Goal: Information Seeking & Learning: Learn about a topic

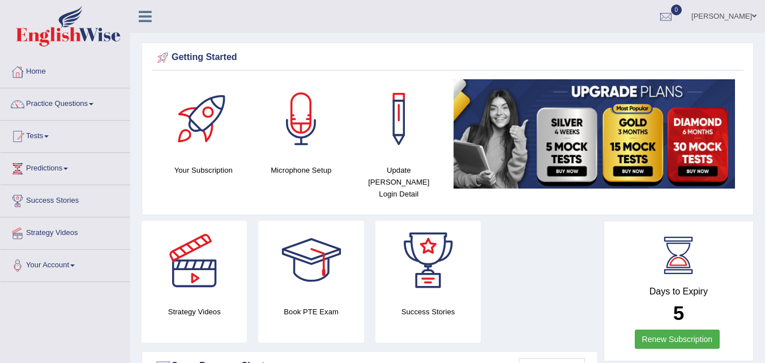
click at [90, 106] on link "Practice Questions" at bounding box center [65, 102] width 129 height 28
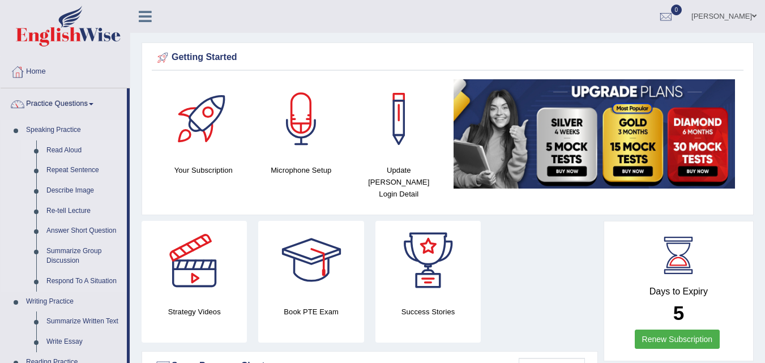
click at [53, 148] on link "Read Aloud" at bounding box center [84, 150] width 86 height 20
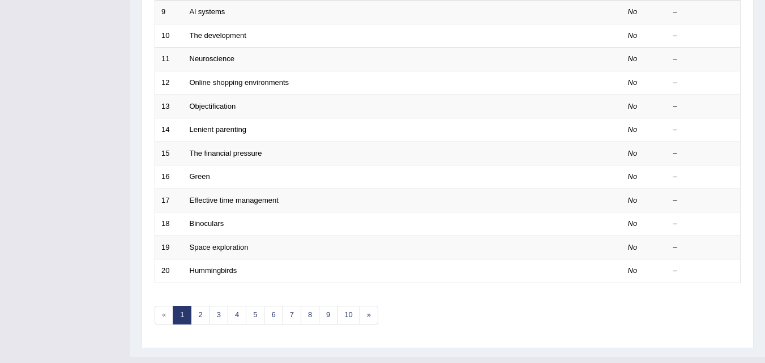
scroll to position [387, 0]
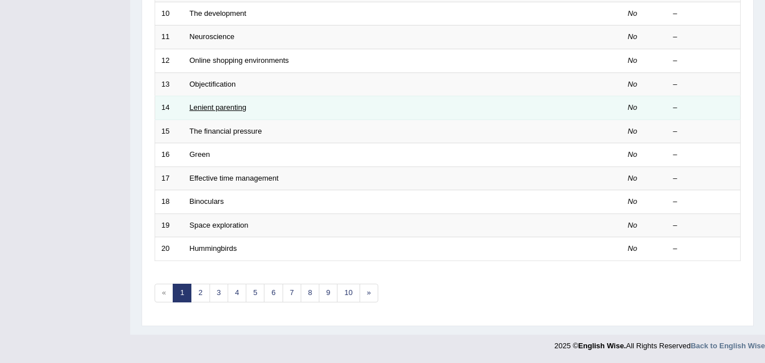
click at [208, 105] on link "Lenient parenting" at bounding box center [218, 107] width 57 height 8
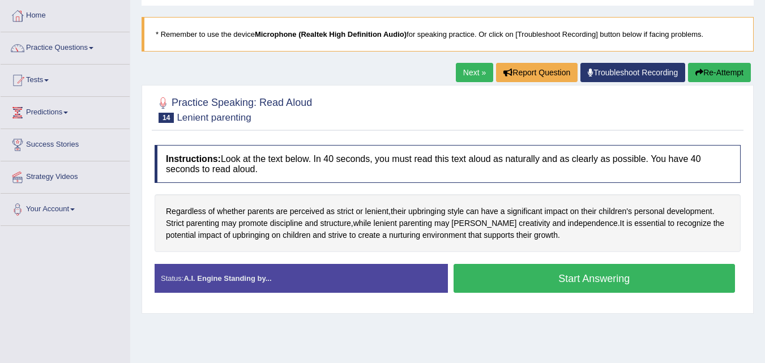
scroll to position [57, 0]
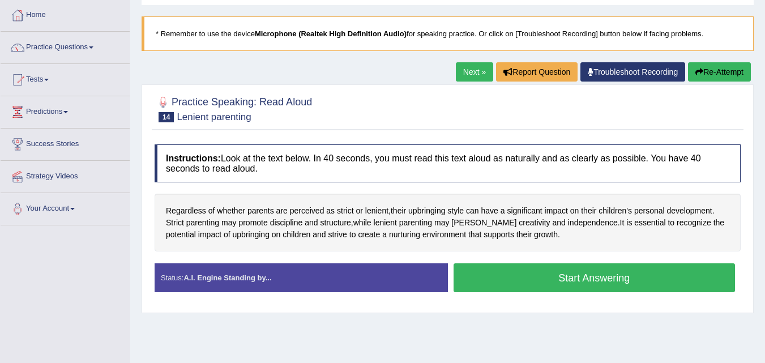
click at [472, 70] on link "Next »" at bounding box center [474, 71] width 37 height 19
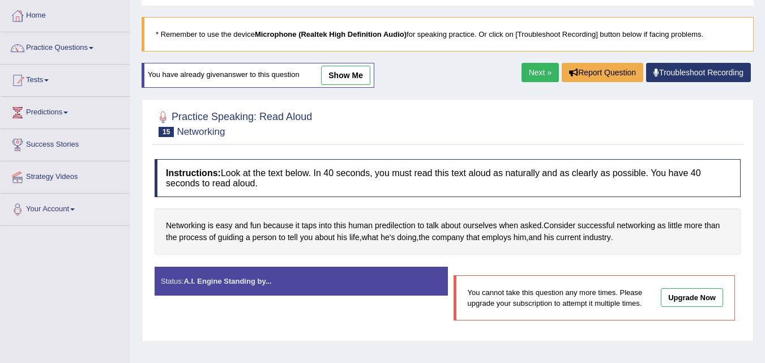
scroll to position [57, 0]
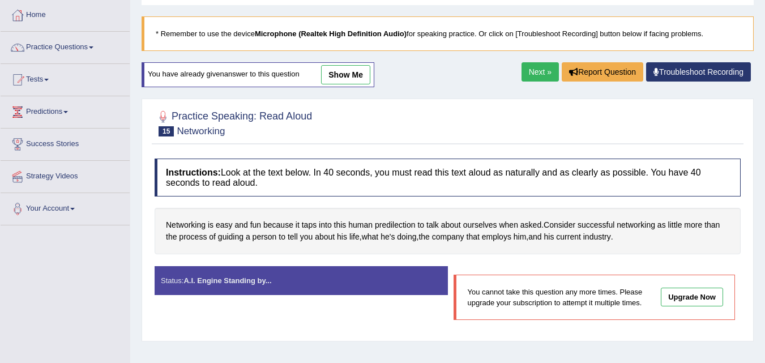
click at [527, 73] on link "Next »" at bounding box center [540, 71] width 37 height 19
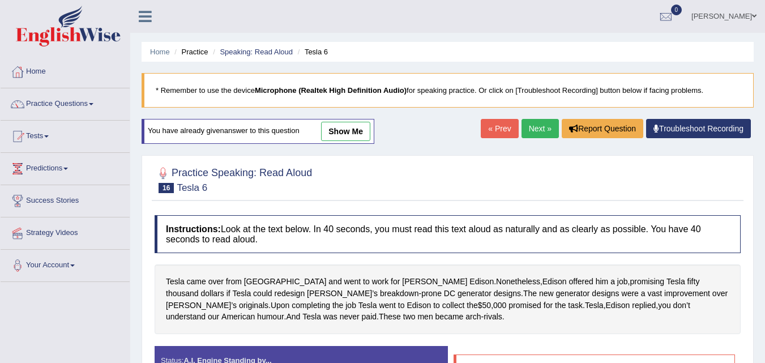
click at [90, 105] on link "Practice Questions" at bounding box center [65, 102] width 129 height 28
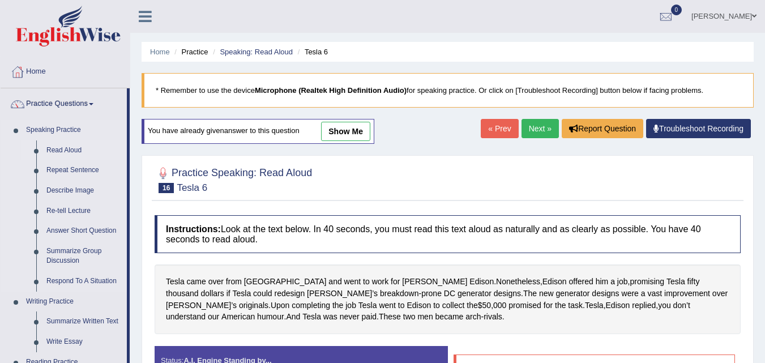
click at [66, 149] on link "Read Aloud" at bounding box center [84, 150] width 86 height 20
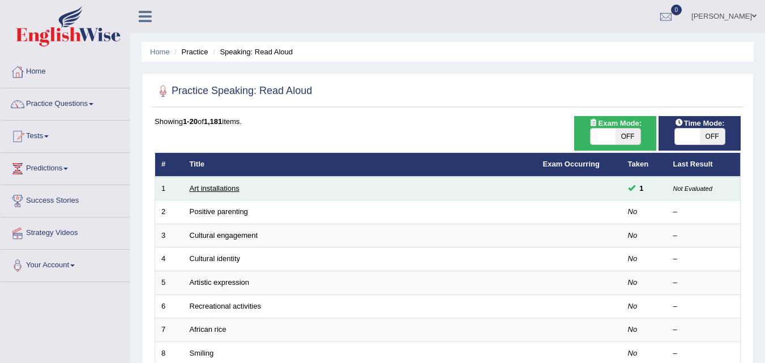
click at [206, 184] on link "Art installations" at bounding box center [215, 188] width 50 height 8
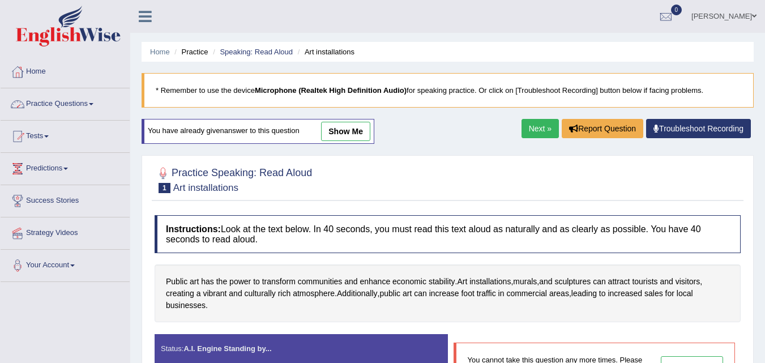
click at [92, 104] on link "Practice Questions" at bounding box center [65, 102] width 129 height 28
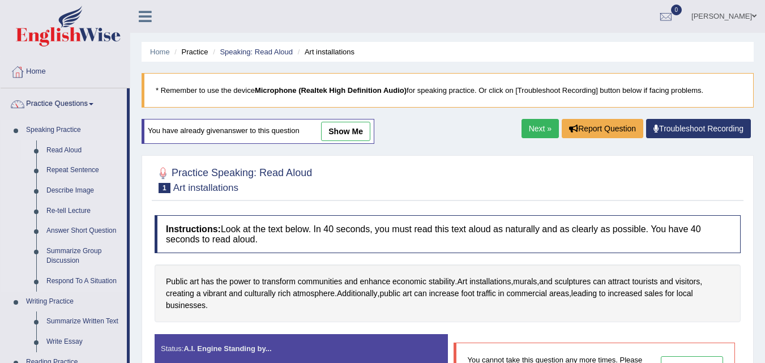
click at [54, 151] on link "Read Aloud" at bounding box center [84, 150] width 86 height 20
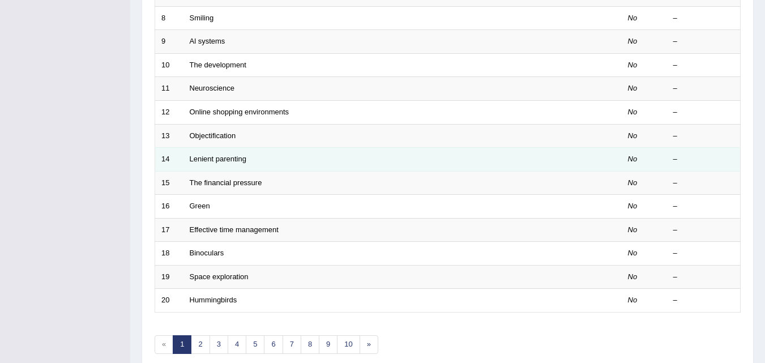
scroll to position [387, 0]
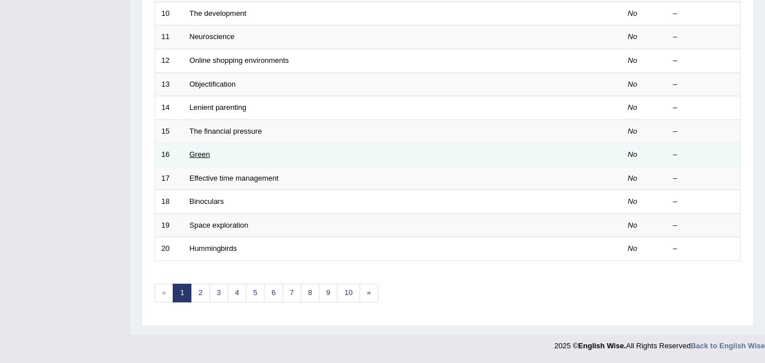
click at [210, 154] on link "Green" at bounding box center [200, 154] width 20 height 8
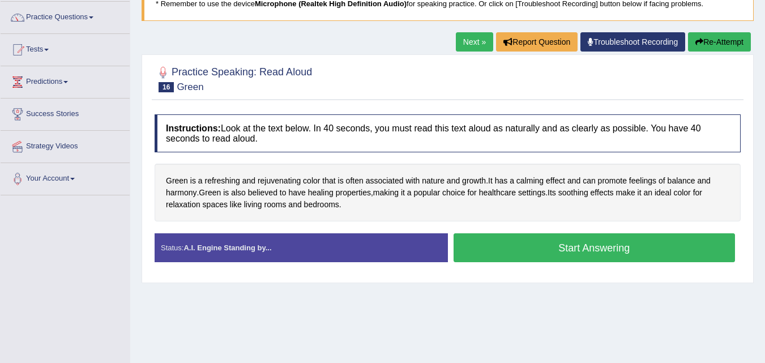
scroll to position [113, 0]
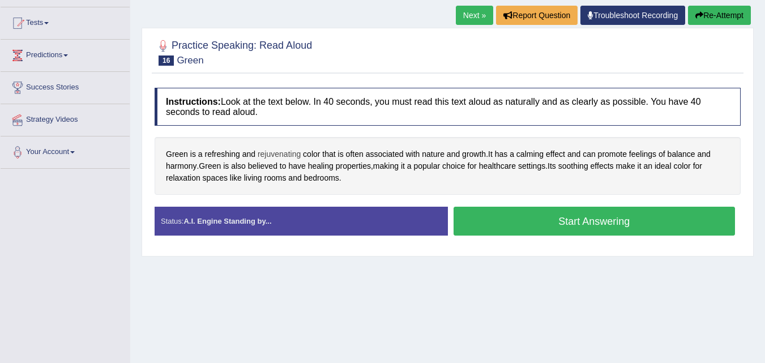
click at [274, 152] on span "rejuvenating" at bounding box center [279, 154] width 43 height 12
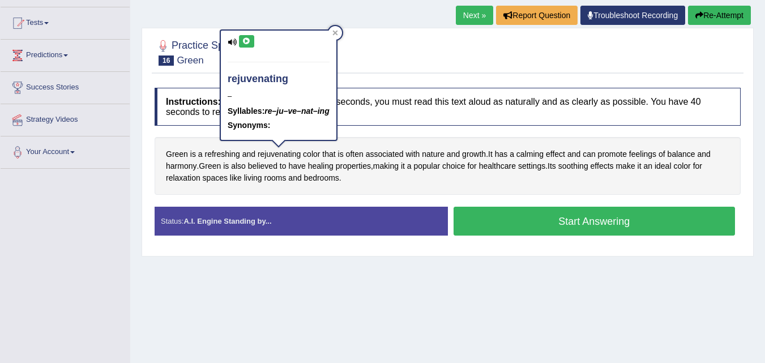
click at [250, 42] on icon at bounding box center [246, 41] width 8 height 7
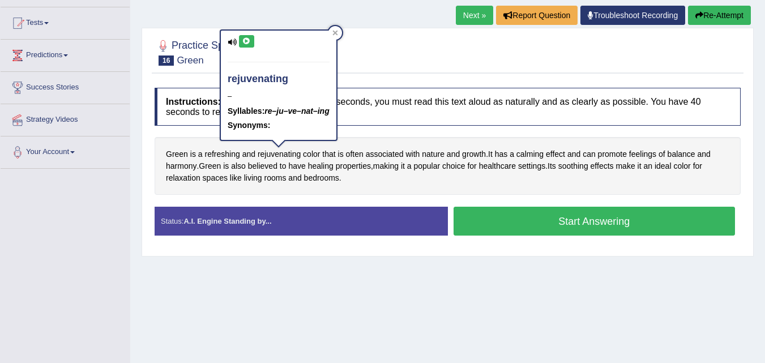
click at [250, 42] on icon at bounding box center [246, 41] width 8 height 7
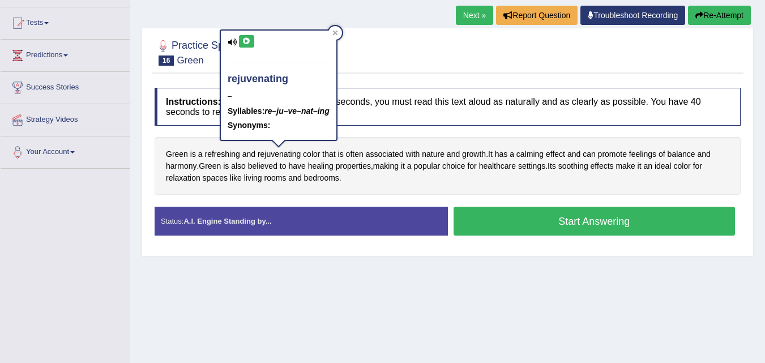
click at [250, 42] on icon at bounding box center [246, 41] width 8 height 7
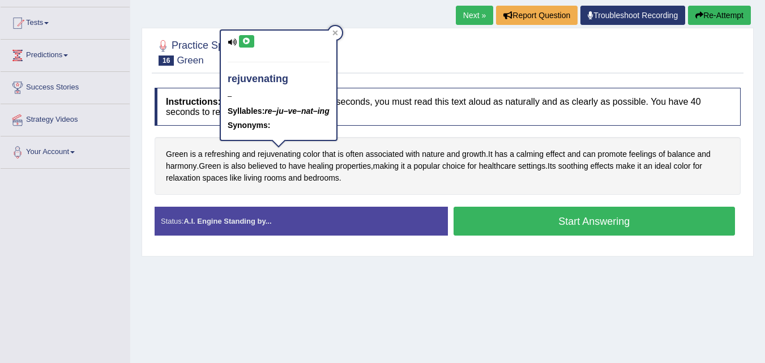
click at [250, 42] on icon at bounding box center [246, 41] width 8 height 7
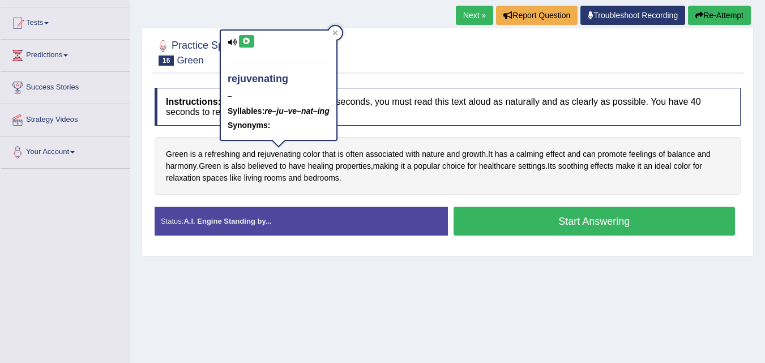
click at [250, 42] on icon at bounding box center [246, 41] width 8 height 7
click at [251, 42] on button at bounding box center [246, 41] width 15 height 12
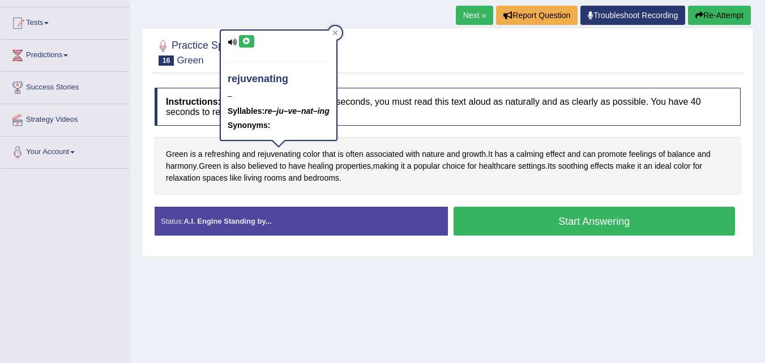
click at [250, 42] on icon at bounding box center [246, 41] width 8 height 7
click at [249, 41] on icon at bounding box center [246, 41] width 8 height 7
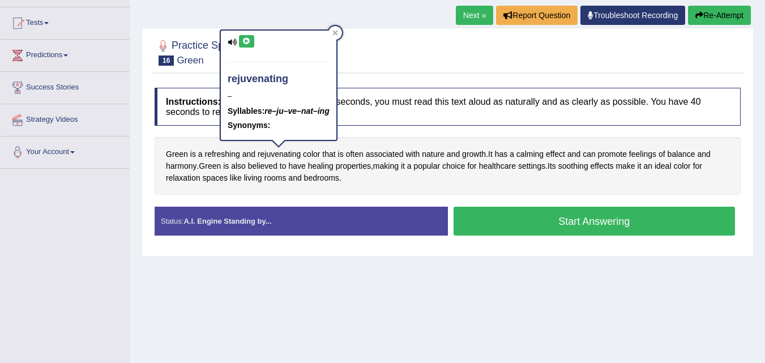
click at [249, 41] on icon at bounding box center [246, 41] width 8 height 7
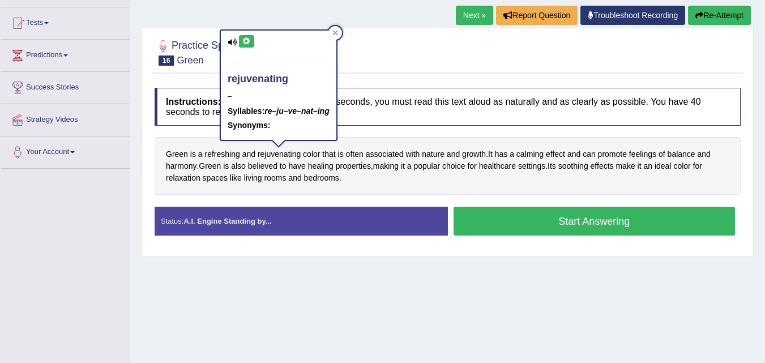
click at [249, 41] on icon at bounding box center [246, 41] width 8 height 7
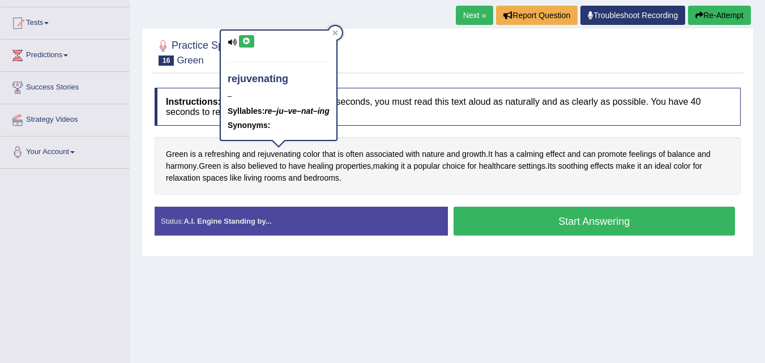
click at [249, 41] on icon at bounding box center [246, 41] width 8 height 7
click at [242, 41] on icon at bounding box center [246, 41] width 8 height 7
click at [338, 29] on div "rejuvenating – Syllables: re–ju–ve–nat–ing Synonyms:" at bounding box center [279, 89] width 118 height 120
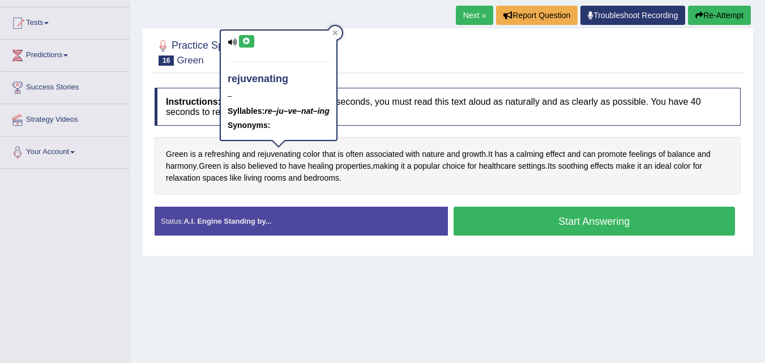
click at [332, 29] on div "rejuvenating – Syllables: re–ju–ve–nat–ing Synonyms:" at bounding box center [279, 89] width 118 height 120
click at [334, 30] on icon at bounding box center [335, 33] width 6 height 6
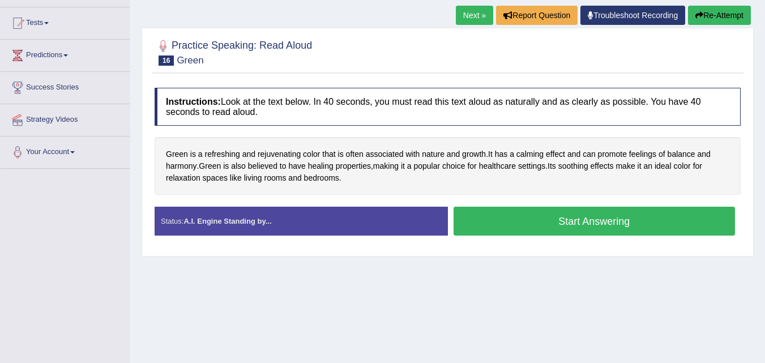
click at [475, 216] on button "Start Answering" at bounding box center [595, 221] width 282 height 29
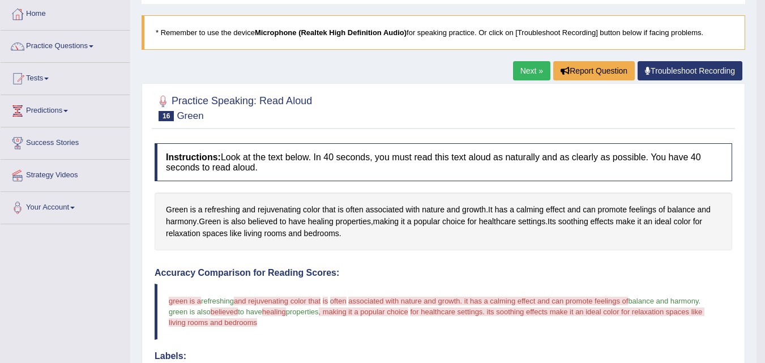
scroll to position [57, 0]
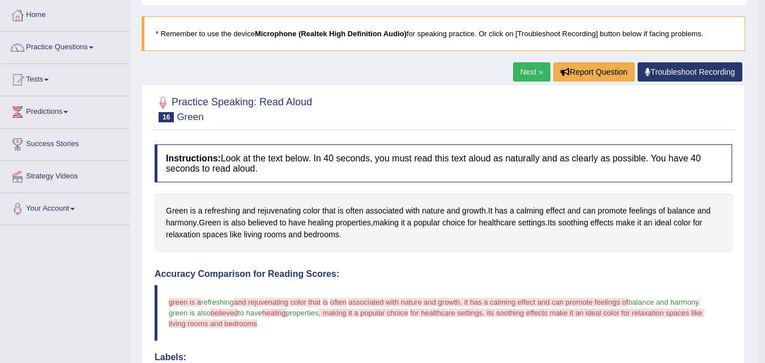
click at [528, 74] on link "Next »" at bounding box center [531, 71] width 37 height 19
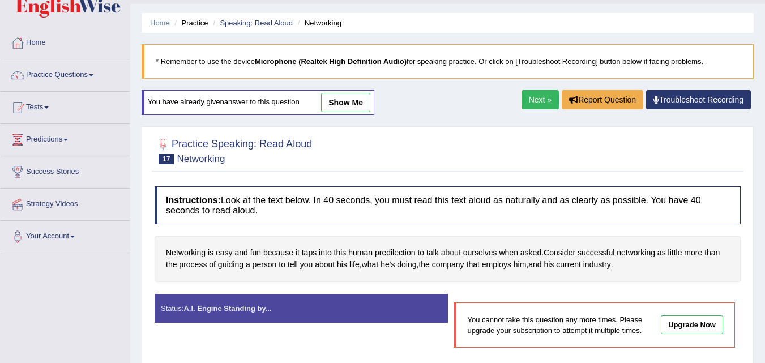
scroll to position [57, 0]
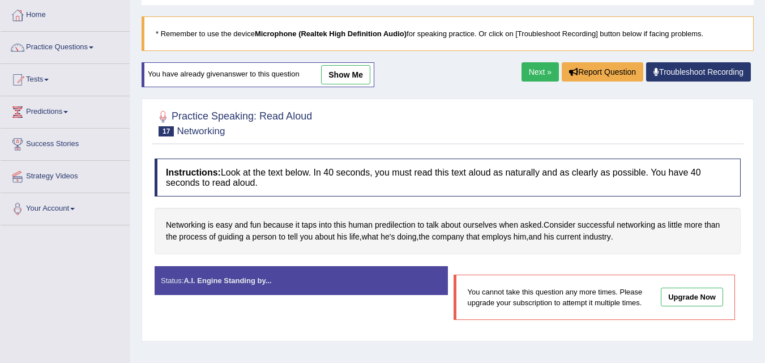
click at [267, 278] on strong "A.I. Engine Standing by..." at bounding box center [228, 280] width 88 height 8
click at [530, 73] on link "Next »" at bounding box center [540, 71] width 37 height 19
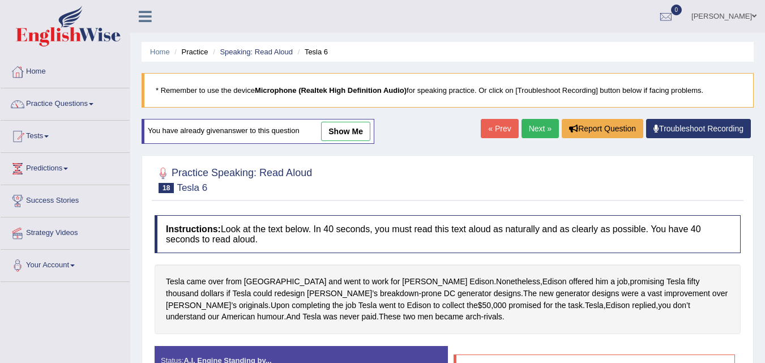
click at [530, 124] on link "Next »" at bounding box center [540, 128] width 37 height 19
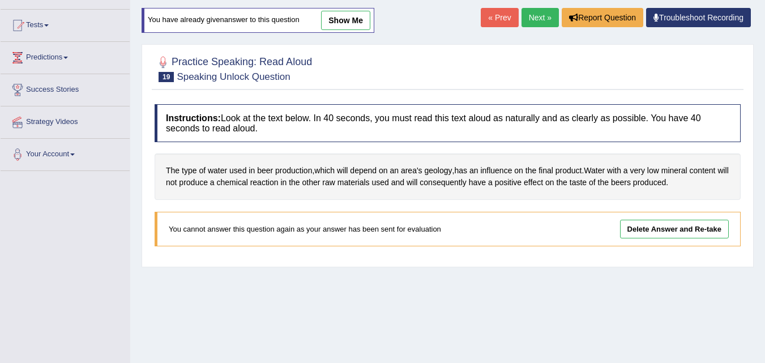
scroll to position [113, 0]
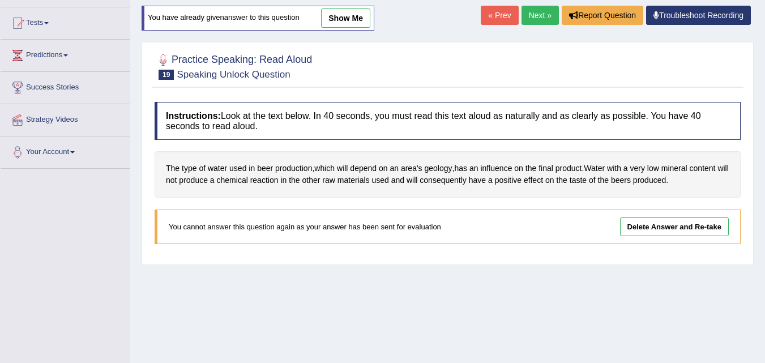
click at [668, 228] on link "Delete Answer and Re-take" at bounding box center [674, 227] width 109 height 19
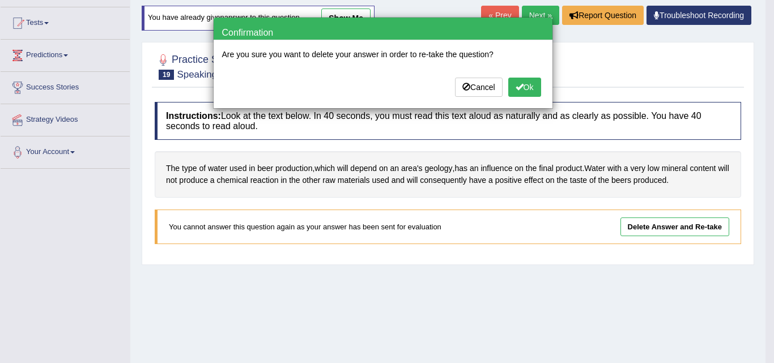
click at [525, 89] on button "Ok" at bounding box center [524, 87] width 33 height 19
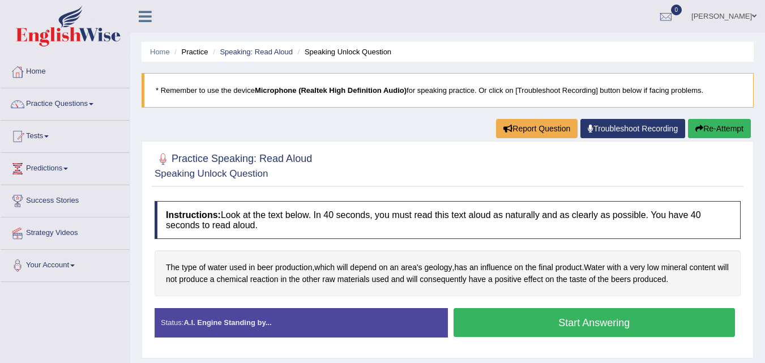
click at [93, 104] on span at bounding box center [91, 104] width 5 height 2
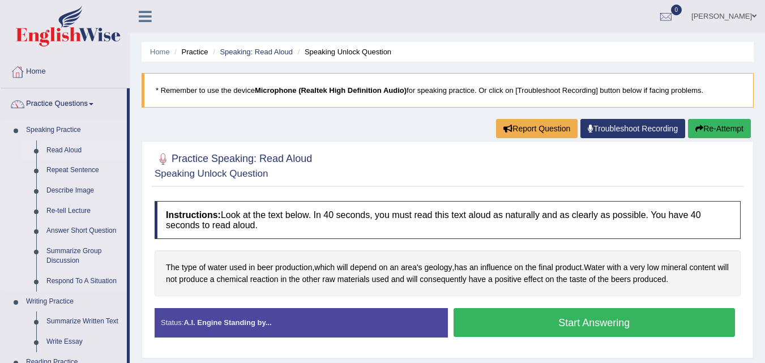
click at [76, 148] on link "Read Aloud" at bounding box center [84, 150] width 86 height 20
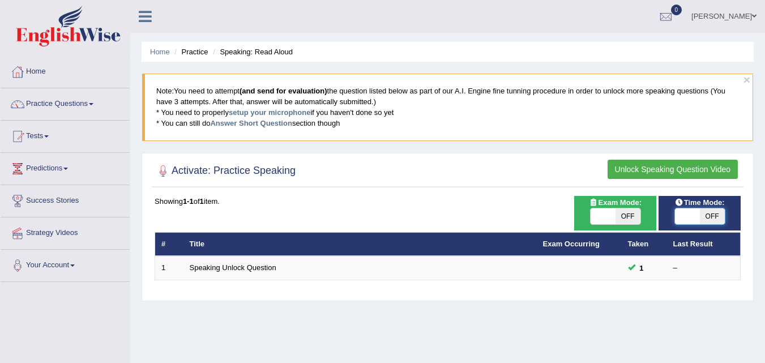
click at [693, 215] on span at bounding box center [687, 216] width 25 height 16
checkbox input "true"
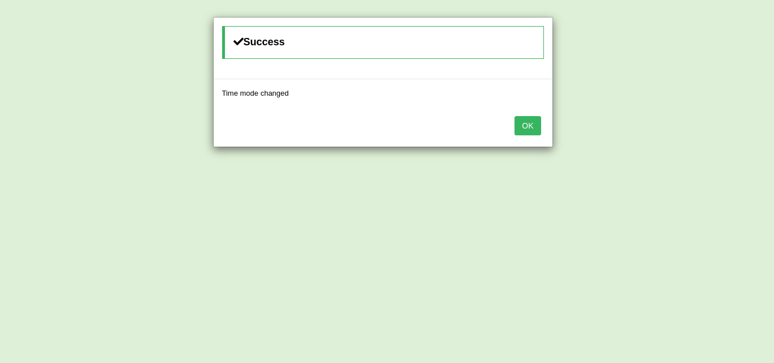
click at [528, 124] on button "OK" at bounding box center [527, 125] width 26 height 19
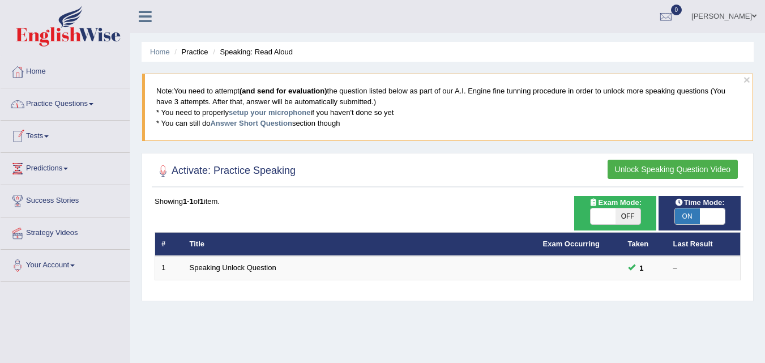
click at [93, 104] on span at bounding box center [91, 104] width 5 height 2
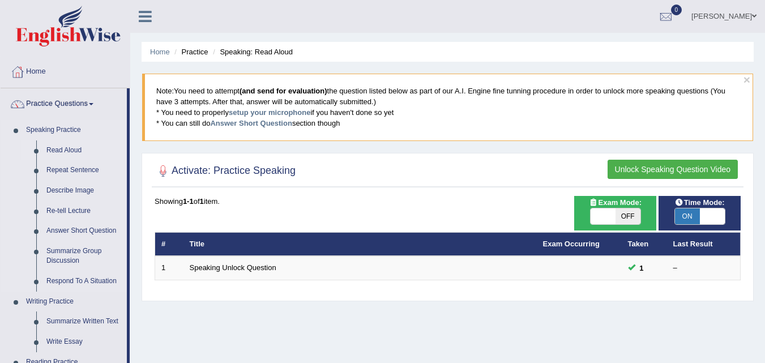
click at [57, 151] on link "Read Aloud" at bounding box center [84, 150] width 86 height 20
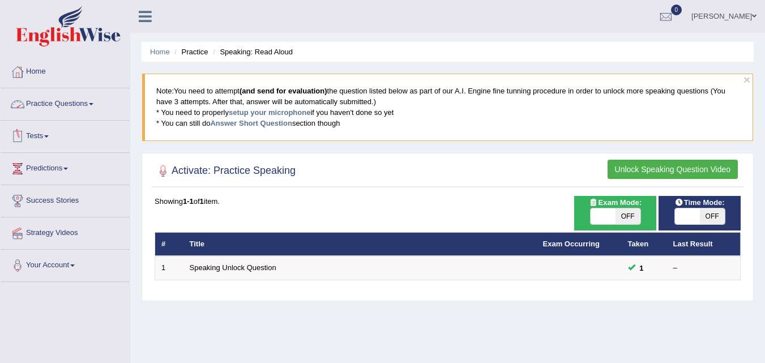
click at [90, 102] on link "Practice Questions" at bounding box center [65, 102] width 129 height 28
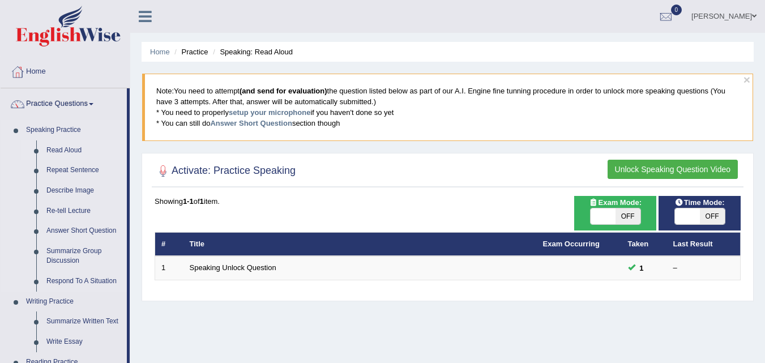
click at [68, 150] on link "Read Aloud" at bounding box center [84, 150] width 86 height 20
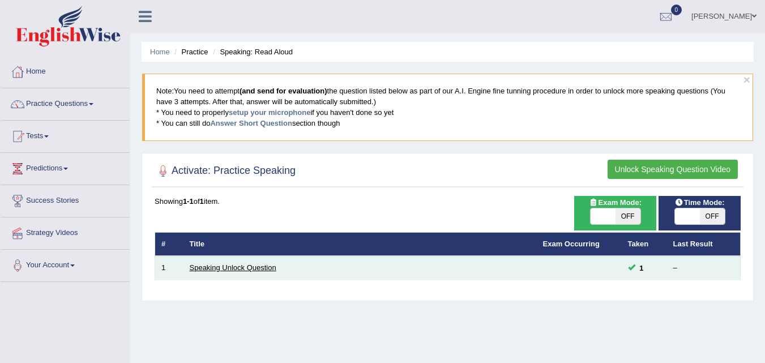
click at [218, 269] on link "Speaking Unlock Question" at bounding box center [233, 267] width 87 height 8
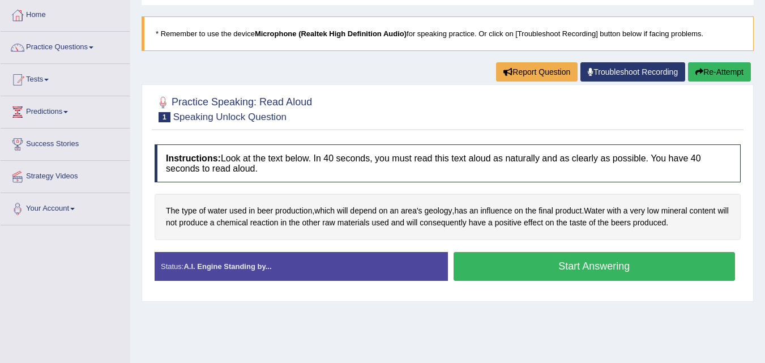
scroll to position [113, 0]
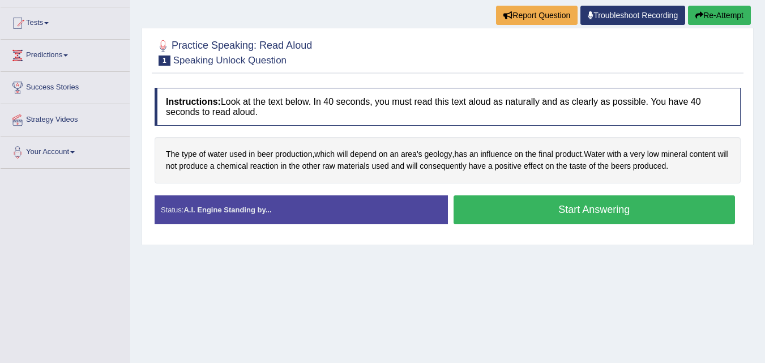
click at [559, 214] on button "Start Answering" at bounding box center [595, 209] width 282 height 29
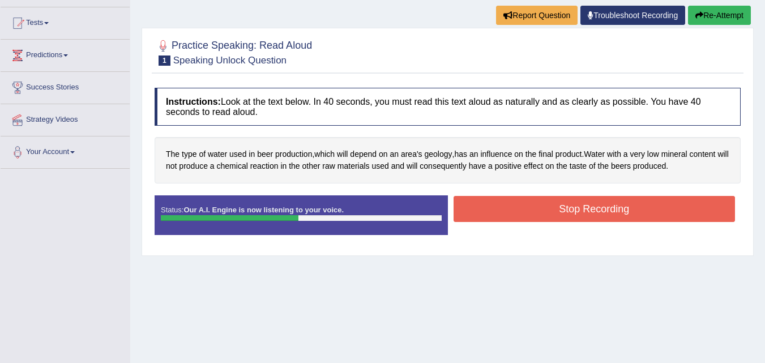
click at [560, 212] on button "Stop Recording" at bounding box center [595, 209] width 282 height 26
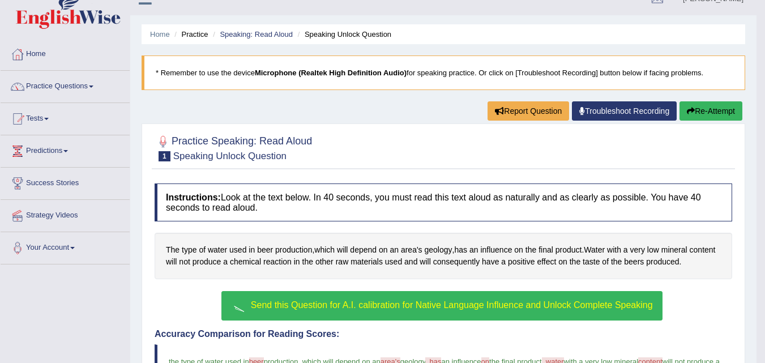
scroll to position [0, 0]
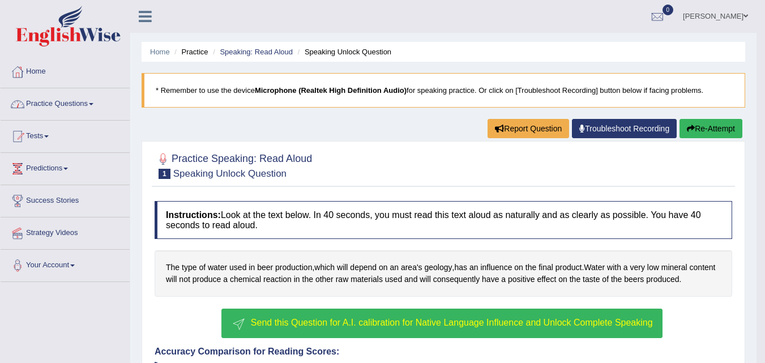
click at [89, 100] on link "Practice Questions" at bounding box center [65, 102] width 129 height 28
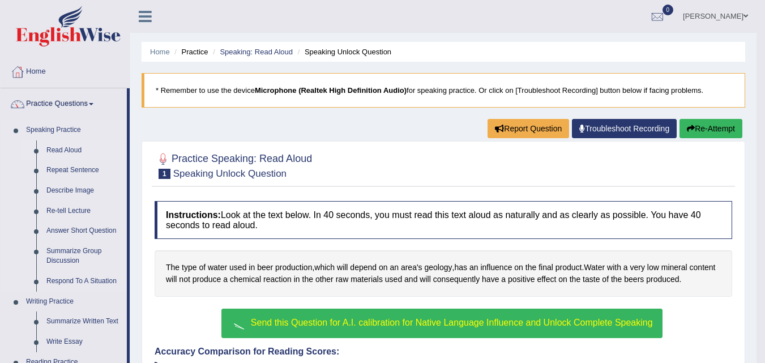
click at [46, 151] on link "Read Aloud" at bounding box center [84, 150] width 86 height 20
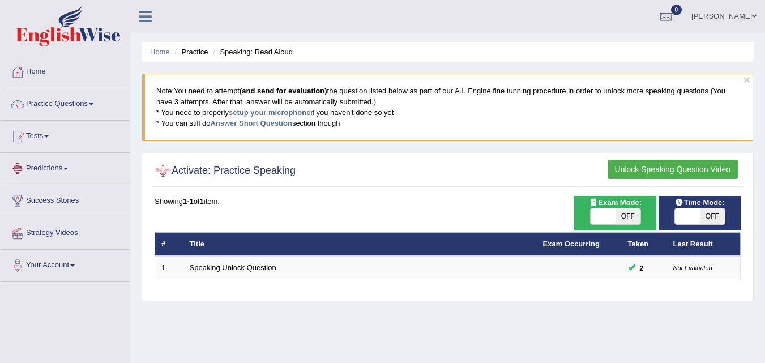
click at [198, 207] on div "Showing 1-1 of 1 item. # Title Exam Occurring Taken Last Result 1 Speaking Unlo…" at bounding box center [448, 238] width 586 height 84
click at [196, 182] on div at bounding box center [448, 171] width 586 height 23
click at [713, 222] on span "OFF" at bounding box center [712, 216] width 25 height 16
checkbox input "true"
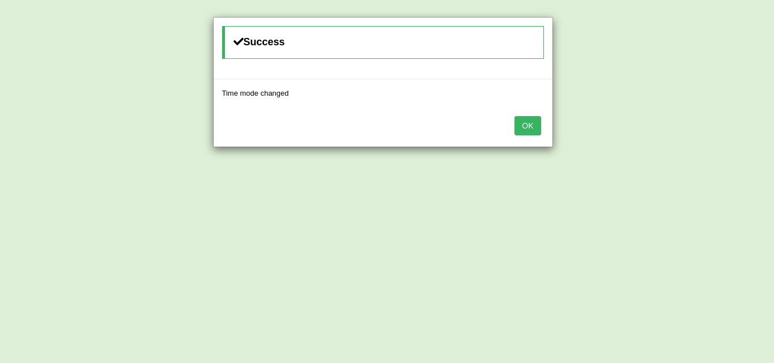
click at [521, 126] on button "OK" at bounding box center [527, 125] width 26 height 19
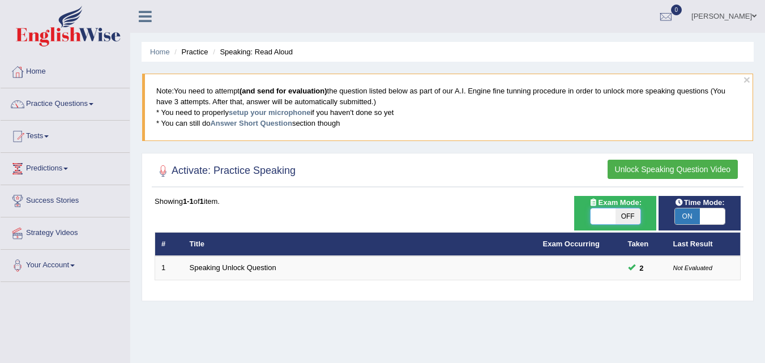
click at [613, 217] on span at bounding box center [603, 216] width 25 height 16
checkbox input "true"
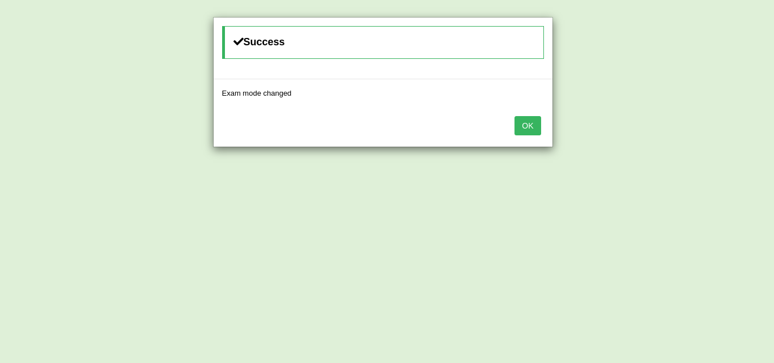
click at [532, 126] on button "OK" at bounding box center [527, 125] width 26 height 19
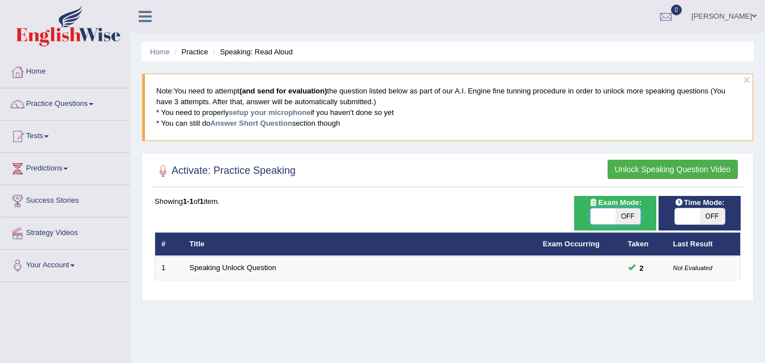
click at [611, 219] on span at bounding box center [603, 216] width 25 height 16
checkbox input "true"
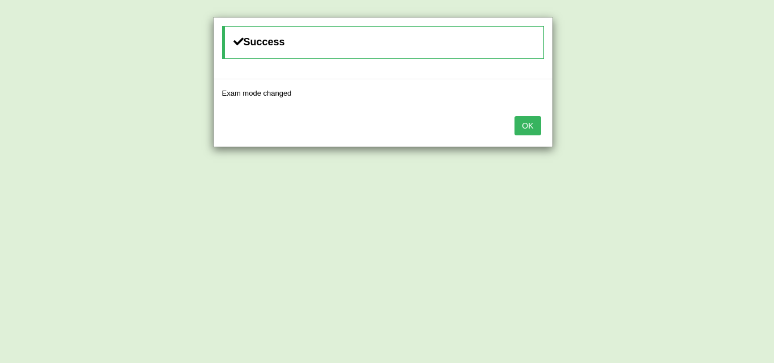
click at [530, 130] on button "OK" at bounding box center [527, 125] width 26 height 19
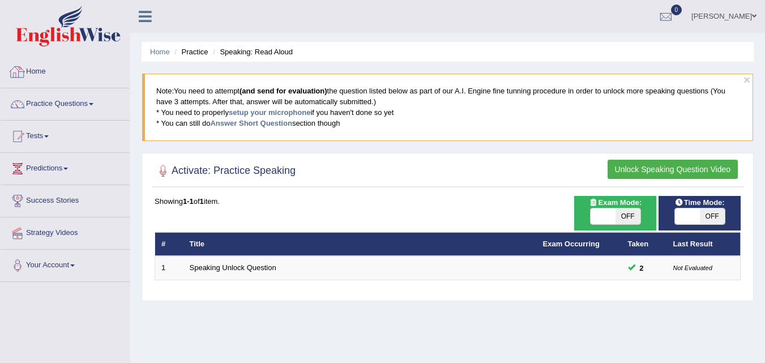
click at [33, 76] on link "Home" at bounding box center [65, 70] width 129 height 28
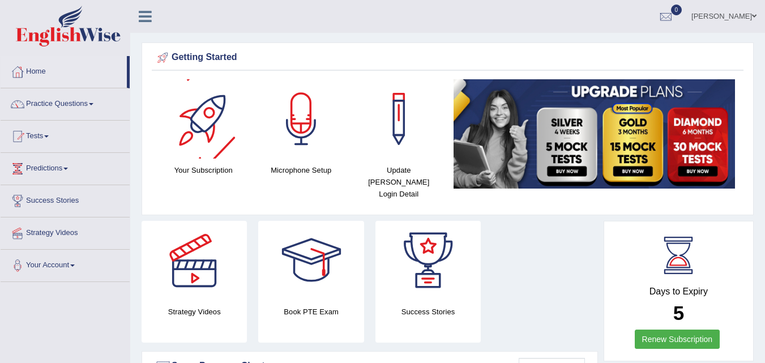
click at [313, 172] on h4 "Microphone Setup" at bounding box center [301, 170] width 87 height 12
click at [291, 138] on div at bounding box center [301, 118] width 79 height 79
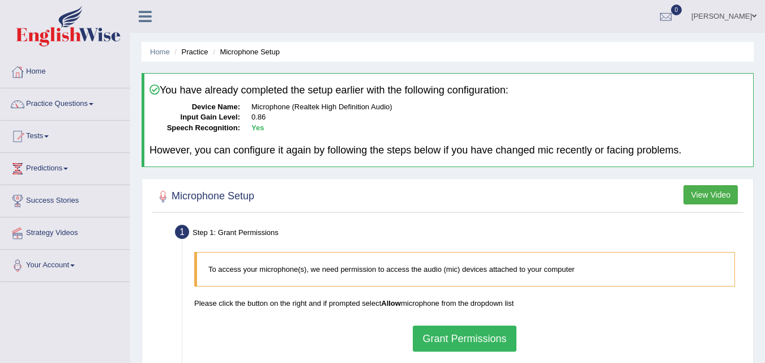
click at [488, 344] on button "Grant Permissions" at bounding box center [464, 339] width 103 height 26
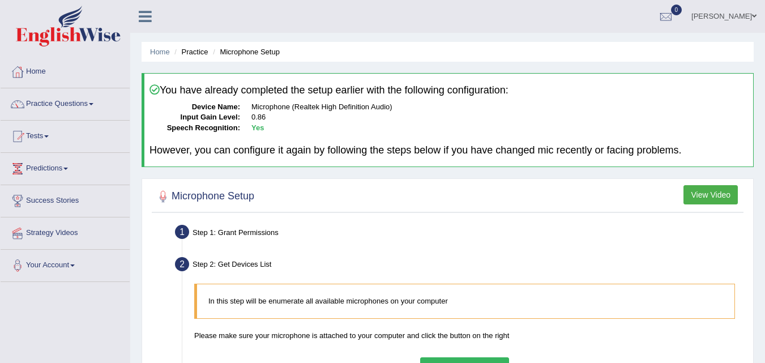
scroll to position [113, 0]
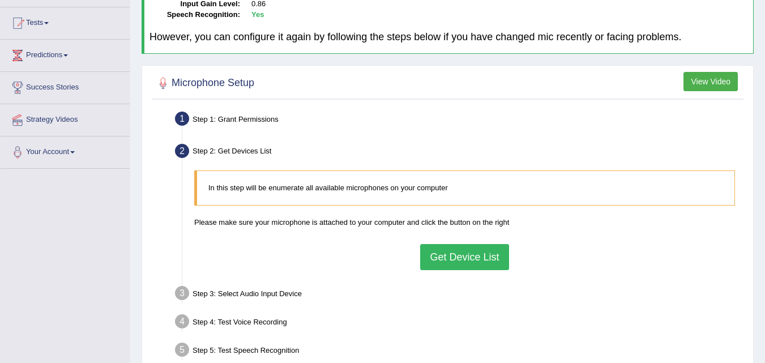
click at [488, 259] on button "Get Device List" at bounding box center [464, 257] width 88 height 26
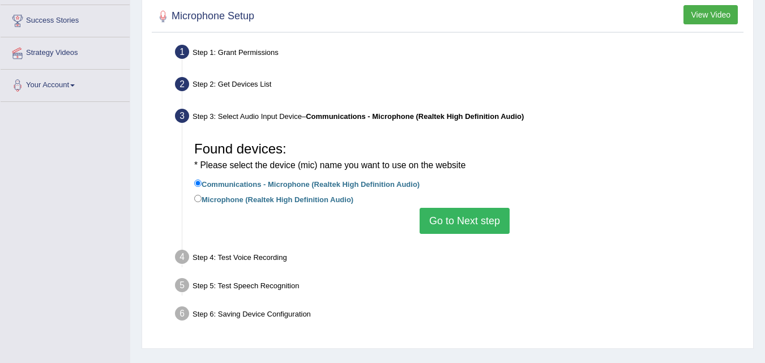
scroll to position [232, 0]
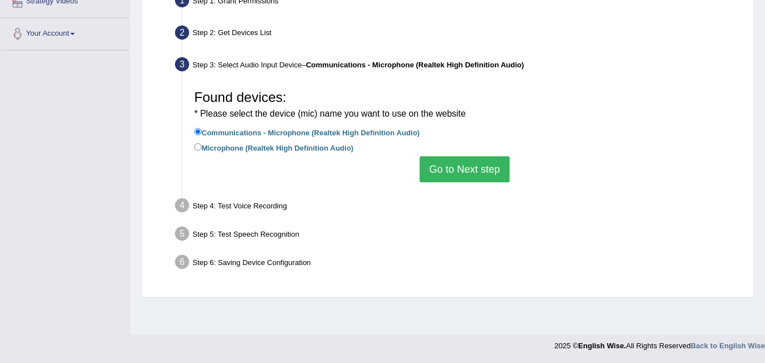
click at [479, 163] on button "Go to Next step" at bounding box center [465, 169] width 90 height 26
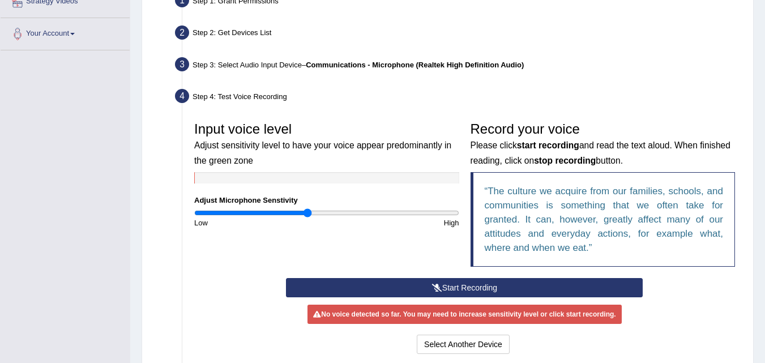
click at [366, 292] on button "Start Recording" at bounding box center [464, 287] width 357 height 19
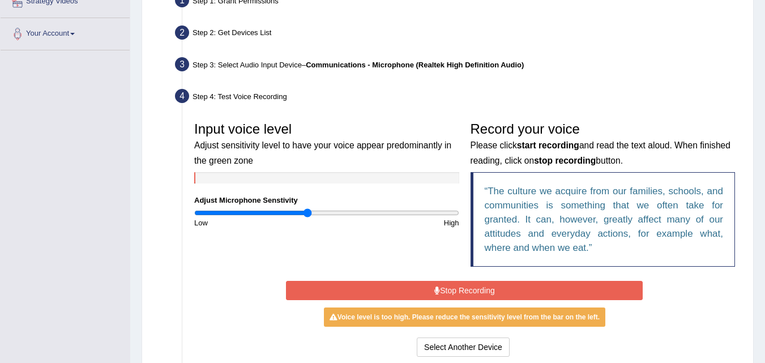
click at [366, 292] on button "Stop Recording" at bounding box center [464, 290] width 357 height 19
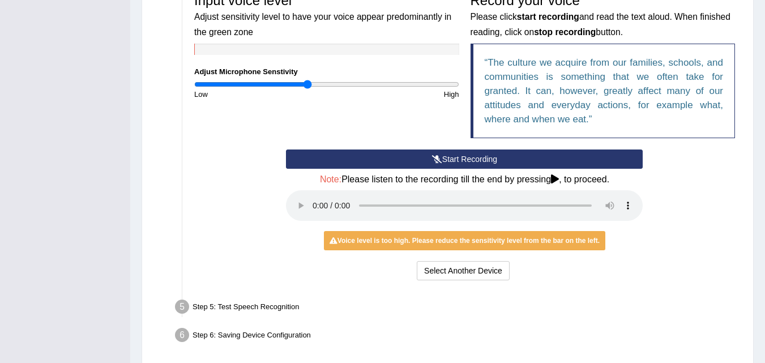
scroll to position [348, 0]
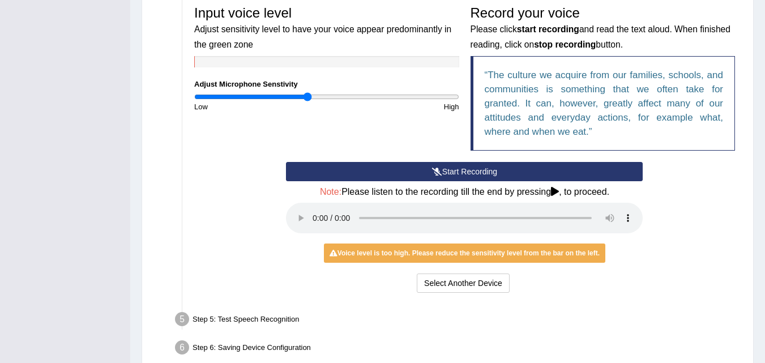
click at [356, 168] on button "Start Recording" at bounding box center [464, 171] width 357 height 19
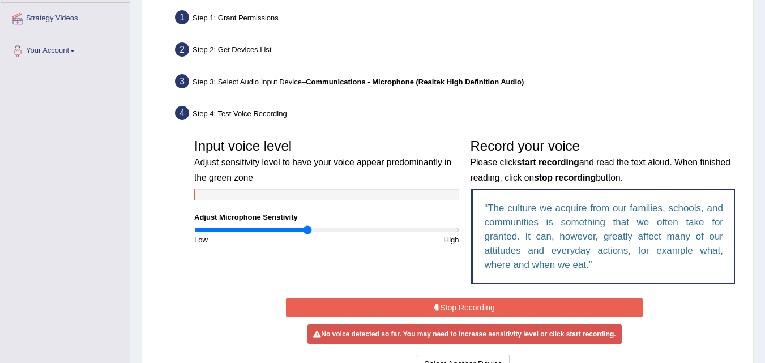
scroll to position [178, 0]
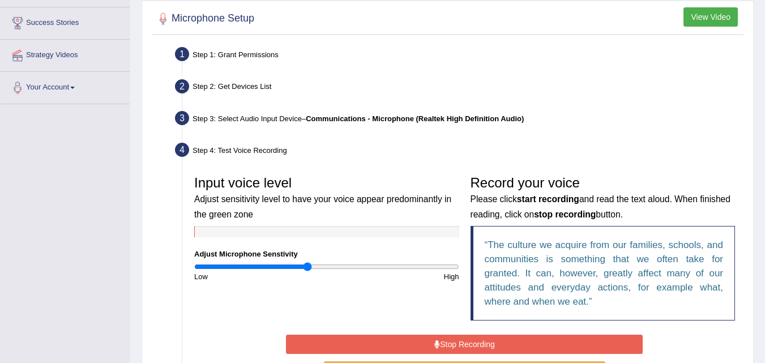
click at [471, 342] on button "Stop Recording" at bounding box center [464, 344] width 357 height 19
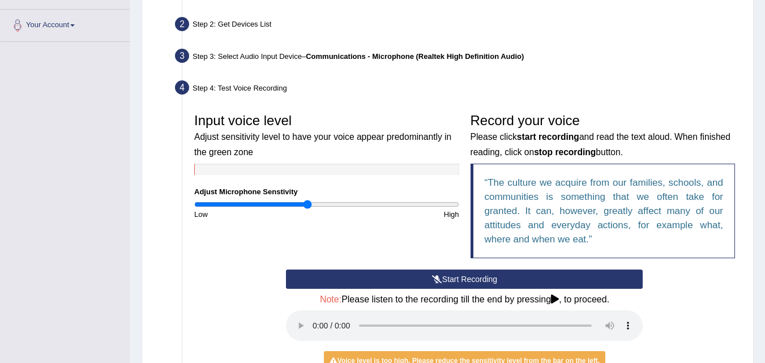
scroll to position [291, 0]
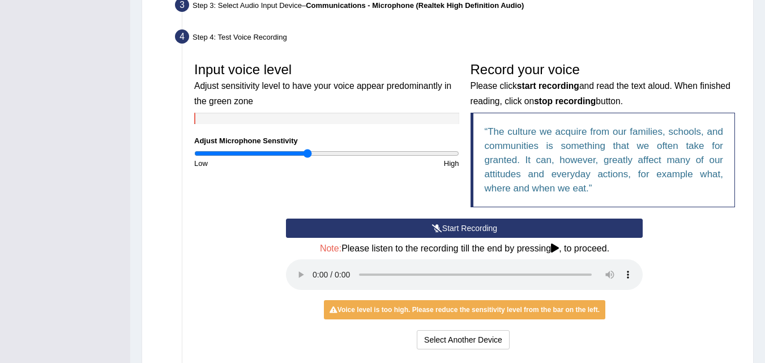
click at [282, 275] on div "Start Recording Stop Recording Note: Please listen to the recording till the en…" at bounding box center [464, 286] width 368 height 134
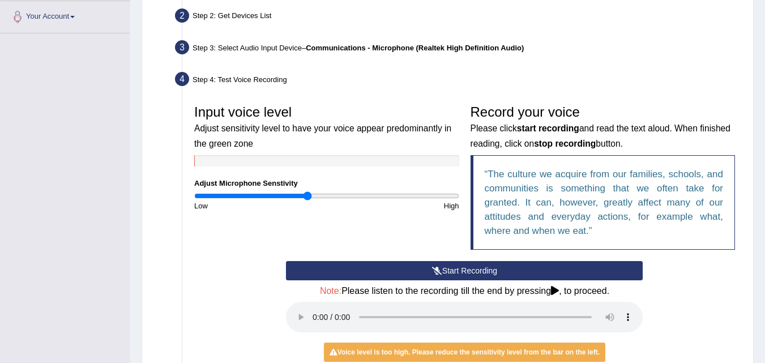
scroll to position [348, 0]
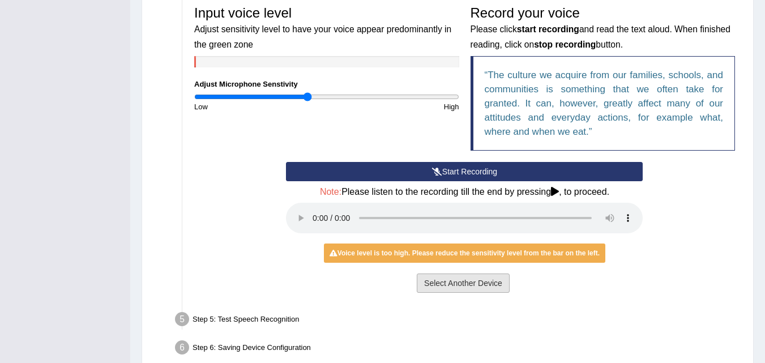
click at [487, 279] on button "Select Another Device" at bounding box center [463, 283] width 93 height 19
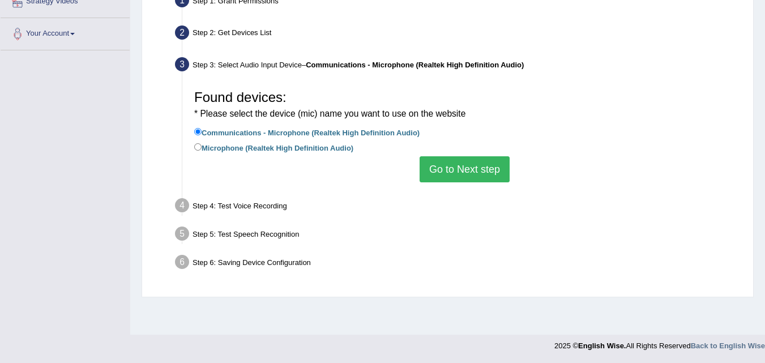
scroll to position [232, 0]
click at [484, 172] on button "Go to Next step" at bounding box center [465, 169] width 90 height 26
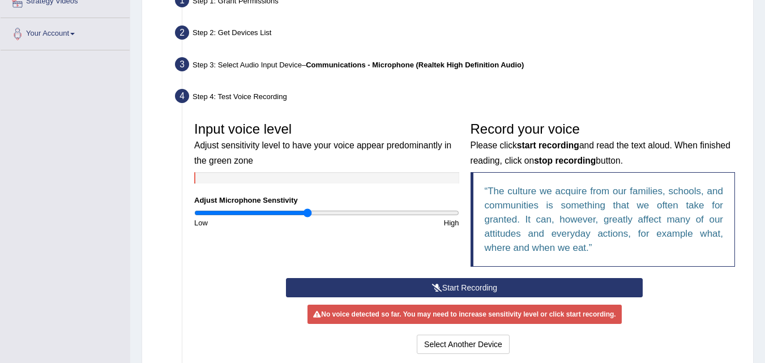
click at [478, 279] on button "Start Recording" at bounding box center [464, 287] width 357 height 19
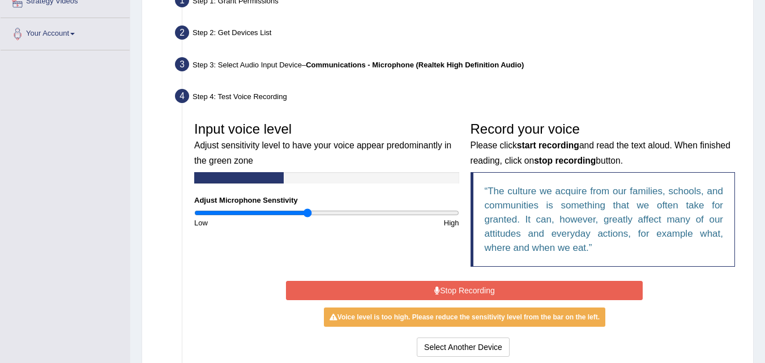
scroll to position [288, 0]
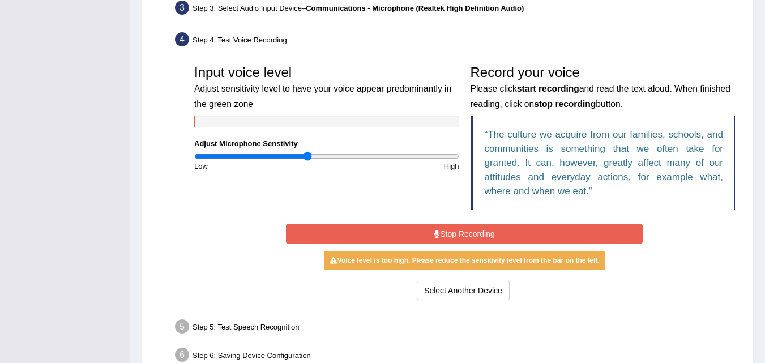
click at [470, 229] on button "Stop Recording" at bounding box center [464, 233] width 357 height 19
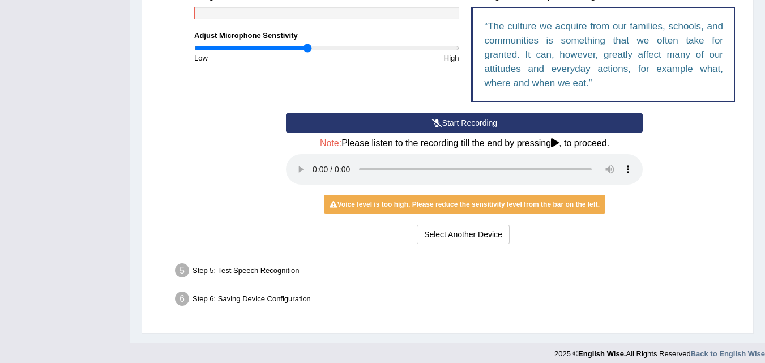
scroll to position [404, 0]
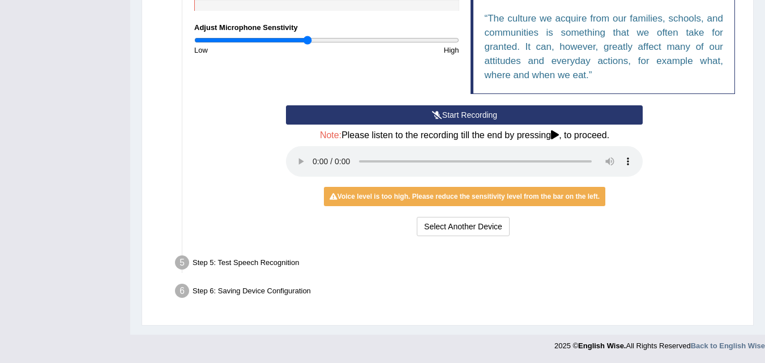
click at [456, 195] on div "Voice level is too high. Please reduce the sensitivity level from the bar on th…" at bounding box center [465, 196] width 282 height 19
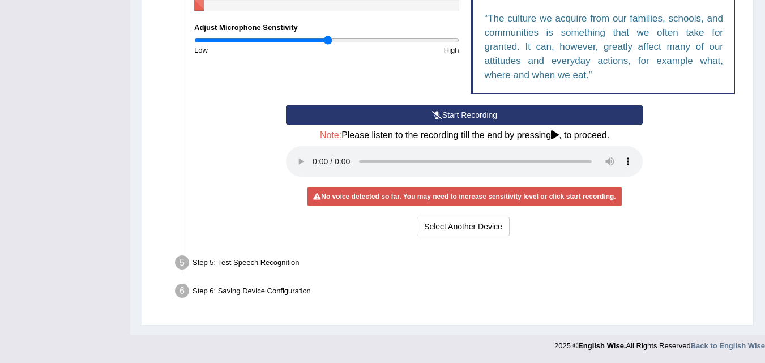
drag, startPoint x: 318, startPoint y: 44, endPoint x: 329, endPoint y: 44, distance: 11.3
click at [329, 44] on input "range" at bounding box center [326, 40] width 265 height 9
drag, startPoint x: 329, startPoint y: 44, endPoint x: 313, endPoint y: 44, distance: 15.9
click at [313, 44] on input "range" at bounding box center [326, 40] width 265 height 9
type input "0.86"
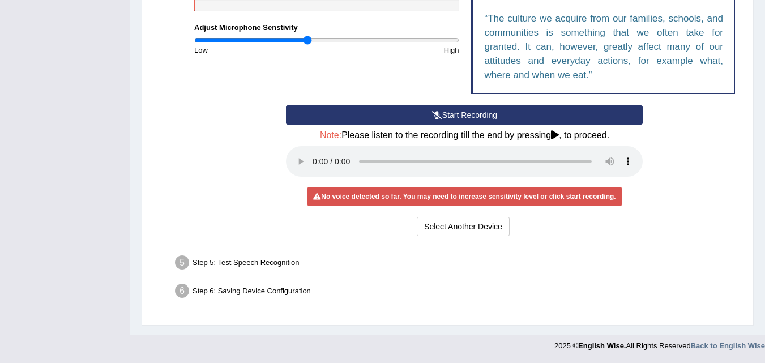
click at [306, 39] on input "range" at bounding box center [326, 40] width 265 height 9
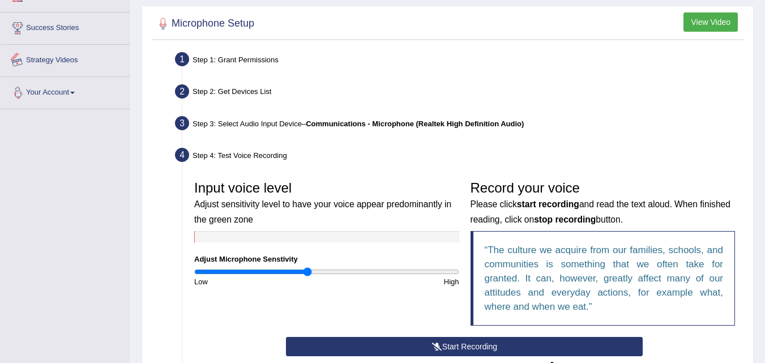
scroll to position [65, 0]
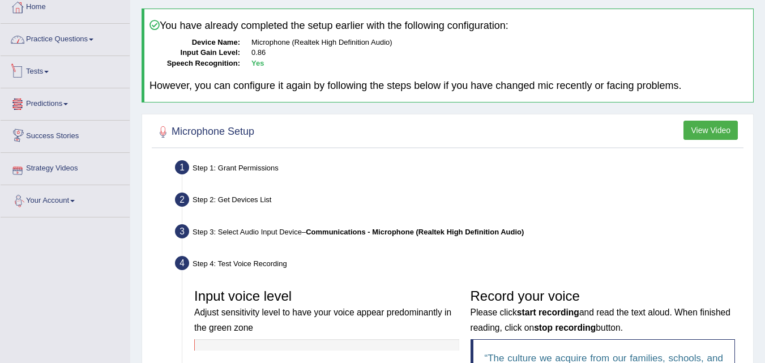
click at [43, 33] on link "Practice Questions" at bounding box center [65, 38] width 129 height 28
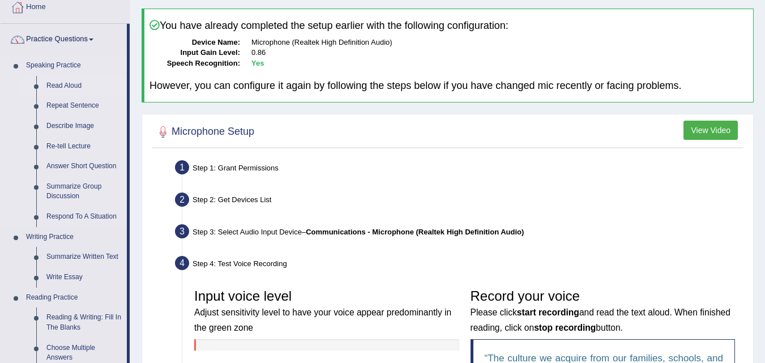
click at [69, 80] on link "Read Aloud" at bounding box center [84, 86] width 86 height 20
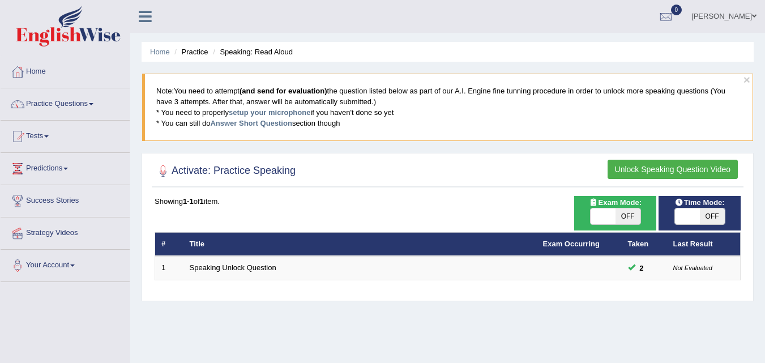
click at [711, 210] on span "OFF" at bounding box center [712, 216] width 25 height 16
checkbox input "true"
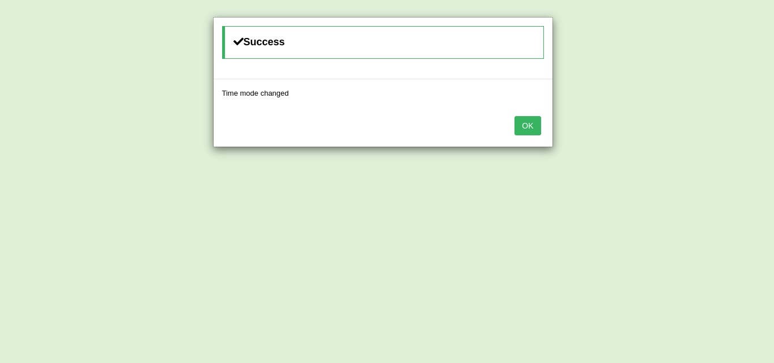
click at [516, 127] on button "OK" at bounding box center [527, 125] width 26 height 19
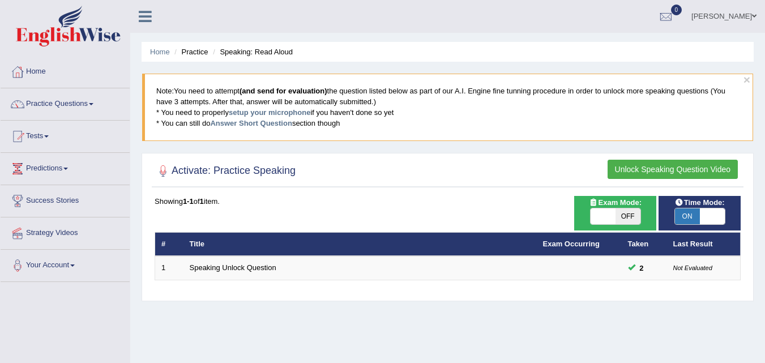
click at [627, 175] on button "Unlock Speaking Question Video" at bounding box center [673, 169] width 130 height 19
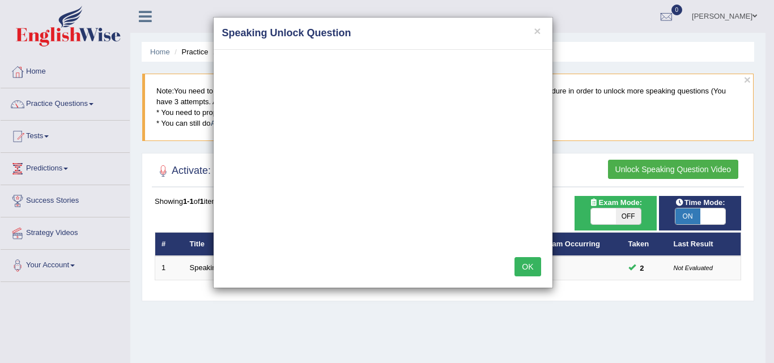
click at [531, 32] on h4 "Speaking Unlock Question" at bounding box center [383, 33] width 322 height 15
click at [536, 33] on button "×" at bounding box center [537, 31] width 7 height 12
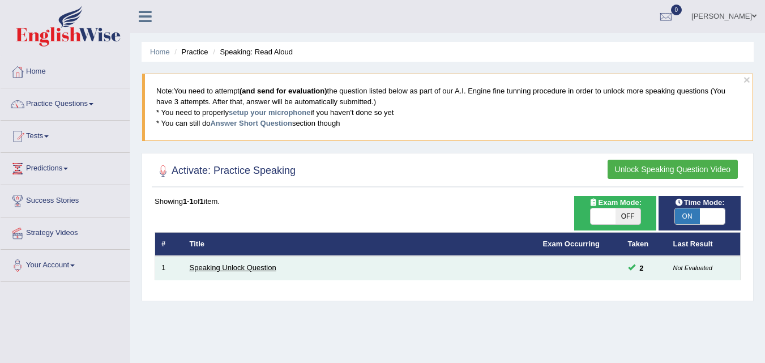
click at [262, 270] on link "Speaking Unlock Question" at bounding box center [233, 267] width 87 height 8
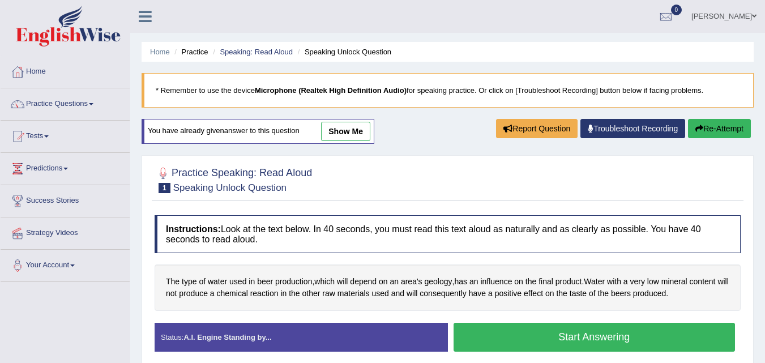
click at [469, 334] on button "Start Answering" at bounding box center [595, 337] width 282 height 29
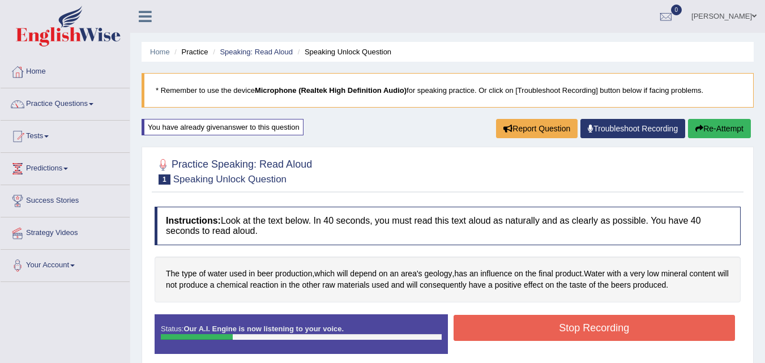
click at [541, 315] on button "Stop Recording" at bounding box center [595, 328] width 282 height 26
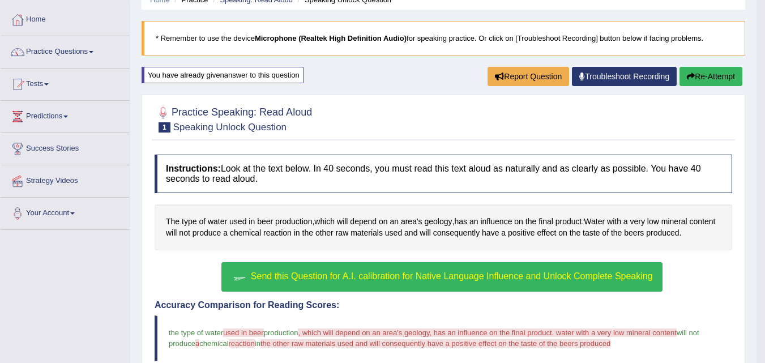
scroll to position [44, 0]
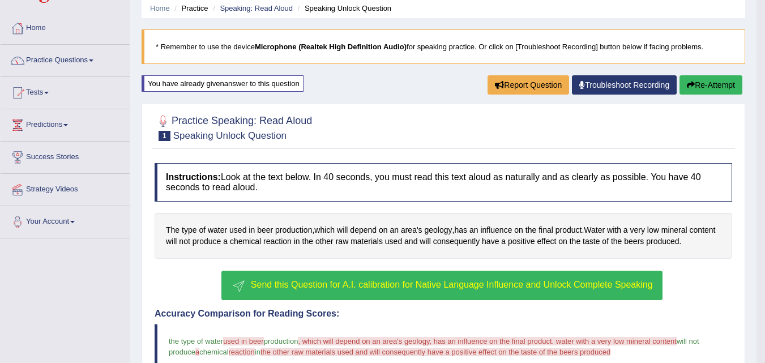
click at [198, 6] on li "Practice" at bounding box center [190, 8] width 36 height 11
click at [249, 11] on link "Speaking: Read Aloud" at bounding box center [256, 8] width 73 height 8
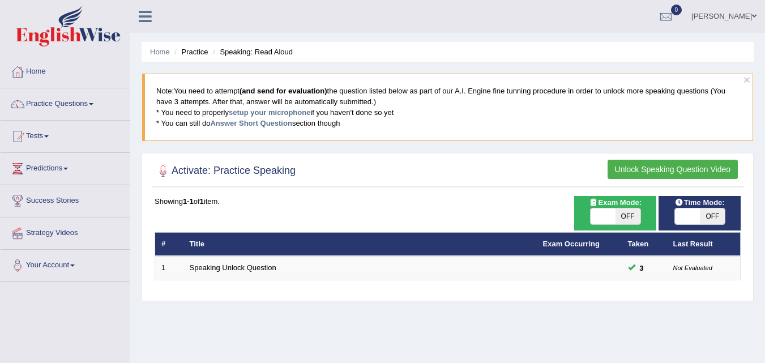
click at [667, 161] on button "Unlock Speaking Question Video" at bounding box center [673, 169] width 130 height 19
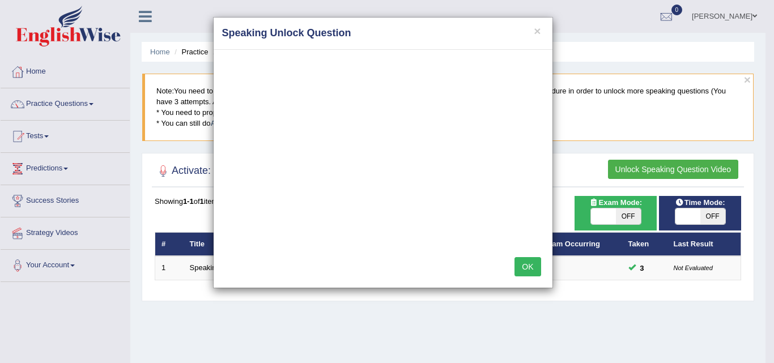
click at [528, 263] on button "OK" at bounding box center [527, 266] width 26 height 19
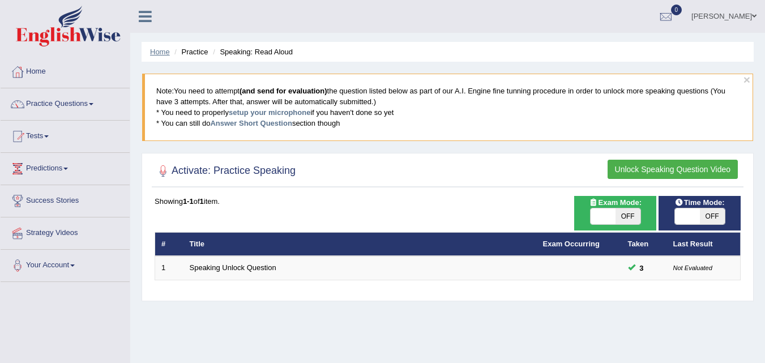
click at [156, 50] on link "Home" at bounding box center [160, 52] width 20 height 8
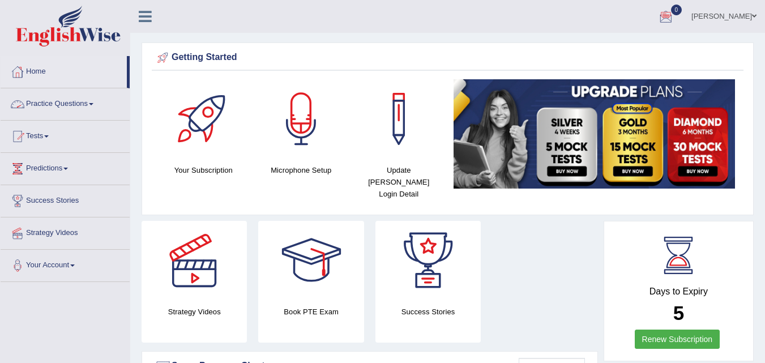
click at [96, 100] on link "Practice Questions" at bounding box center [65, 102] width 129 height 28
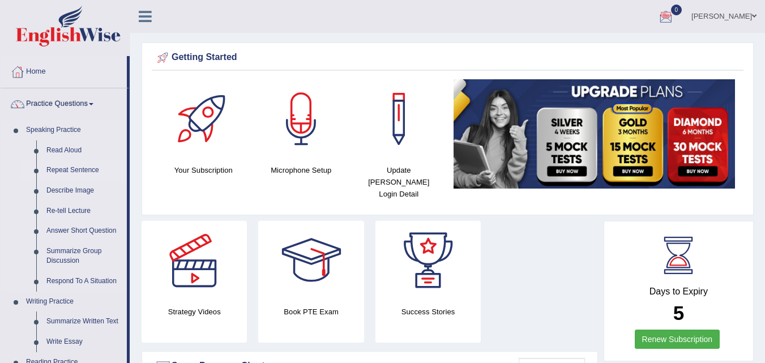
click at [56, 170] on link "Repeat Sentence" at bounding box center [84, 170] width 86 height 20
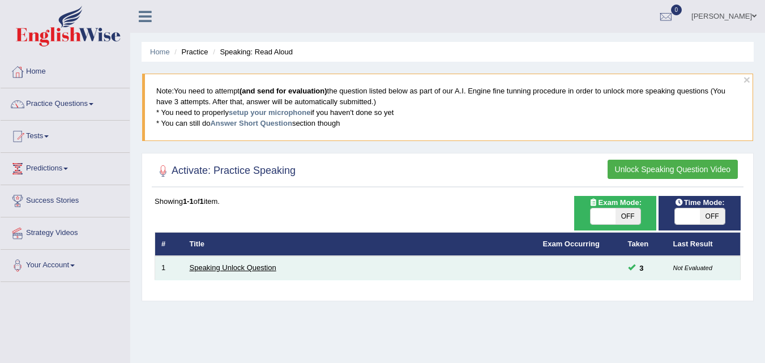
click at [274, 268] on link "Speaking Unlock Question" at bounding box center [233, 267] width 87 height 8
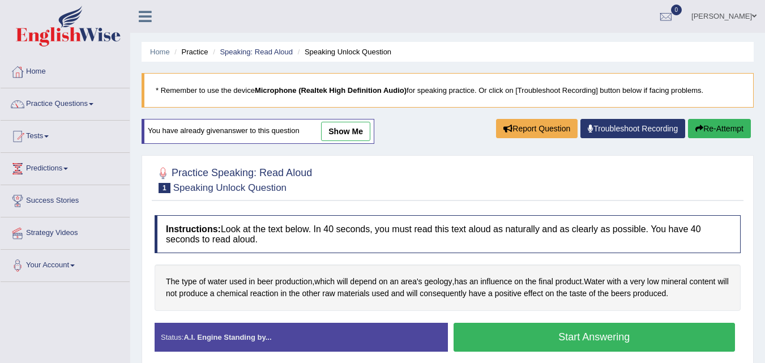
click at [344, 134] on link "show me" at bounding box center [345, 131] width 49 height 19
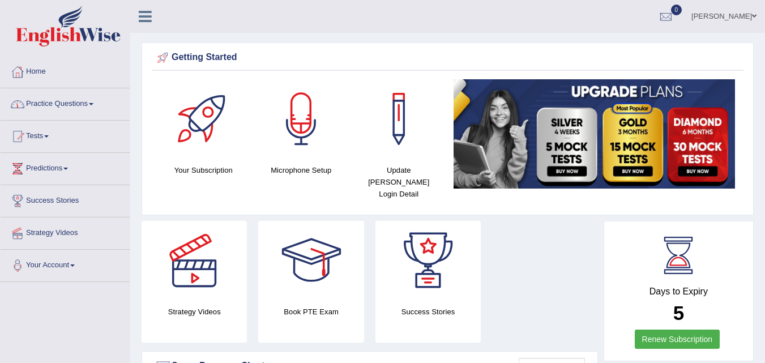
click at [93, 104] on span at bounding box center [91, 104] width 5 height 2
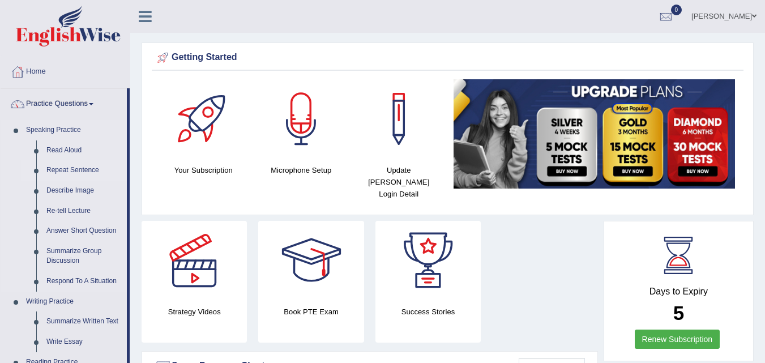
click at [70, 167] on link "Repeat Sentence" at bounding box center [84, 170] width 86 height 20
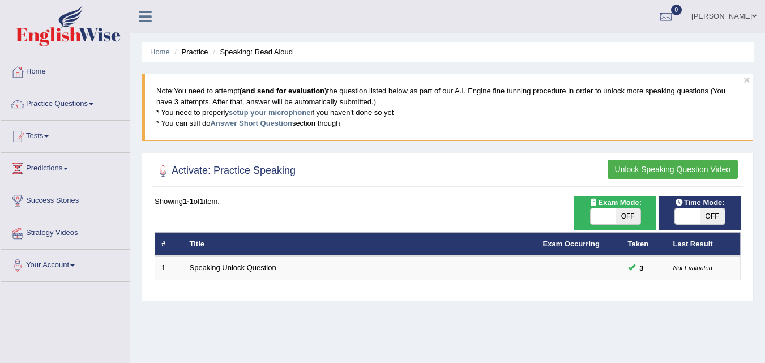
click at [694, 174] on button "Unlock Speaking Question Video" at bounding box center [673, 169] width 130 height 19
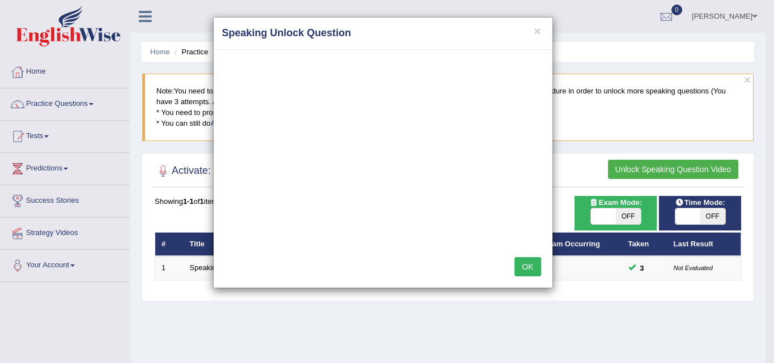
drag, startPoint x: 515, startPoint y: 282, endPoint x: 528, endPoint y: 266, distance: 21.0
click at [517, 281] on div "OK" at bounding box center [383, 268] width 339 height 40
click at [524, 271] on button "OK" at bounding box center [527, 266] width 26 height 19
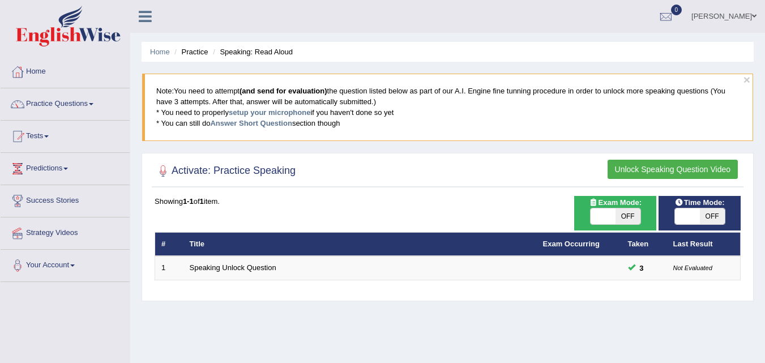
click at [245, 168] on h2 "Activate: Practice Speaking" at bounding box center [225, 171] width 141 height 17
click at [385, 195] on div "Activate: Practice Speaking Unlock Speaking Question Video Time Mode: ON OFF Ex…" at bounding box center [448, 227] width 612 height 148
click at [609, 218] on span at bounding box center [603, 216] width 25 height 16
checkbox input "true"
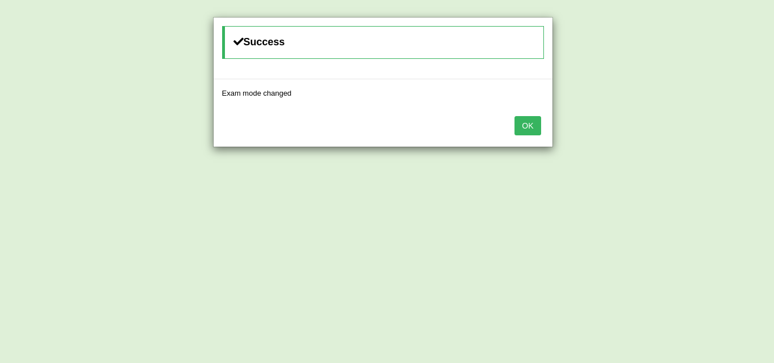
click at [541, 119] on div "OK" at bounding box center [383, 127] width 339 height 40
click at [515, 126] on button "OK" at bounding box center [527, 125] width 26 height 19
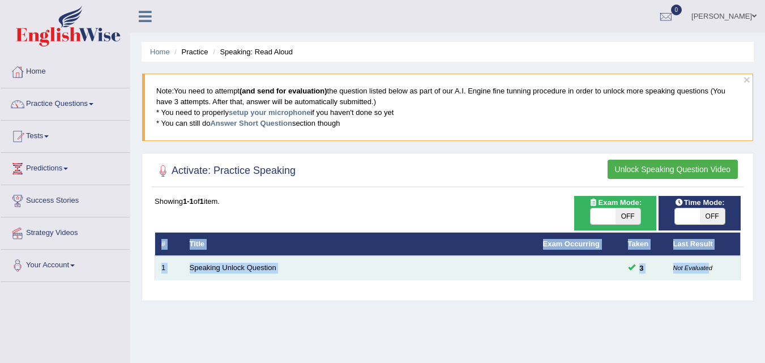
drag, startPoint x: 710, startPoint y: 284, endPoint x: 708, endPoint y: 275, distance: 8.8
click at [708, 275] on div "Time Mode: ON OFF Exam Mode: ON OFF Showing 1-1 of 1 item. # Title Exam Occurri…" at bounding box center [448, 245] width 592 height 99
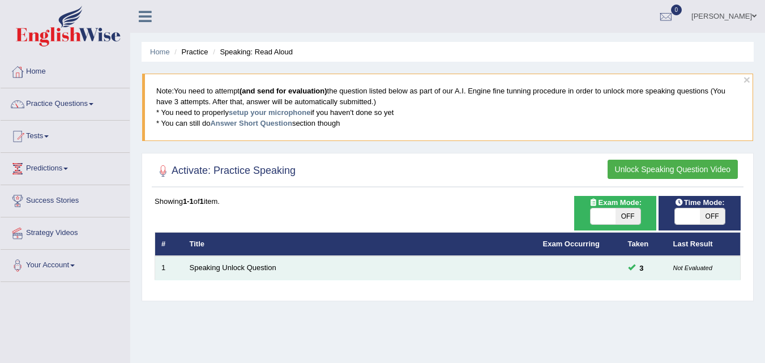
drag, startPoint x: 472, startPoint y: 242, endPoint x: 475, endPoint y: 260, distance: 17.8
click td "Speaking Unlock Question"
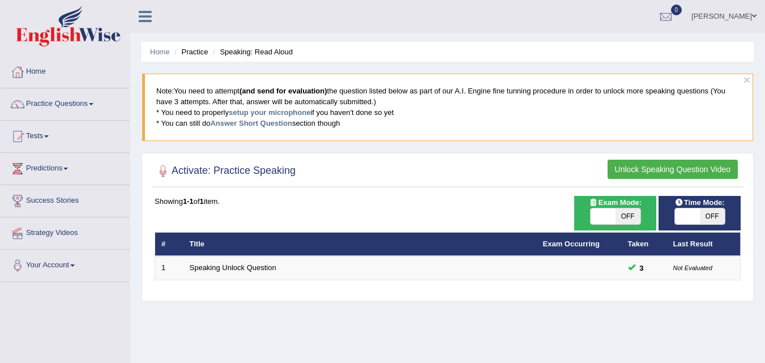
click span
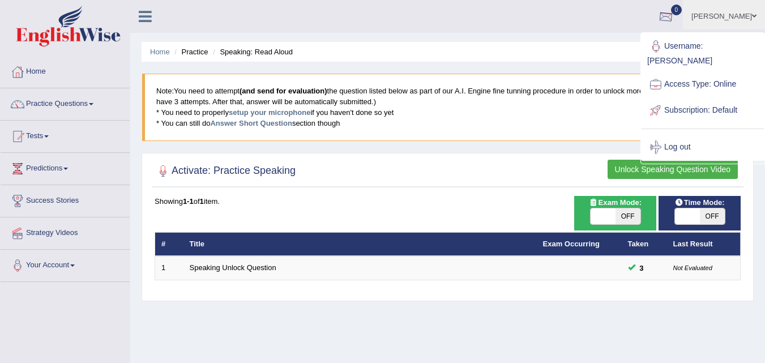
click div
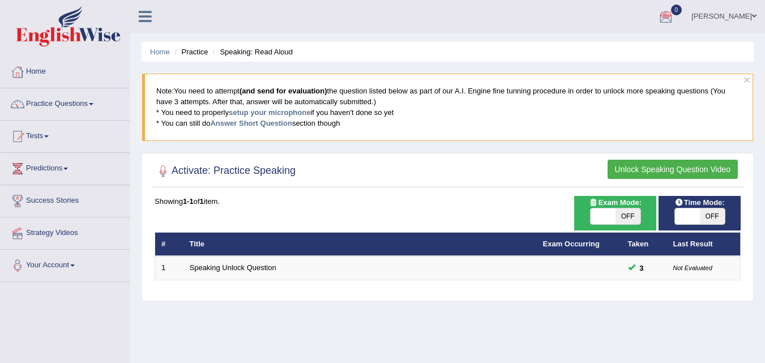
click div
click div "See All Alerts"
click th "Title"
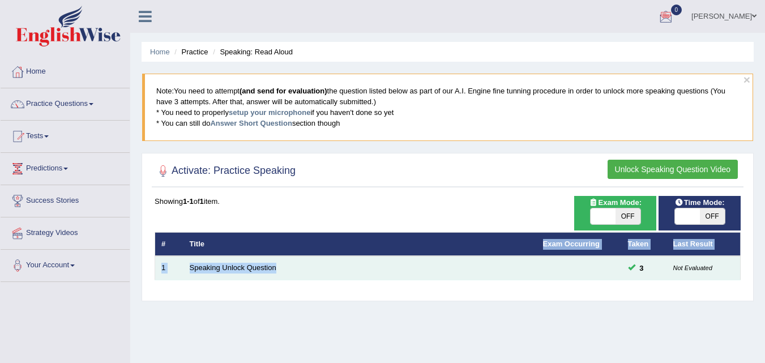
drag, startPoint x: 330, startPoint y: 253, endPoint x: 330, endPoint y: 268, distance: 15.3
click table "# Title Exam Occurring Taken Last Result 1 Speaking Unlock Question 3 Not Evalu…"
click td "Speaking Unlock Question"
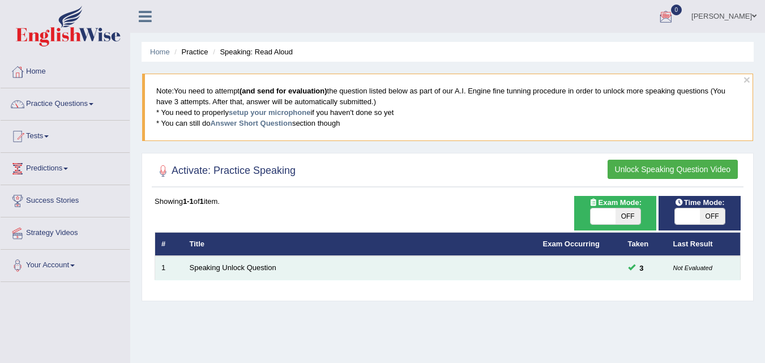
click td "Speaking Unlock Question"
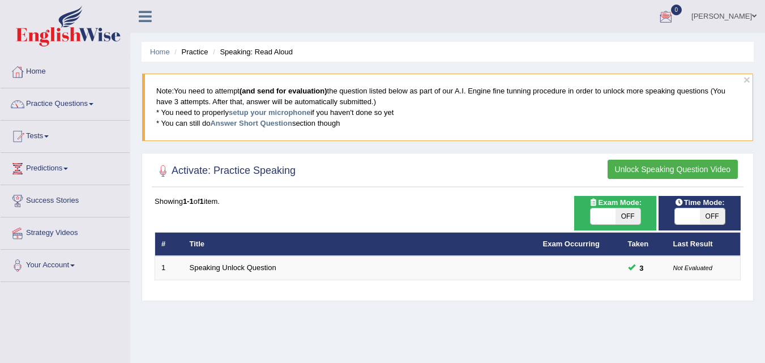
click li "Success Stories"
drag, startPoint x: 363, startPoint y: 233, endPoint x: 347, endPoint y: 212, distance: 26.3
click div "Showing 1-1 of 1 item. # Title Exam Occurring Taken Last Result 1 Speaking Unlo…"
click button "Unlock Speaking Question Video"
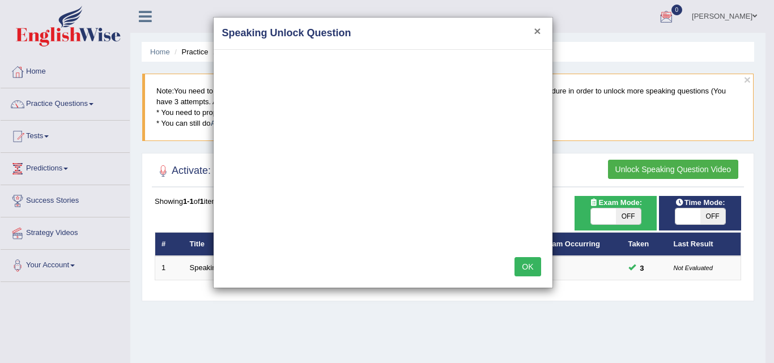
click button "×"
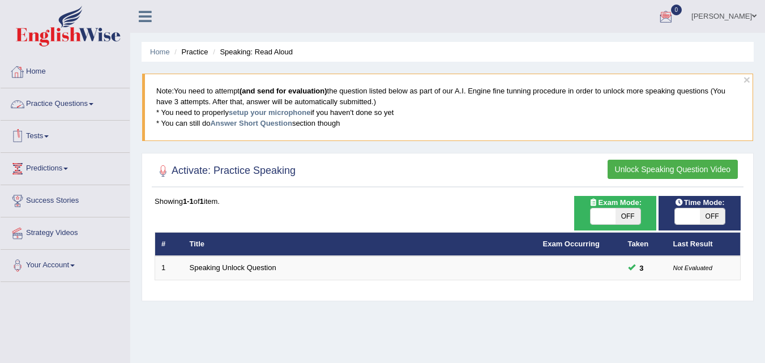
click link "Practice Questions"
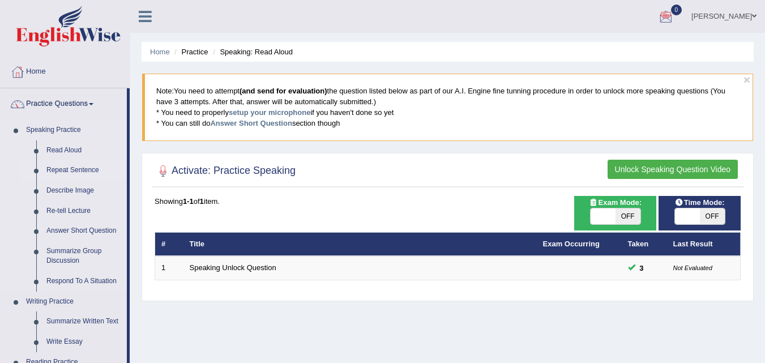
click link "Repeat Sentence"
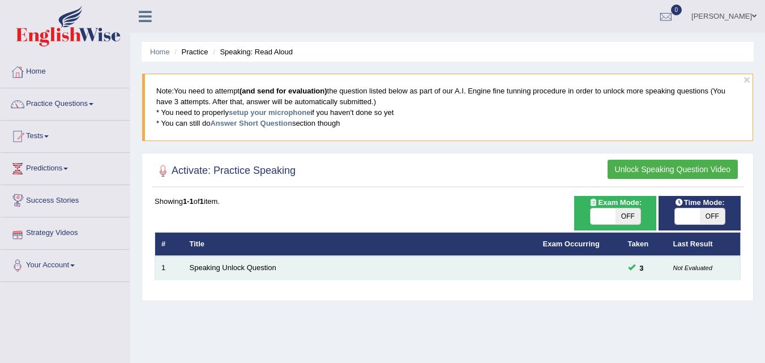
click at [213, 280] on td "Speaking Unlock Question" at bounding box center [360, 268] width 353 height 24
click at [707, 269] on small "Not Evaluated" at bounding box center [692, 268] width 39 height 7
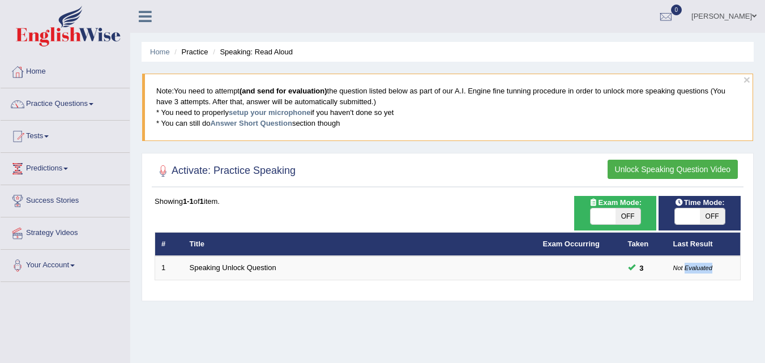
click at [87, 39] on img at bounding box center [68, 26] width 105 height 41
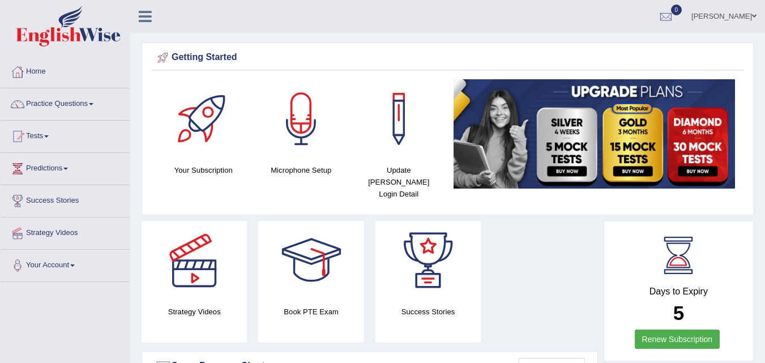
click at [91, 106] on link "Practice Questions" at bounding box center [65, 102] width 129 height 28
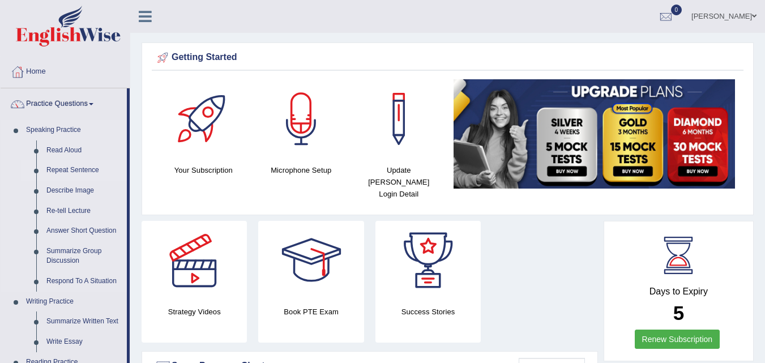
click at [64, 170] on link "Repeat Sentence" at bounding box center [84, 170] width 86 height 20
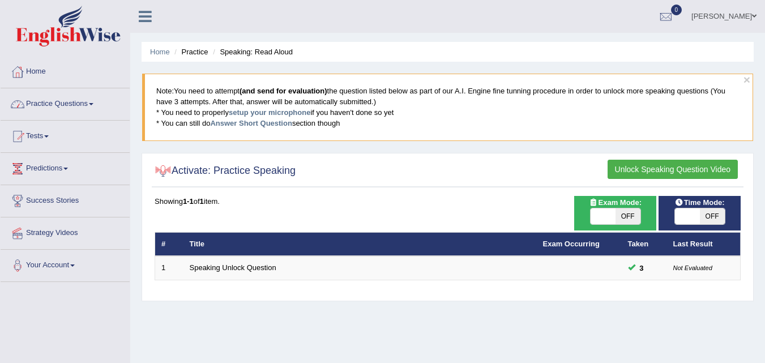
click at [93, 103] on span at bounding box center [91, 104] width 5 height 2
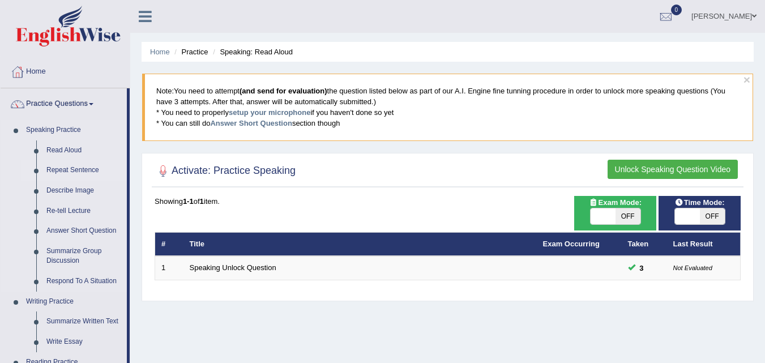
click at [58, 165] on link "Repeat Sentence" at bounding box center [84, 170] width 86 height 20
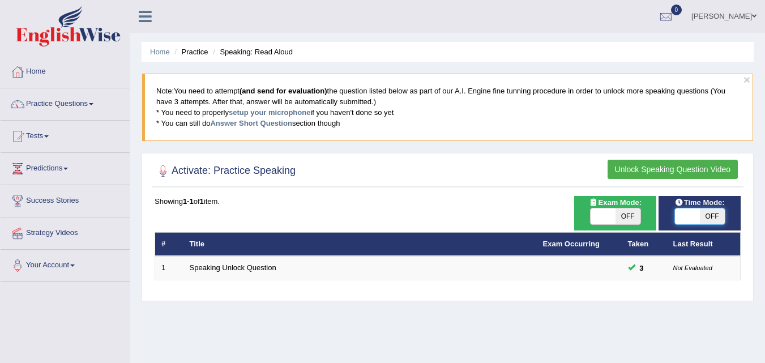
click at [687, 220] on span at bounding box center [687, 216] width 25 height 16
checkbox input "true"
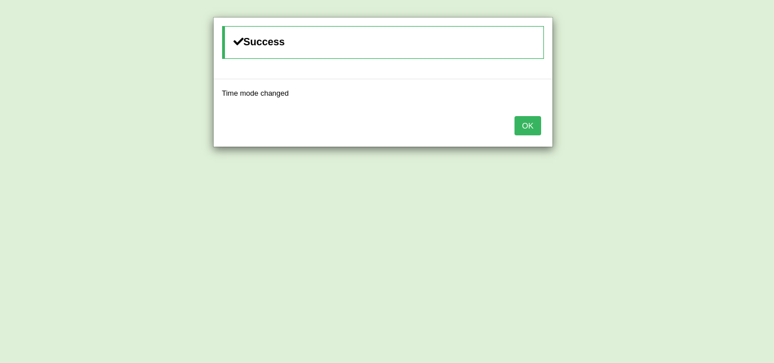
click at [526, 123] on button "OK" at bounding box center [527, 125] width 26 height 19
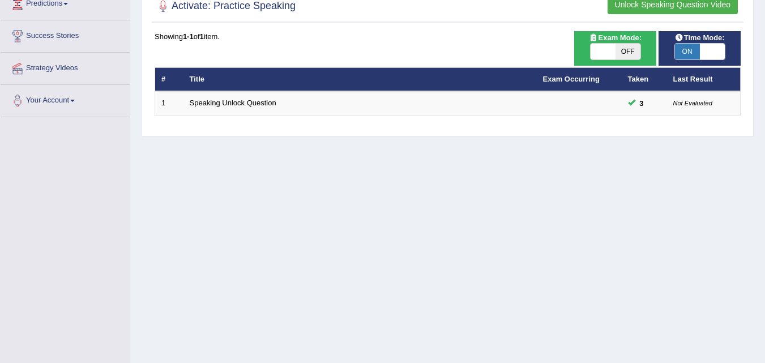
scroll to position [170, 0]
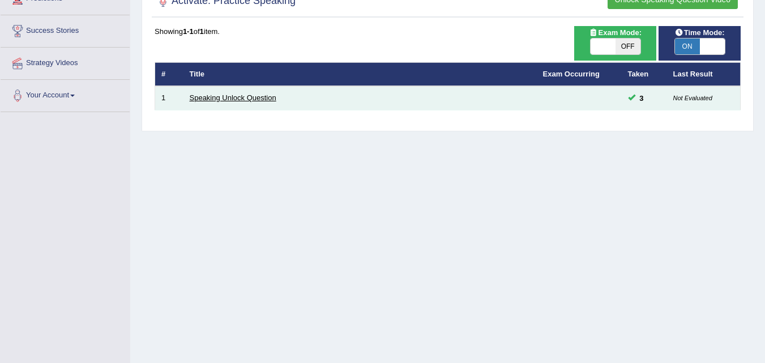
click at [241, 102] on link "Speaking Unlock Question" at bounding box center [233, 97] width 87 height 8
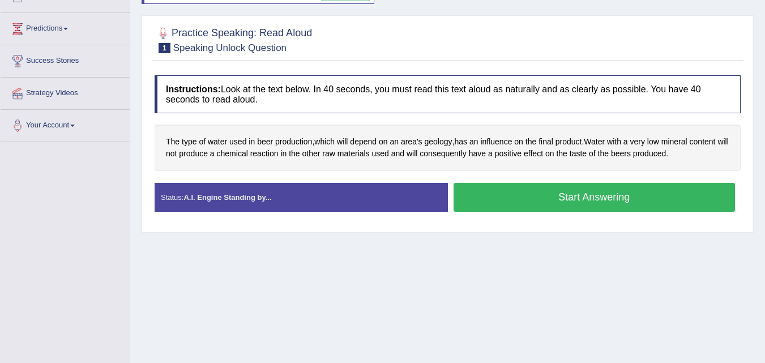
scroll to position [113, 0]
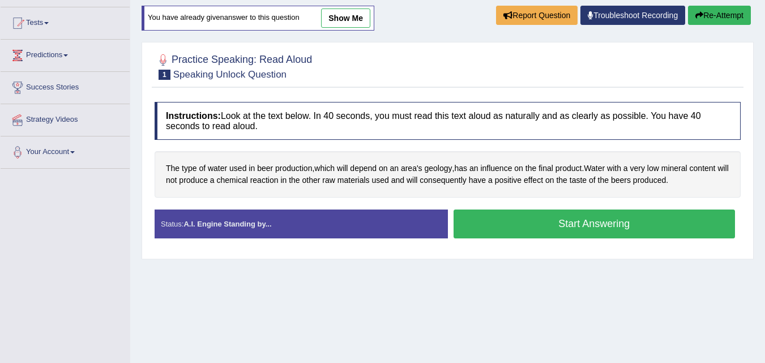
click at [575, 229] on button "Start Answering" at bounding box center [595, 224] width 282 height 29
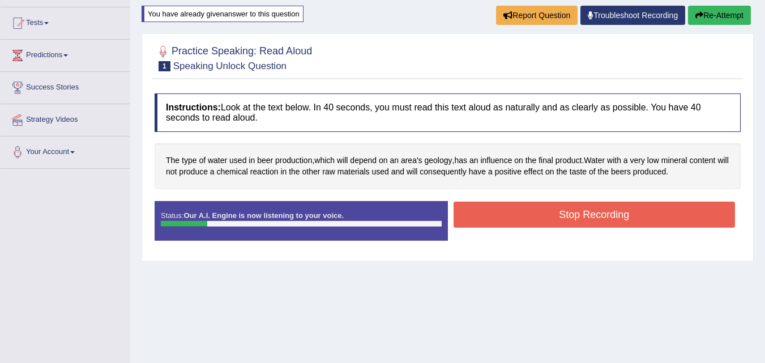
click at [521, 212] on button "Stop Recording" at bounding box center [595, 215] width 282 height 26
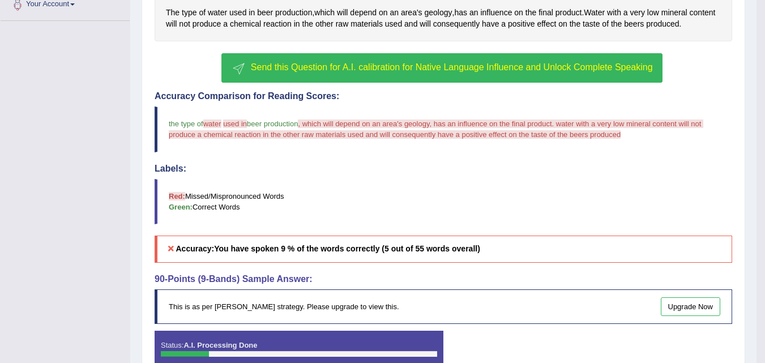
scroll to position [157, 0]
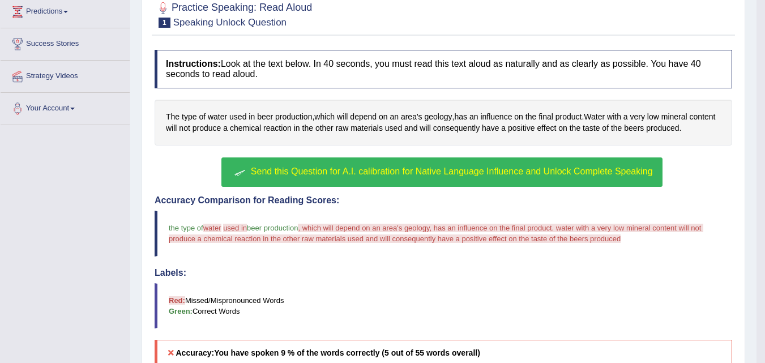
click at [340, 173] on span "Send this Question for A.I. calibration for Native Language Influence and Unloc…" at bounding box center [452, 172] width 402 height 10
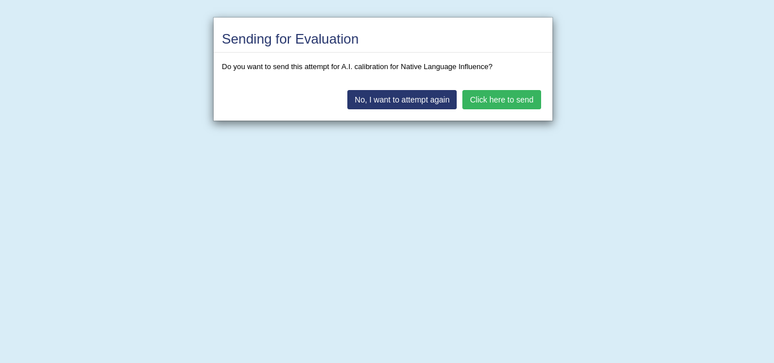
click at [512, 107] on button "Click here to send" at bounding box center [501, 99] width 78 height 19
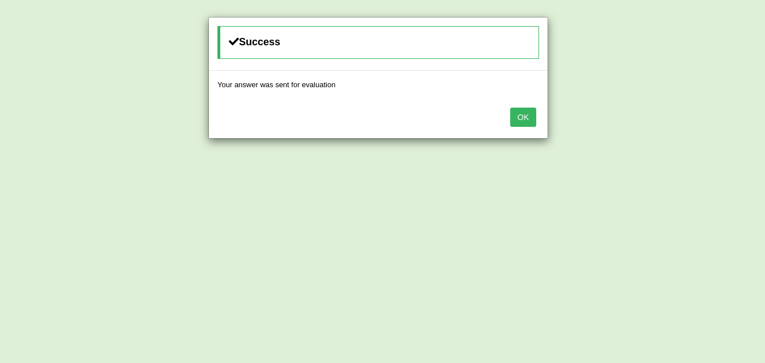
click at [516, 116] on button "OK" at bounding box center [523, 117] width 26 height 19
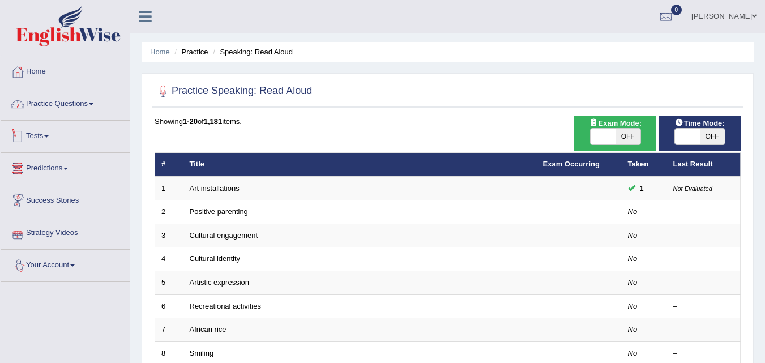
click at [70, 101] on link "Practice Questions" at bounding box center [65, 102] width 129 height 28
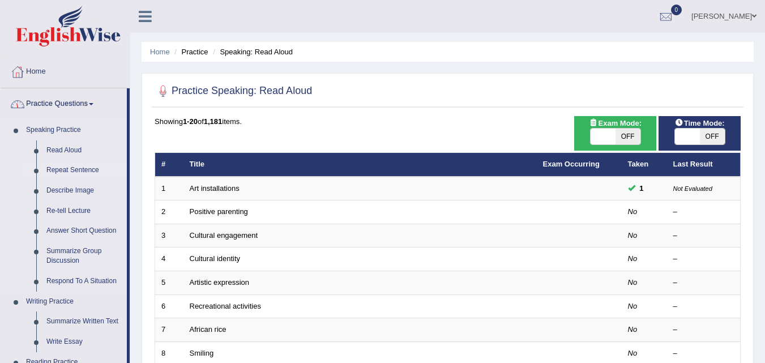
click at [67, 170] on link "Repeat Sentence" at bounding box center [84, 170] width 86 height 20
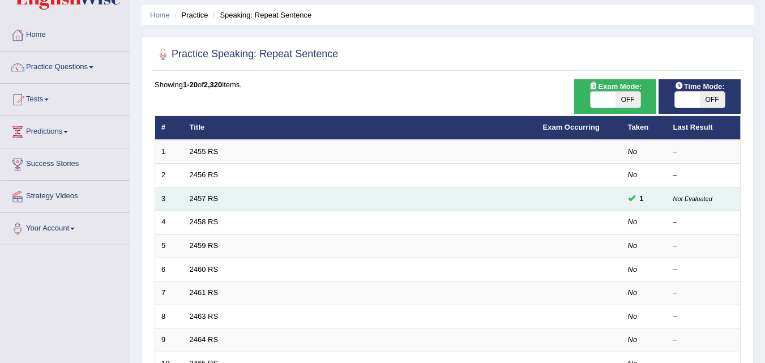
scroll to position [57, 0]
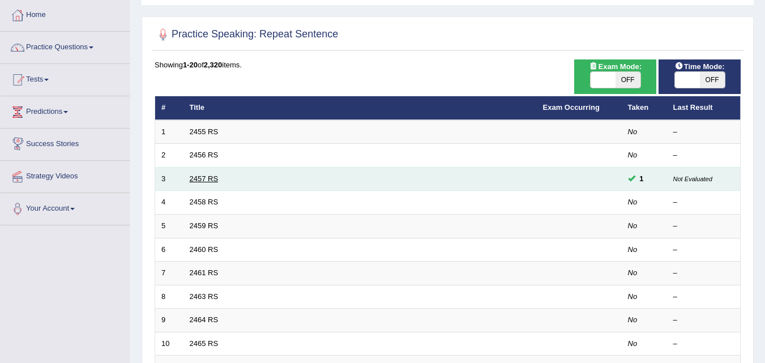
click at [198, 182] on link "2457 RS" at bounding box center [204, 178] width 29 height 8
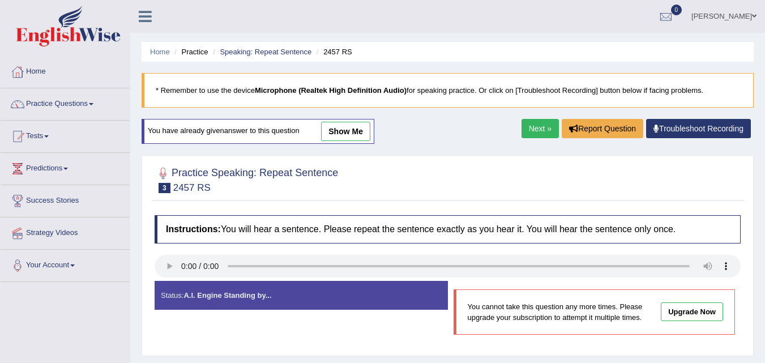
click at [536, 125] on link "Next »" at bounding box center [540, 128] width 37 height 19
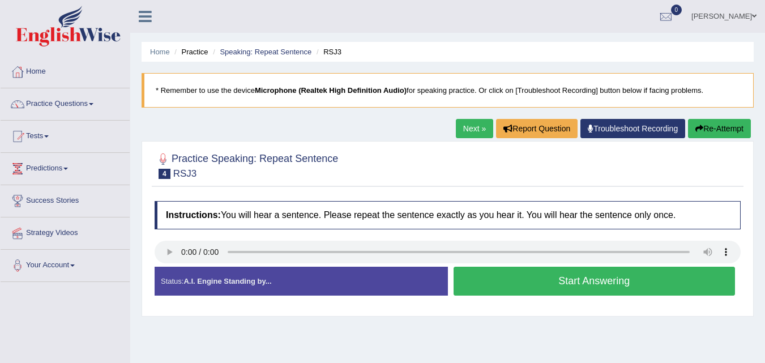
click at [535, 285] on button "Start Answering" at bounding box center [595, 281] width 282 height 29
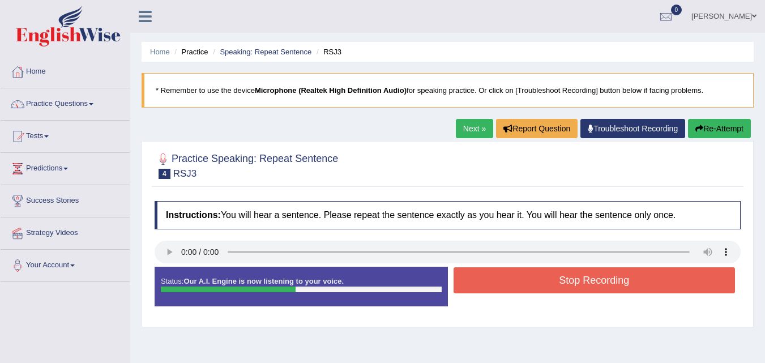
click at [530, 288] on button "Stop Recording" at bounding box center [595, 280] width 282 height 26
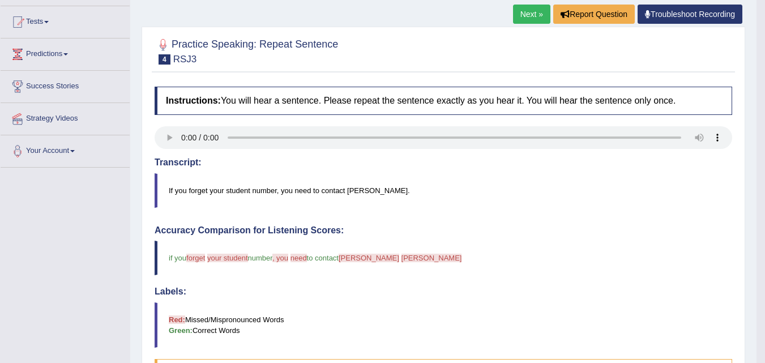
scroll to position [57, 0]
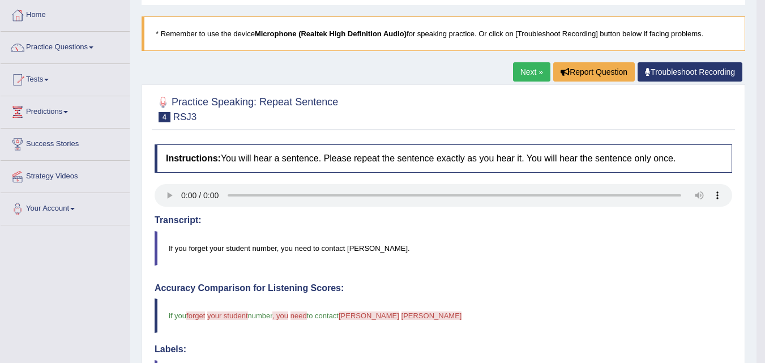
click at [526, 75] on link "Next »" at bounding box center [531, 71] width 37 height 19
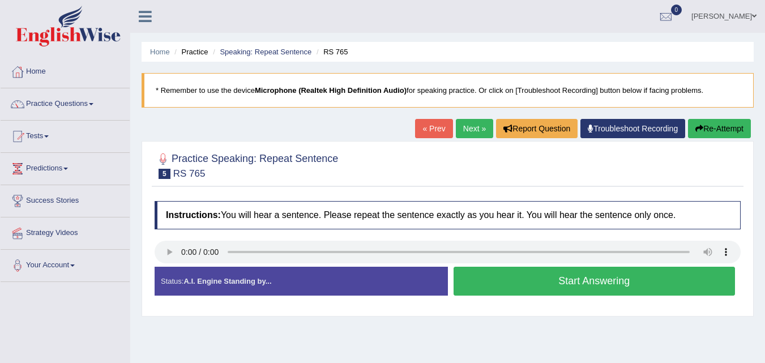
click at [581, 284] on button "Start Answering" at bounding box center [595, 281] width 282 height 29
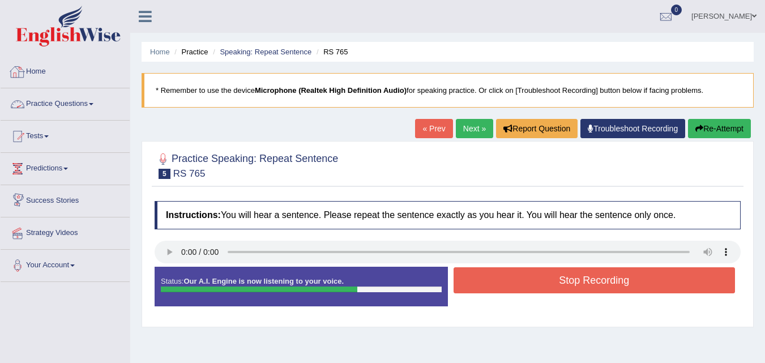
click at [37, 104] on link "Practice Questions" at bounding box center [65, 102] width 129 height 28
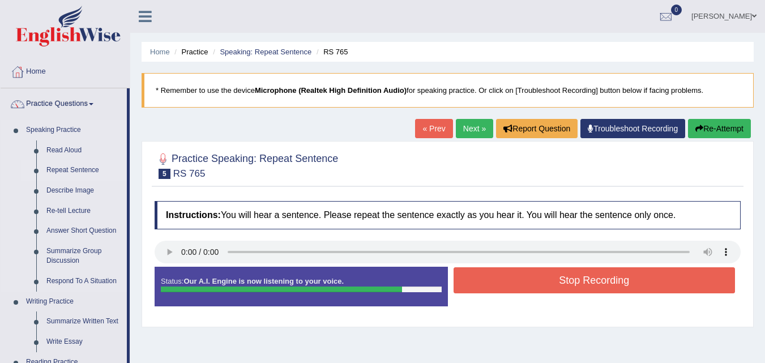
click at [74, 172] on link "Repeat Sentence" at bounding box center [84, 170] width 86 height 20
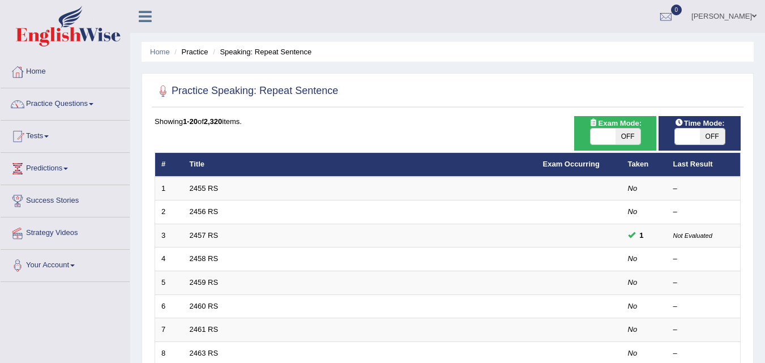
click at [697, 134] on span at bounding box center [687, 137] width 25 height 16
checkbox input "true"
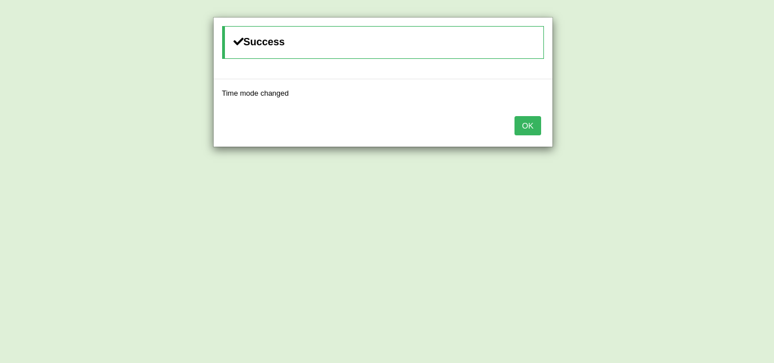
click at [525, 133] on button "OK" at bounding box center [527, 125] width 26 height 19
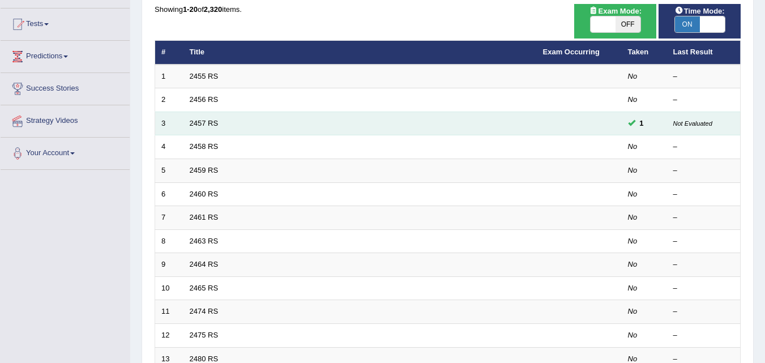
scroll to position [113, 0]
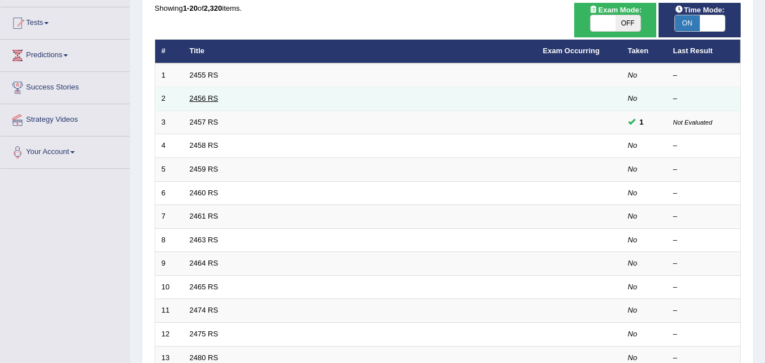
click at [193, 103] on link "2456 RS" at bounding box center [204, 98] width 29 height 8
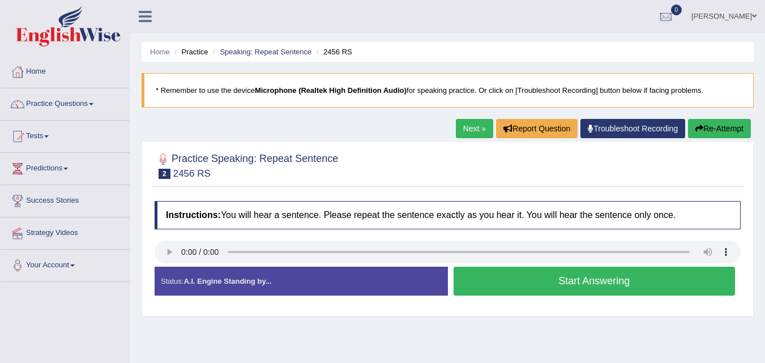
click at [551, 279] on button "Start Answering" at bounding box center [595, 281] width 282 height 29
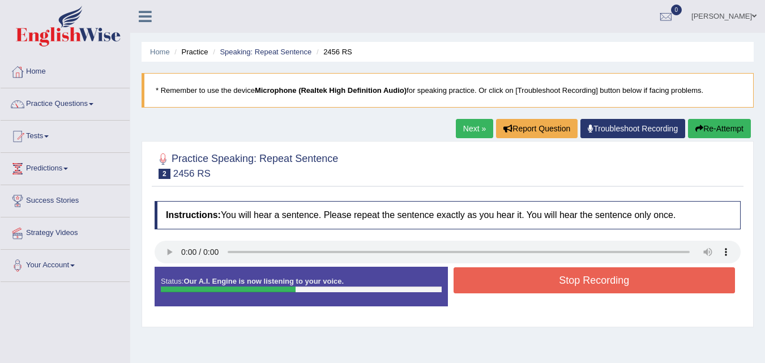
click at [551, 279] on button "Stop Recording" at bounding box center [595, 280] width 282 height 26
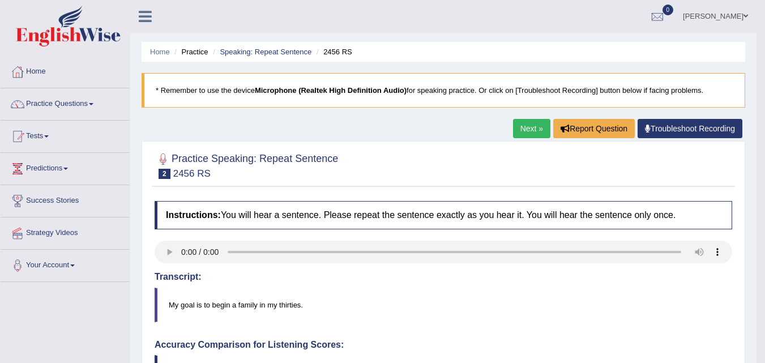
click at [536, 130] on link "Next »" at bounding box center [531, 128] width 37 height 19
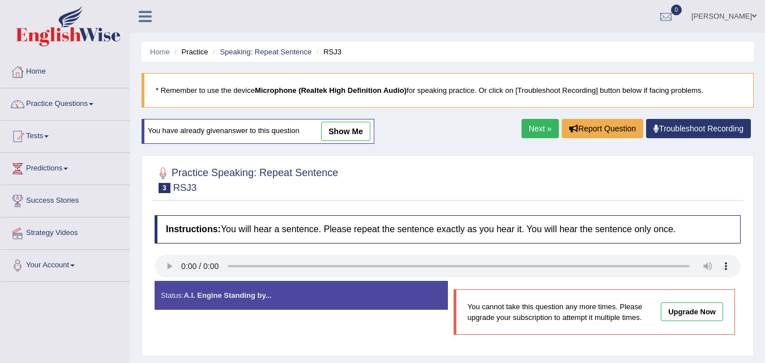
click at [537, 129] on link "Next »" at bounding box center [540, 128] width 37 height 19
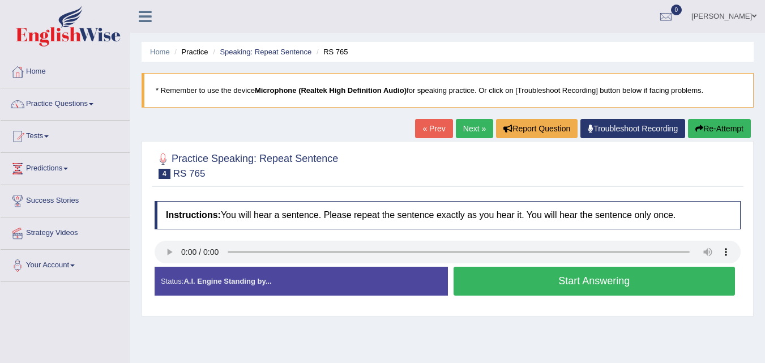
click at [545, 274] on button "Start Answering" at bounding box center [595, 281] width 282 height 29
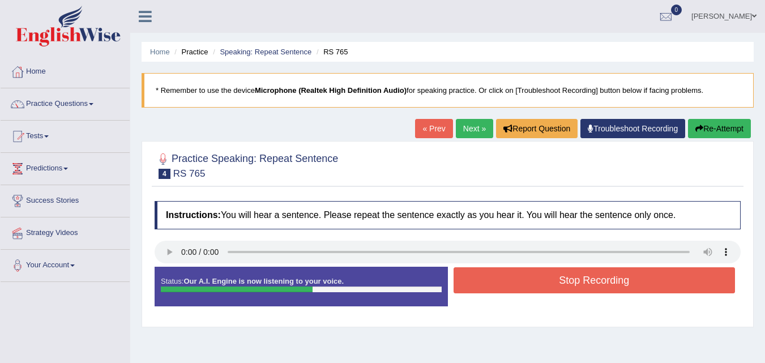
click at [543, 275] on button "Stop Recording" at bounding box center [595, 280] width 282 height 26
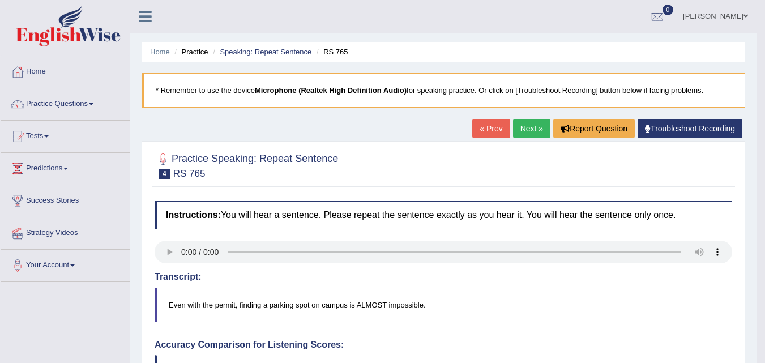
click at [523, 127] on link "Next »" at bounding box center [531, 128] width 37 height 19
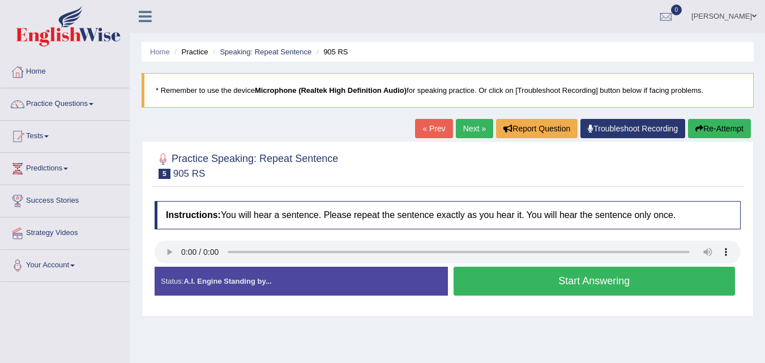
click at [602, 280] on button "Start Answering" at bounding box center [595, 281] width 282 height 29
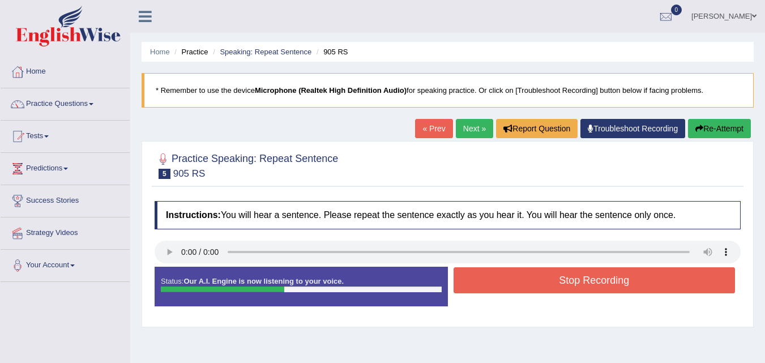
click at [593, 283] on button "Stop Recording" at bounding box center [595, 280] width 282 height 26
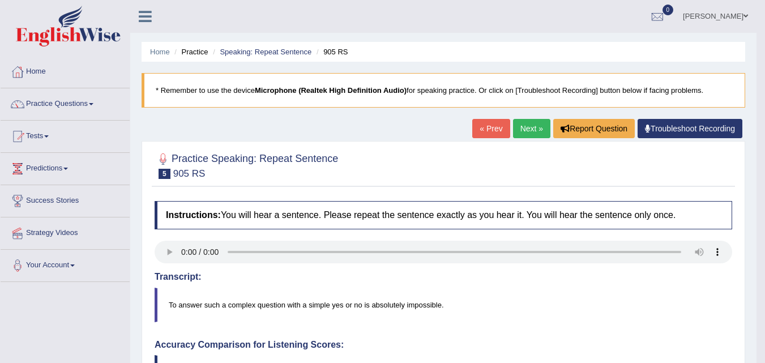
click at [535, 122] on link "Next »" at bounding box center [531, 128] width 37 height 19
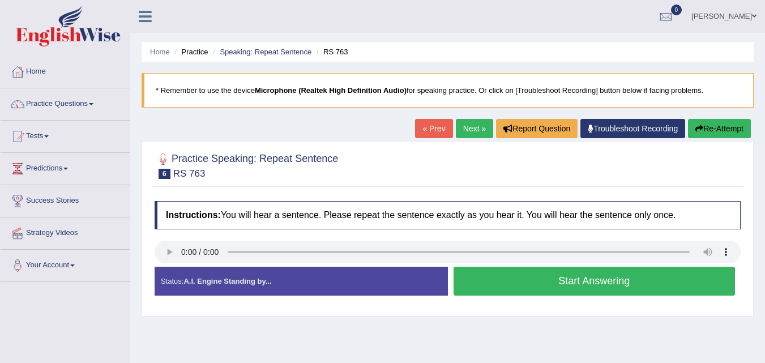
click at [585, 278] on button "Start Answering" at bounding box center [595, 281] width 282 height 29
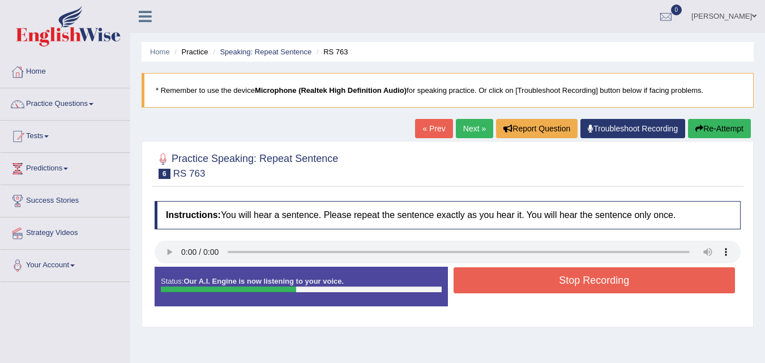
click at [741, 126] on button "Re-Attempt" at bounding box center [719, 128] width 63 height 19
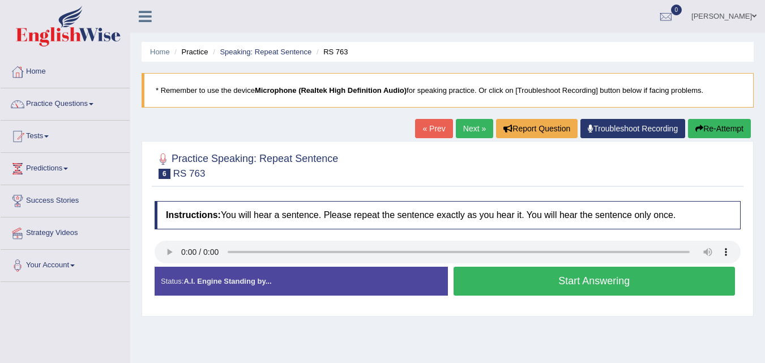
click at [549, 280] on button "Start Answering" at bounding box center [595, 281] width 282 height 29
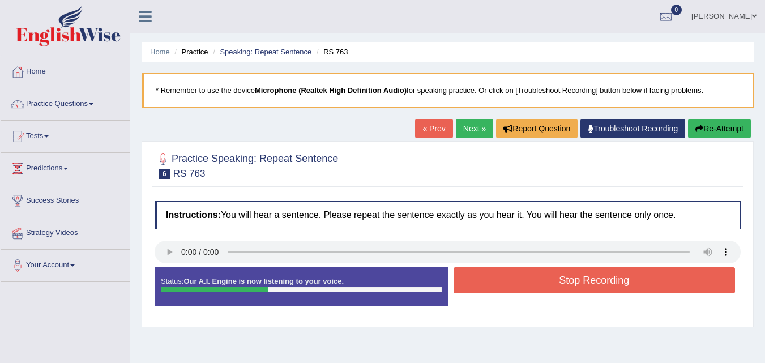
click at [549, 280] on button "Stop Recording" at bounding box center [595, 280] width 282 height 26
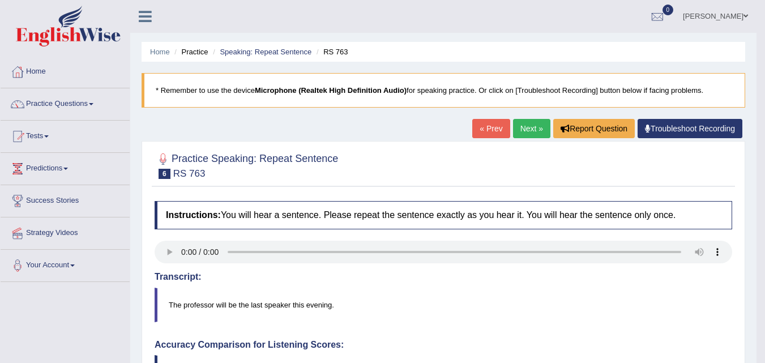
click at [514, 127] on link "Next »" at bounding box center [531, 128] width 37 height 19
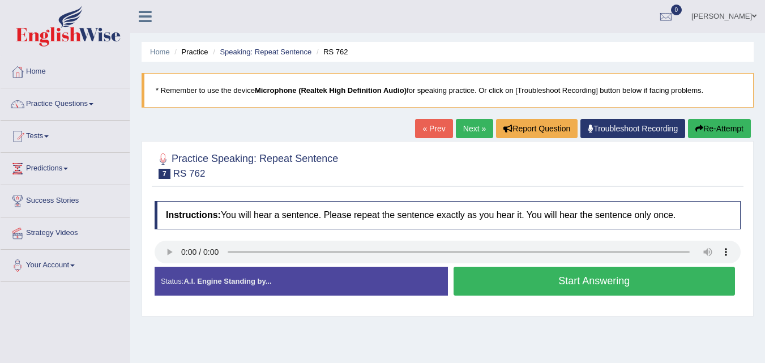
click at [495, 283] on button "Start Answering" at bounding box center [595, 281] width 282 height 29
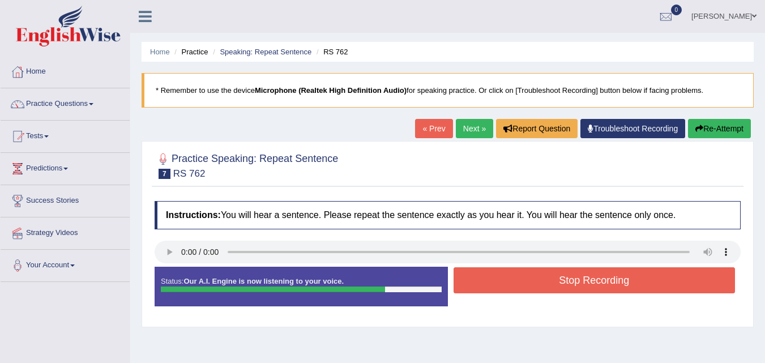
click at [726, 126] on button "Re-Attempt" at bounding box center [719, 128] width 63 height 19
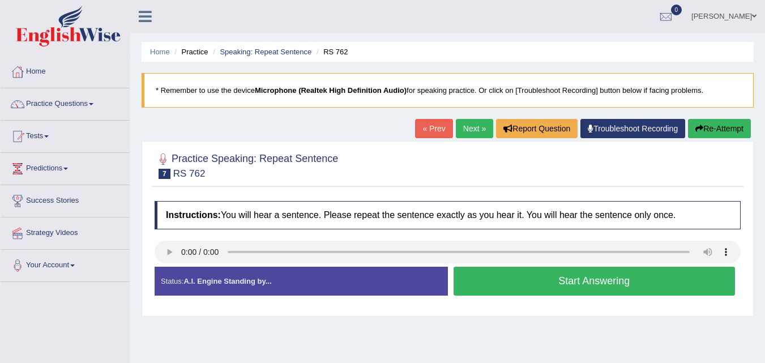
click at [608, 279] on button "Start Answering" at bounding box center [595, 281] width 282 height 29
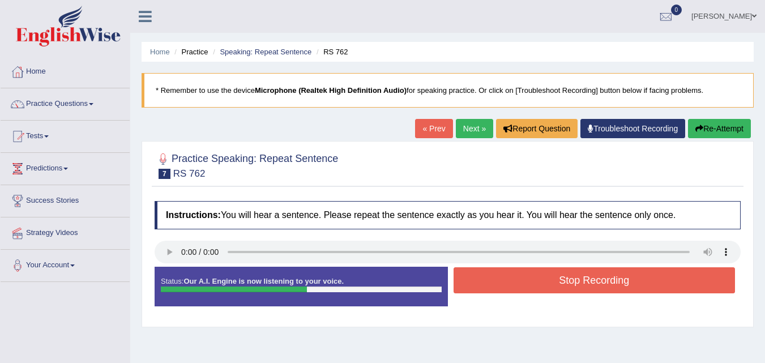
click at [608, 279] on button "Stop Recording" at bounding box center [595, 280] width 282 height 26
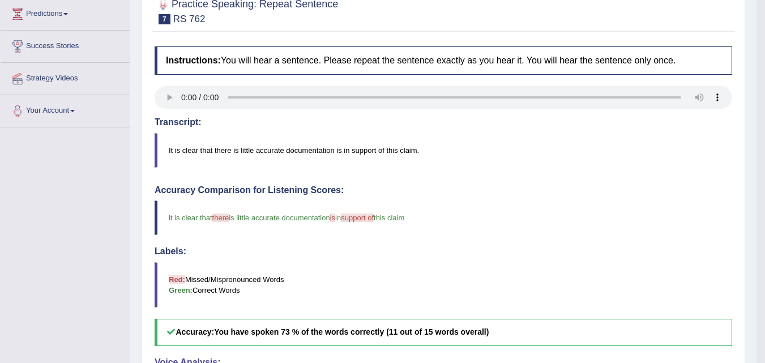
scroll to position [57, 0]
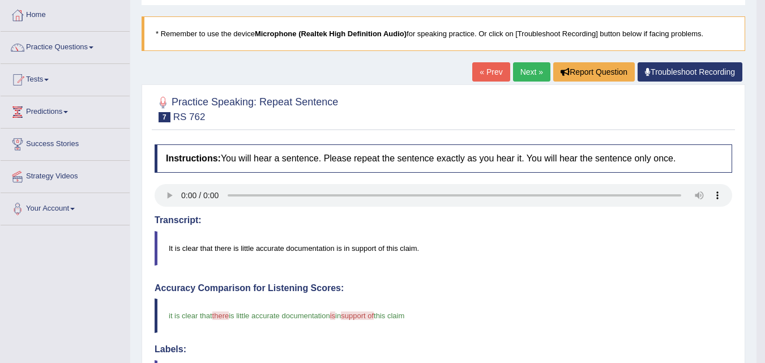
click at [536, 73] on link "Next »" at bounding box center [531, 71] width 37 height 19
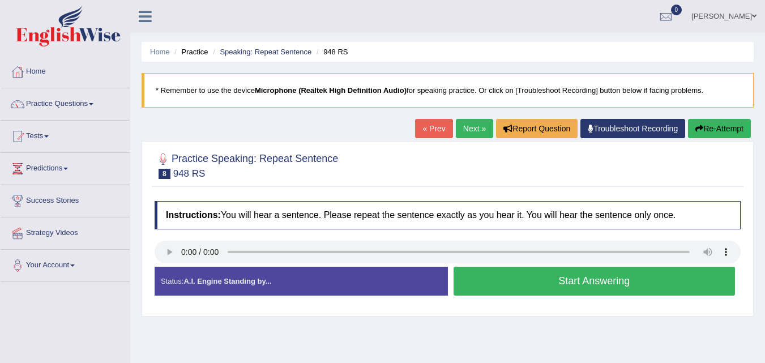
click at [515, 279] on button "Start Answering" at bounding box center [595, 281] width 282 height 29
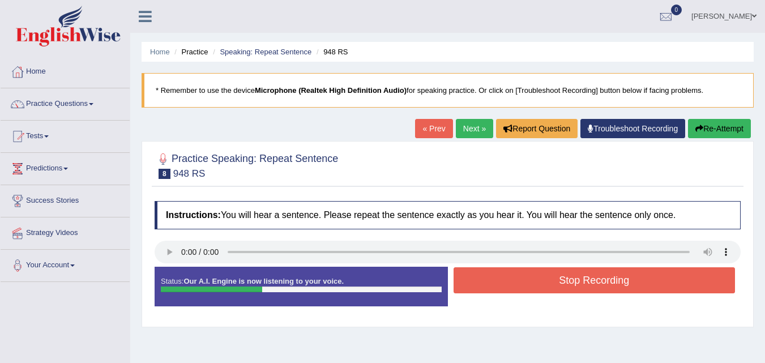
click at [515, 279] on button "Stop Recording" at bounding box center [595, 280] width 282 height 26
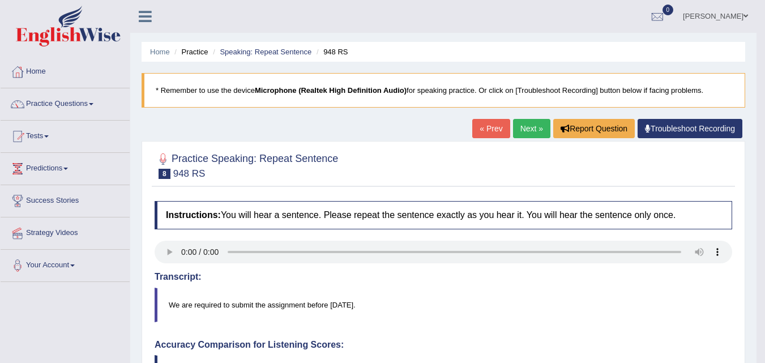
click at [516, 133] on link "Next »" at bounding box center [531, 128] width 37 height 19
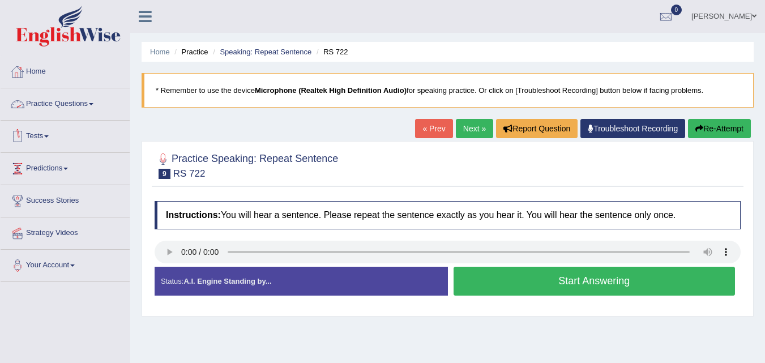
click at [95, 106] on link "Practice Questions" at bounding box center [65, 102] width 129 height 28
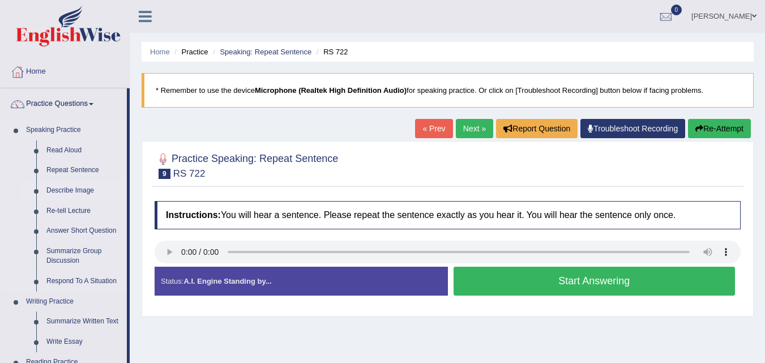
click at [71, 191] on link "Describe Image" at bounding box center [84, 191] width 86 height 20
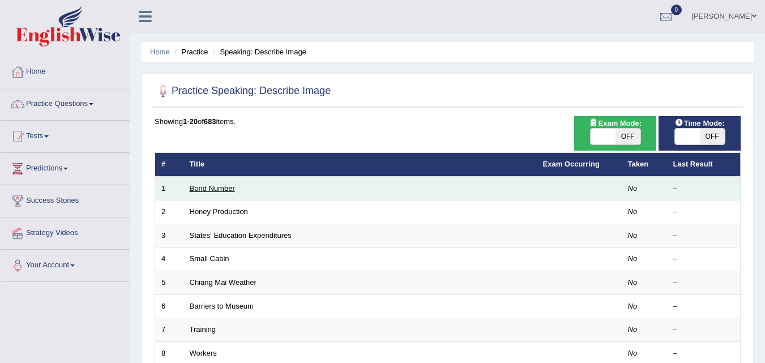
click at [210, 187] on link "Bond Number" at bounding box center [212, 188] width 45 height 8
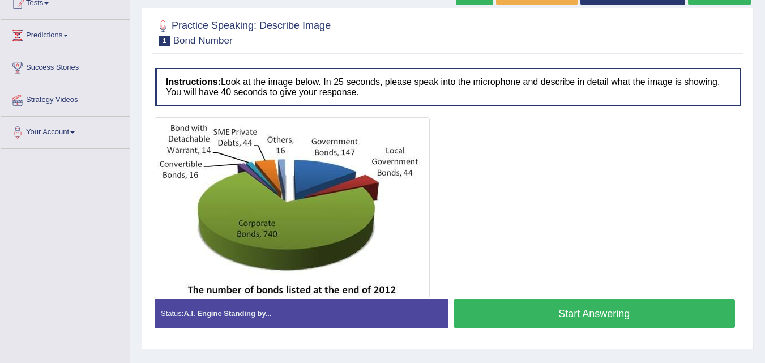
scroll to position [113, 0]
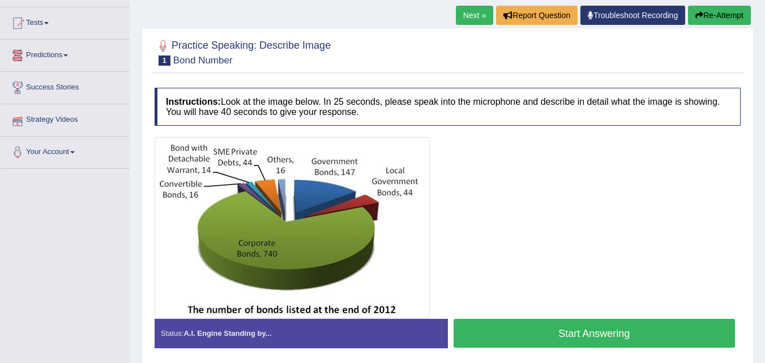
click at [68, 55] on span at bounding box center [65, 55] width 5 height 2
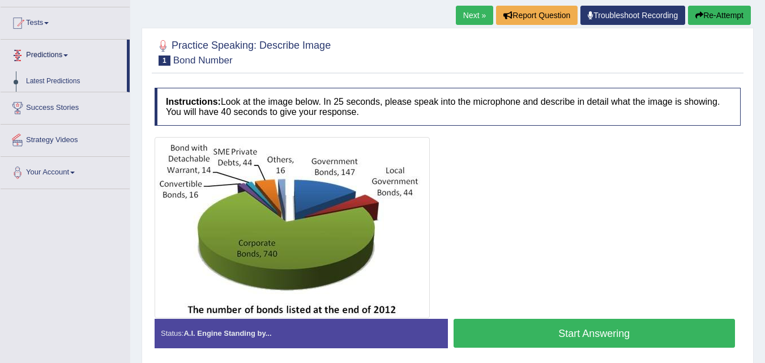
click at [69, 54] on link "Predictions" at bounding box center [64, 54] width 126 height 28
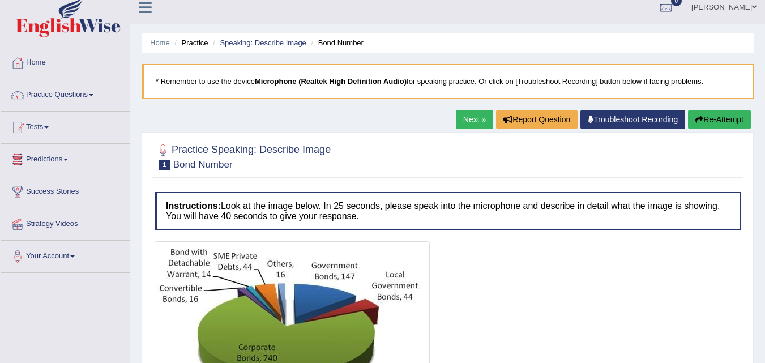
scroll to position [0, 0]
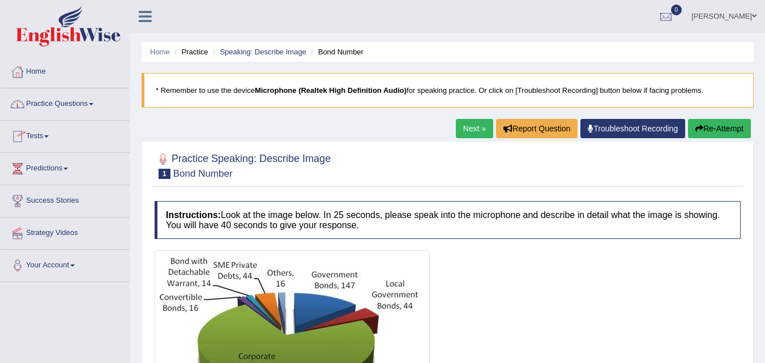
click at [93, 104] on span at bounding box center [91, 104] width 5 height 2
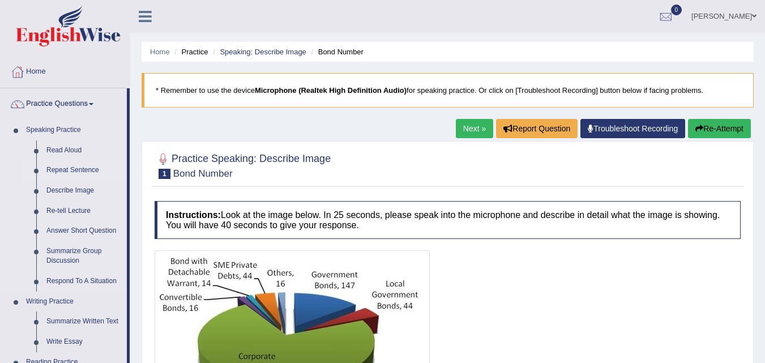
click at [71, 165] on link "Repeat Sentence" at bounding box center [84, 170] width 86 height 20
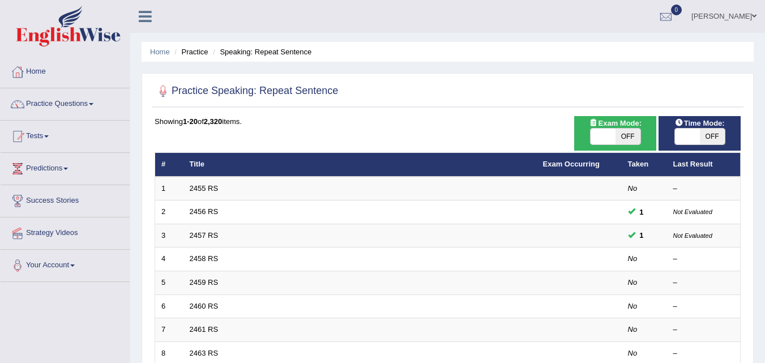
click at [71, 165] on link "Predictions" at bounding box center [65, 167] width 129 height 28
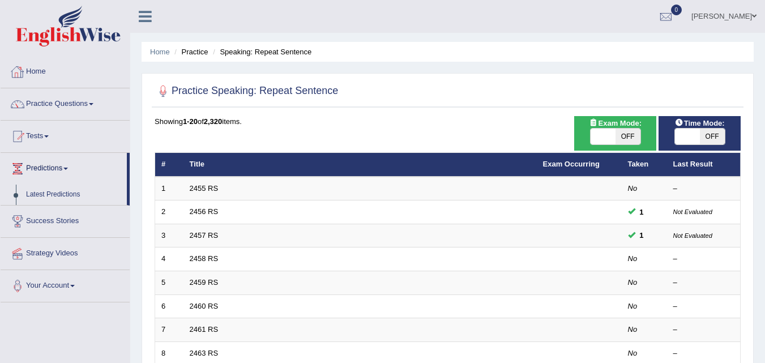
drag, startPoint x: 66, startPoint y: 166, endPoint x: 109, endPoint y: 62, distance: 112.8
click at [109, 62] on link "Home" at bounding box center [65, 70] width 129 height 28
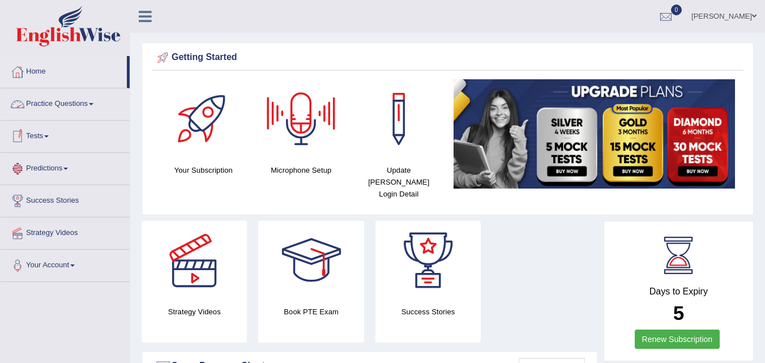
click at [92, 105] on link "Practice Questions" at bounding box center [65, 102] width 129 height 28
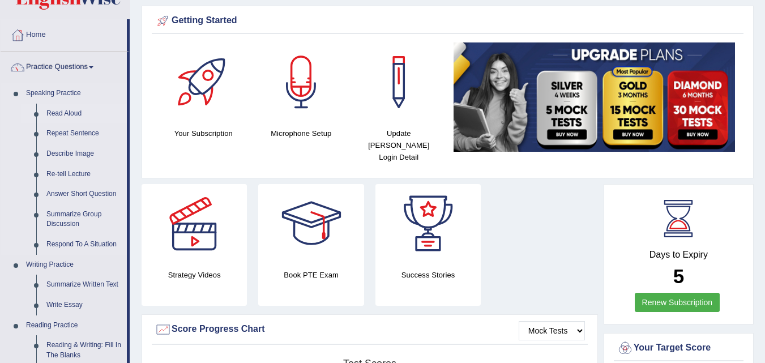
scroll to position [57, 0]
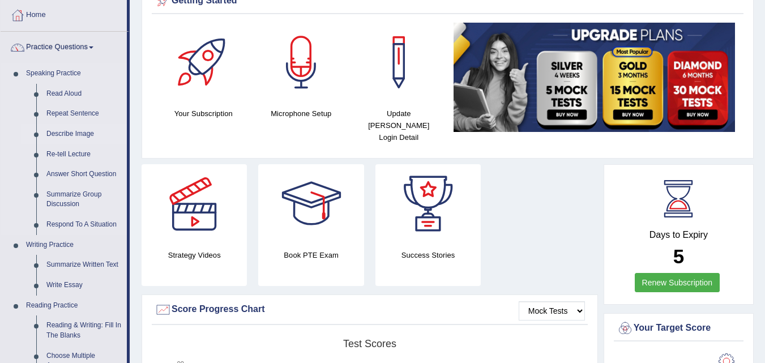
click at [73, 134] on link "Describe Image" at bounding box center [84, 134] width 86 height 20
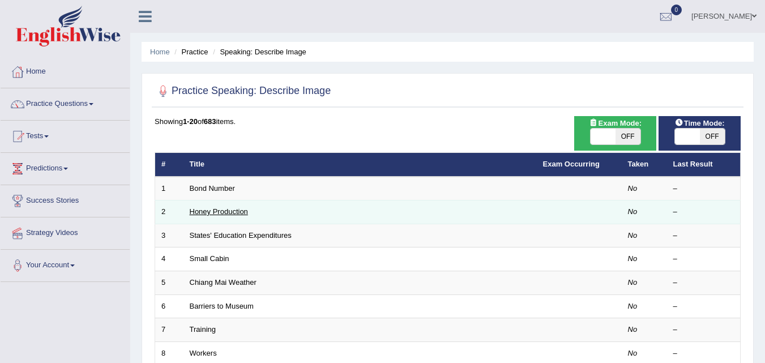
click at [212, 209] on link "Honey Production" at bounding box center [219, 211] width 58 height 8
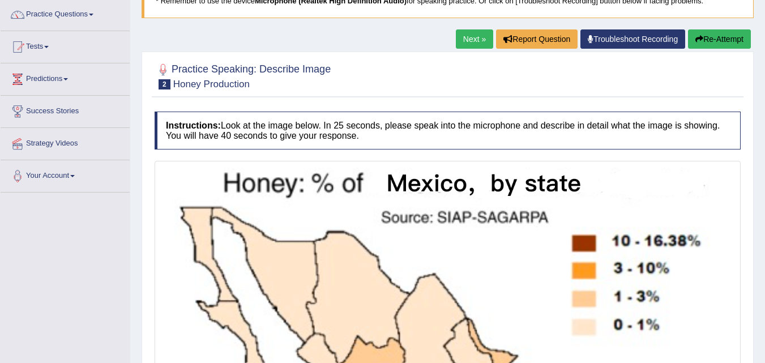
scroll to position [78, 0]
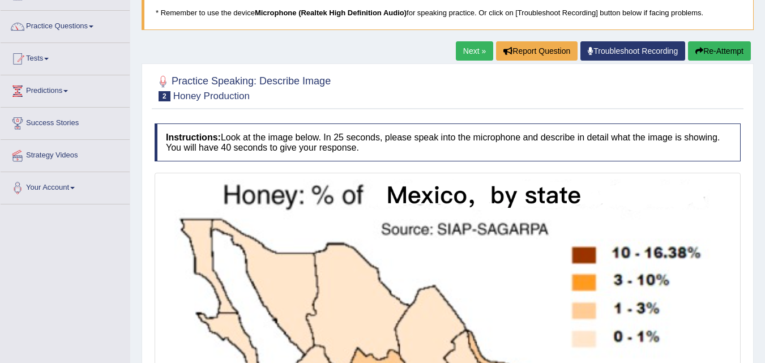
click at [466, 49] on link "Next »" at bounding box center [474, 50] width 37 height 19
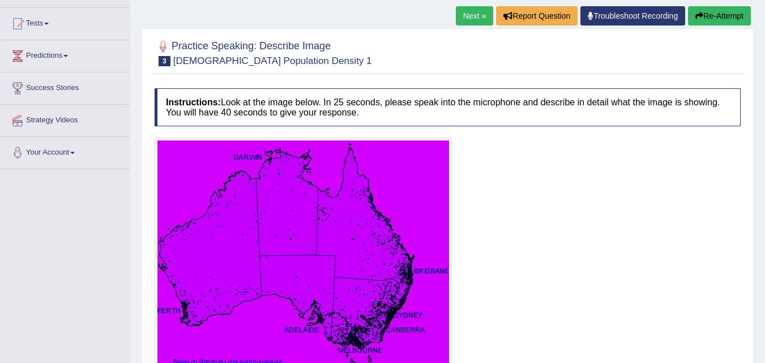
scroll to position [113, 0]
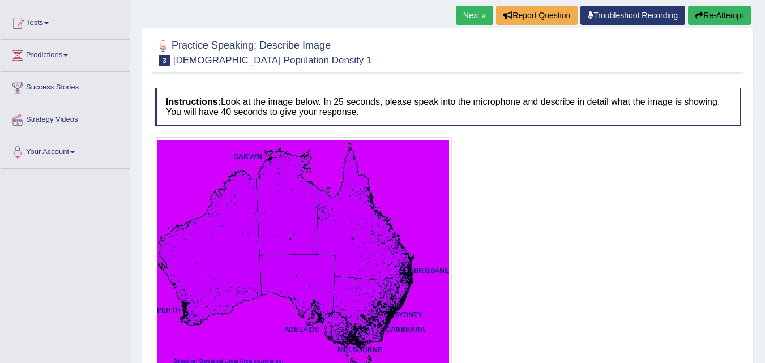
click at [470, 18] on link "Next »" at bounding box center [474, 15] width 37 height 19
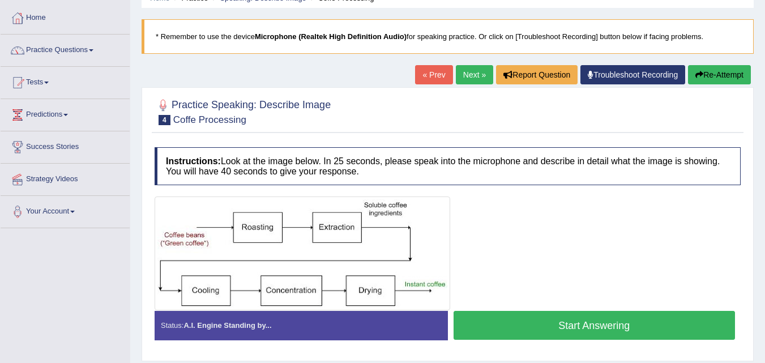
scroll to position [57, 0]
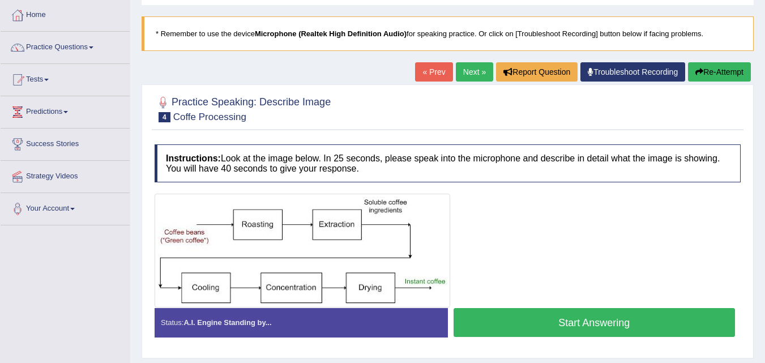
click at [472, 72] on link "Next »" at bounding box center [474, 71] width 37 height 19
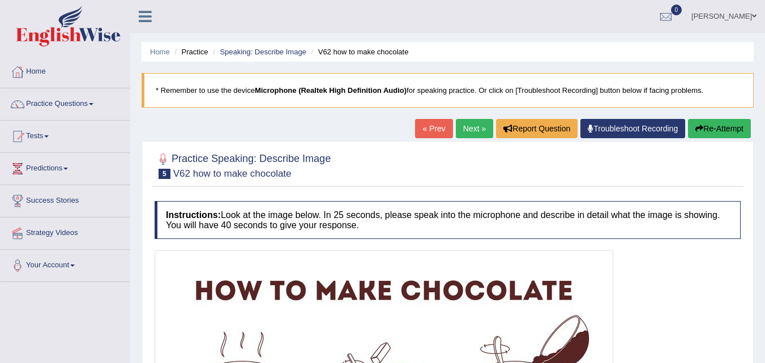
click at [464, 123] on link "Next »" at bounding box center [474, 128] width 37 height 19
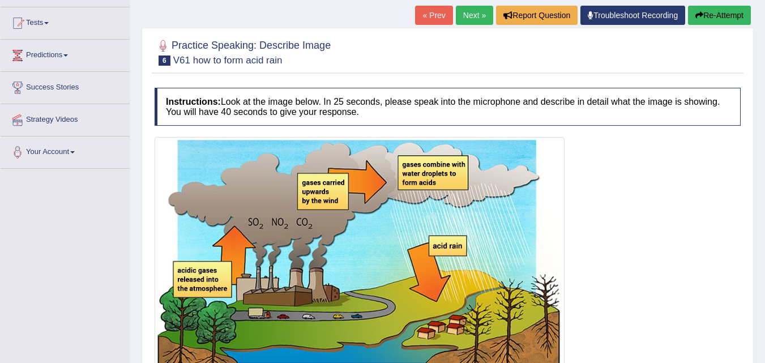
scroll to position [57, 0]
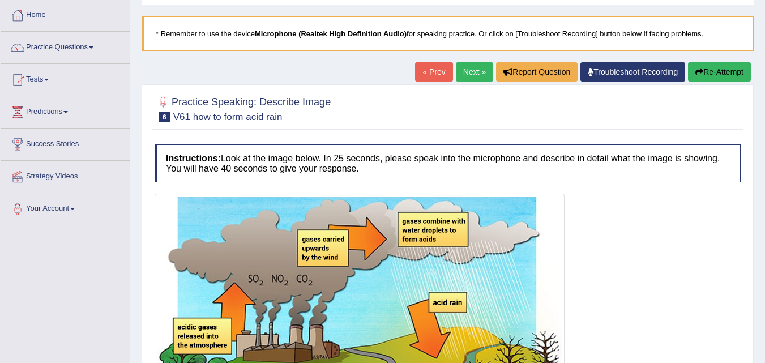
click at [463, 70] on link "Next »" at bounding box center [474, 71] width 37 height 19
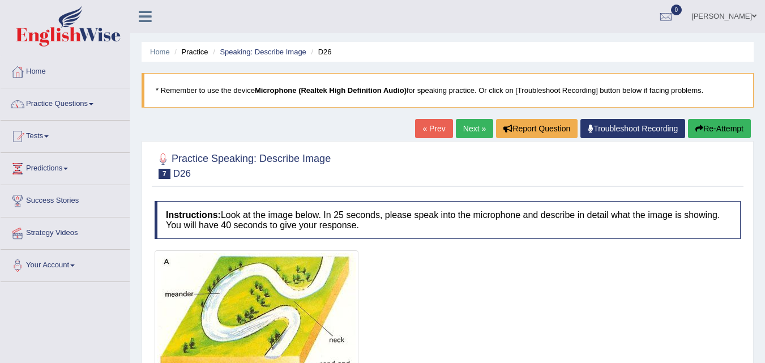
click at [461, 123] on link "Next »" at bounding box center [474, 128] width 37 height 19
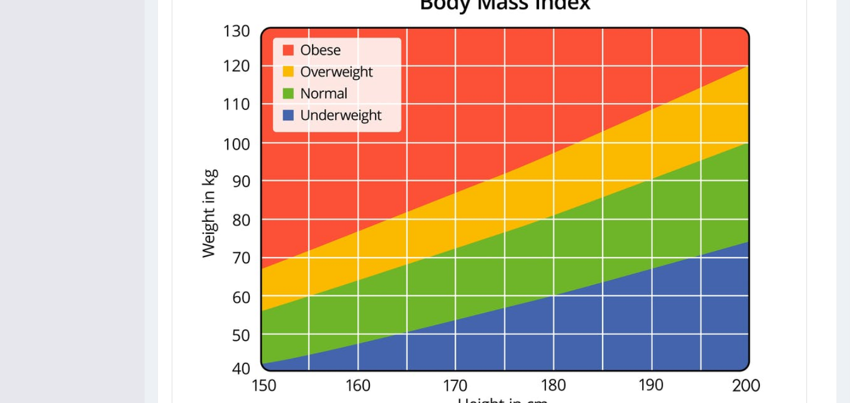
scroll to position [283, 0]
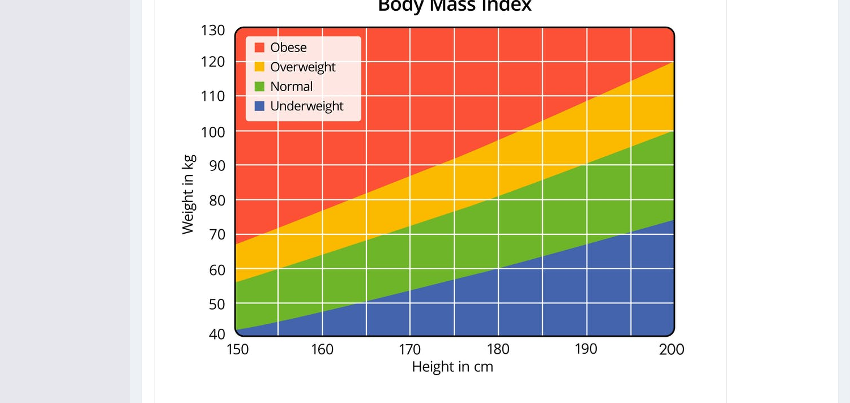
drag, startPoint x: 773, startPoint y: 0, endPoint x: 83, endPoint y: 312, distance: 757.2
click at [83, 312] on div "Toggle navigation Home Practice Questions Speaking Practice Read Aloud Repeat S…" at bounding box center [425, 105] width 850 height 777
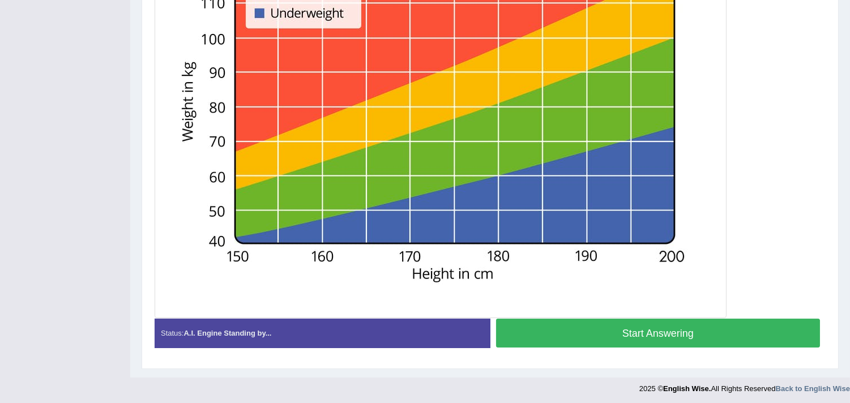
scroll to position [378, 0]
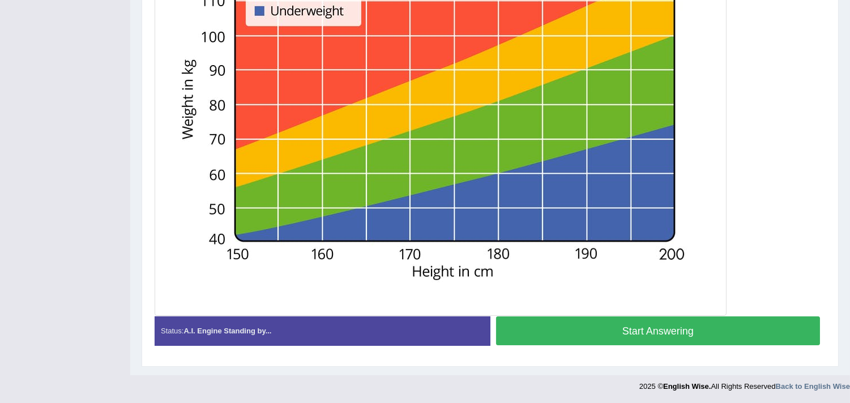
click at [706, 323] on button "Start Answering" at bounding box center [658, 331] width 325 height 29
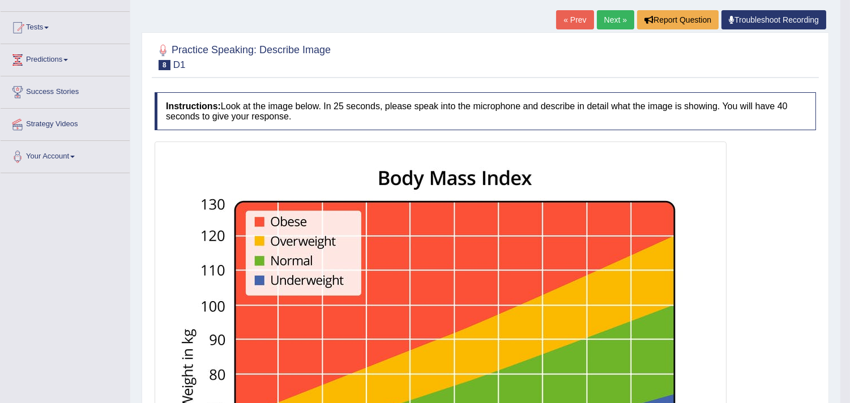
scroll to position [1, 0]
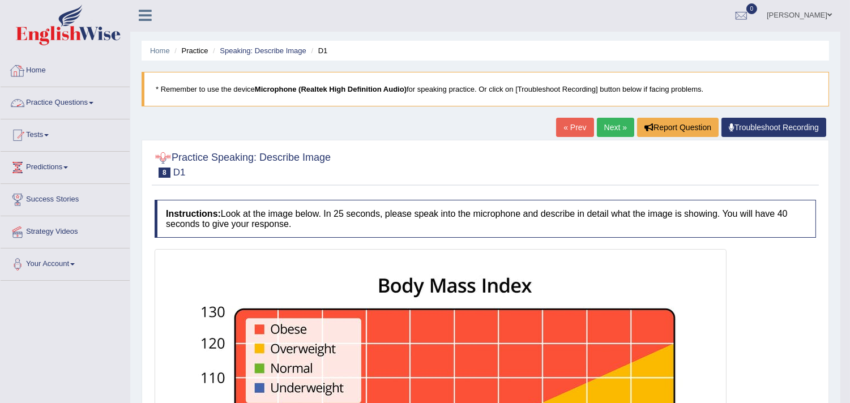
click at [87, 103] on link "Practice Questions" at bounding box center [65, 101] width 129 height 28
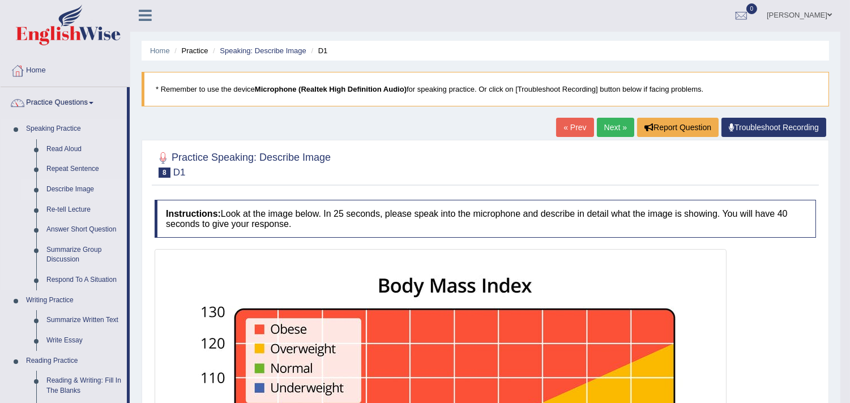
click at [70, 184] on link "Describe Image" at bounding box center [84, 190] width 86 height 20
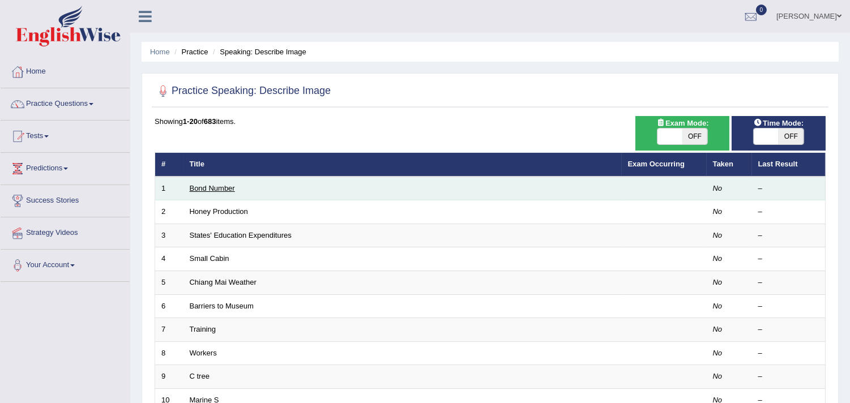
click at [221, 190] on link "Bond Number" at bounding box center [212, 188] width 45 height 8
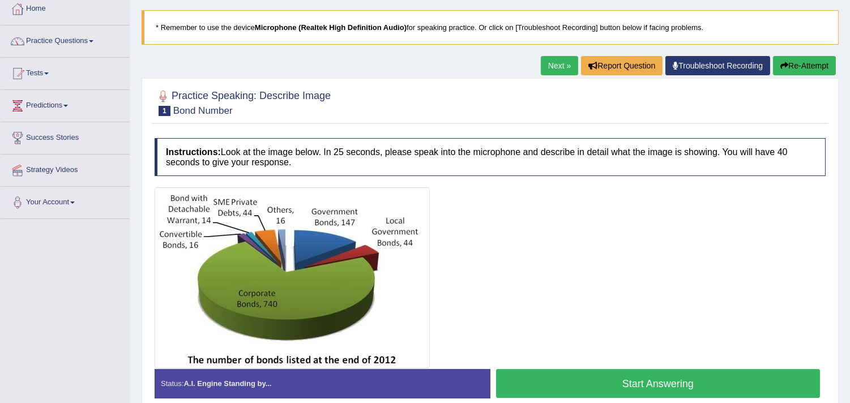
scroll to position [126, 0]
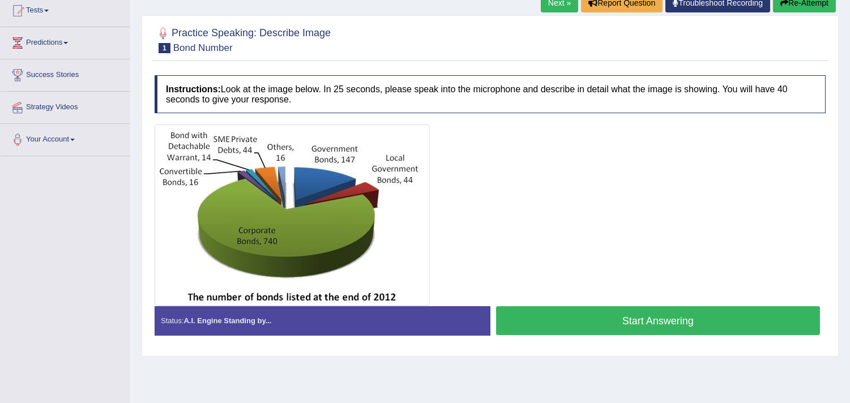
click at [565, 323] on button "Start Answering" at bounding box center [658, 320] width 325 height 29
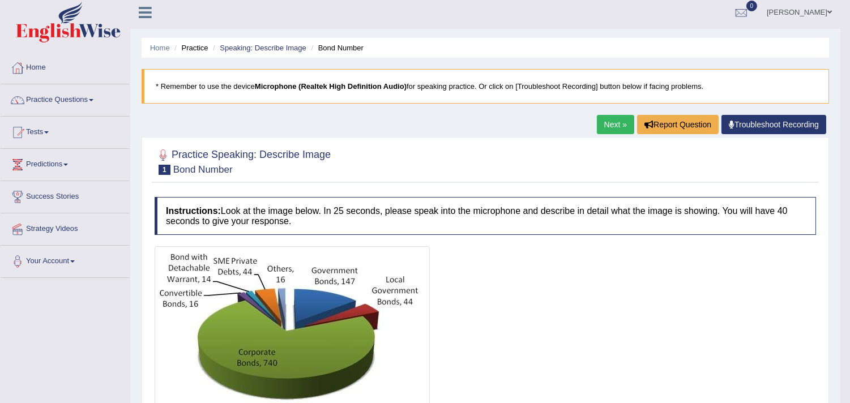
scroll to position [0, 0]
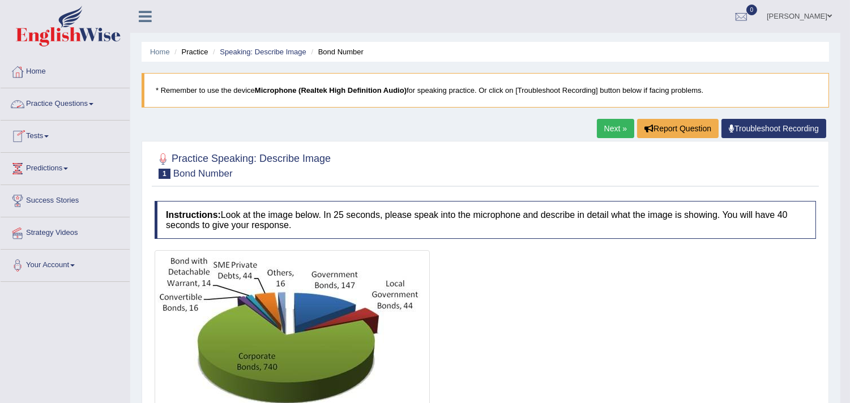
click at [97, 105] on link "Practice Questions" at bounding box center [65, 102] width 129 height 28
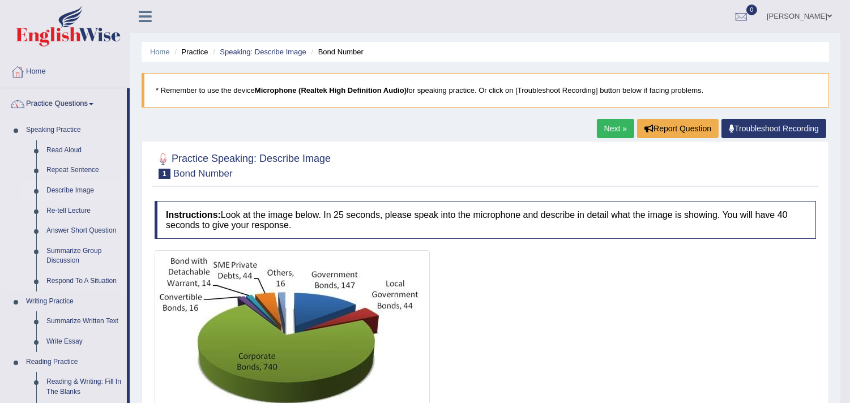
click at [81, 189] on link "Describe Image" at bounding box center [84, 191] width 86 height 20
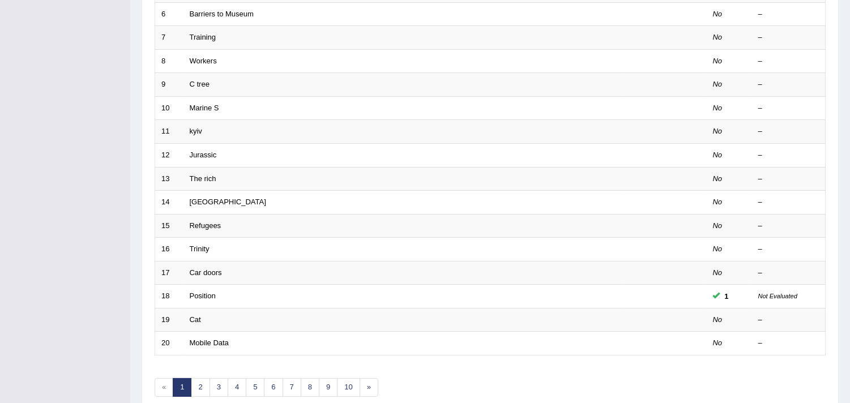
scroll to position [347, 0]
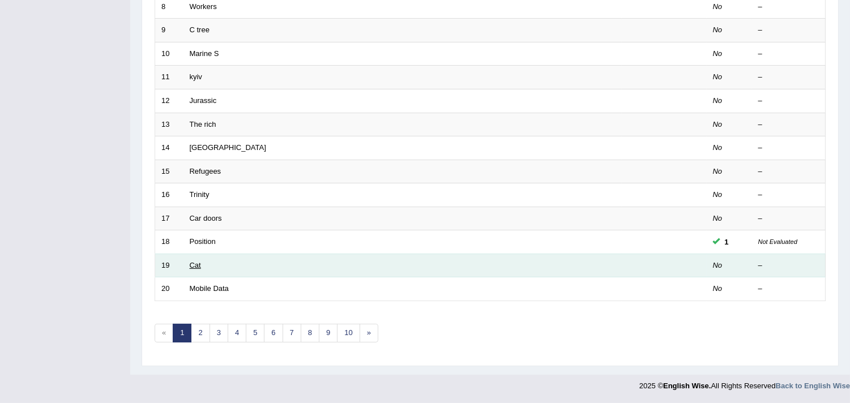
click at [197, 266] on link "Cat" at bounding box center [195, 265] width 11 height 8
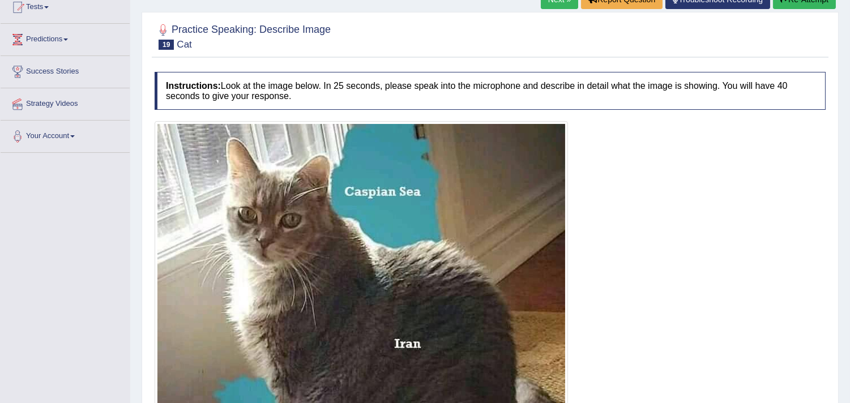
scroll to position [63, 0]
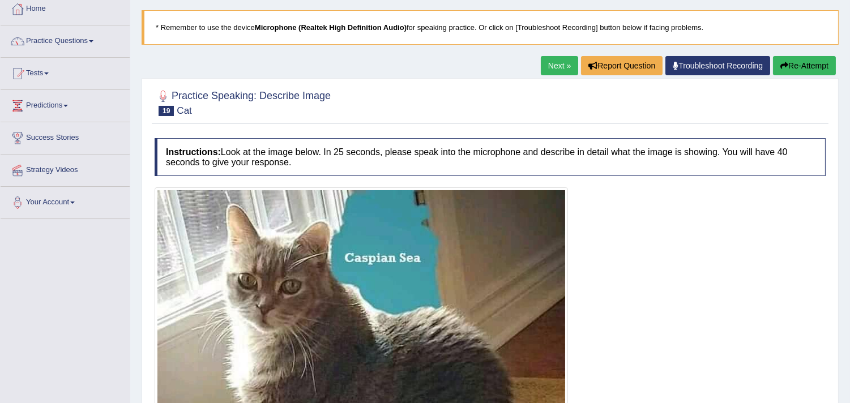
click link "Next »"
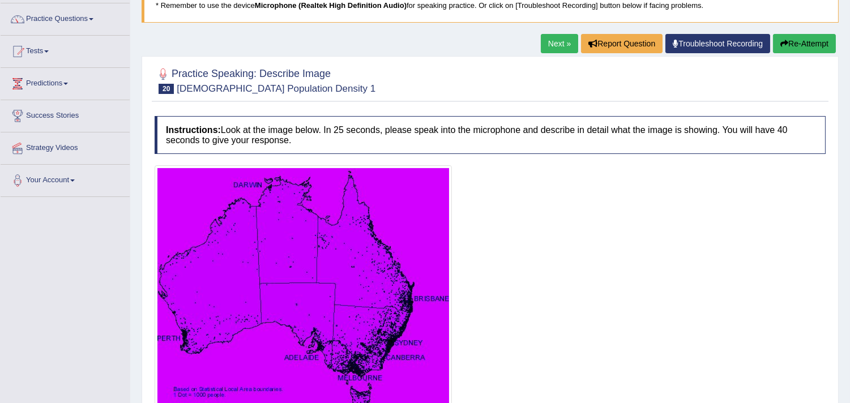
scroll to position [63, 0]
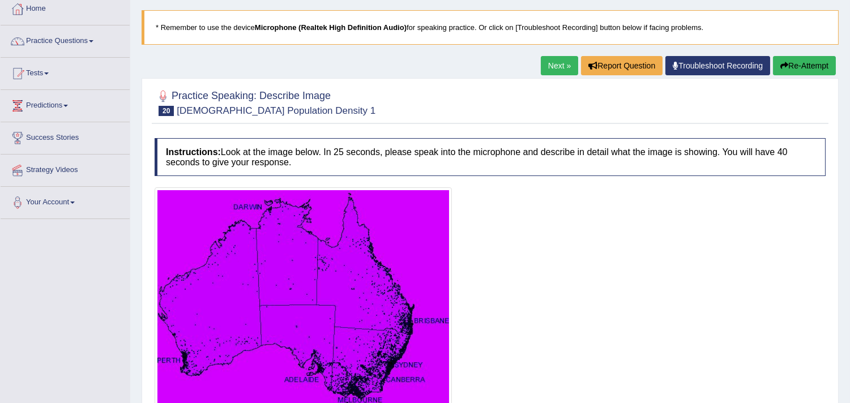
click at [558, 64] on link "Next »" at bounding box center [559, 65] width 37 height 19
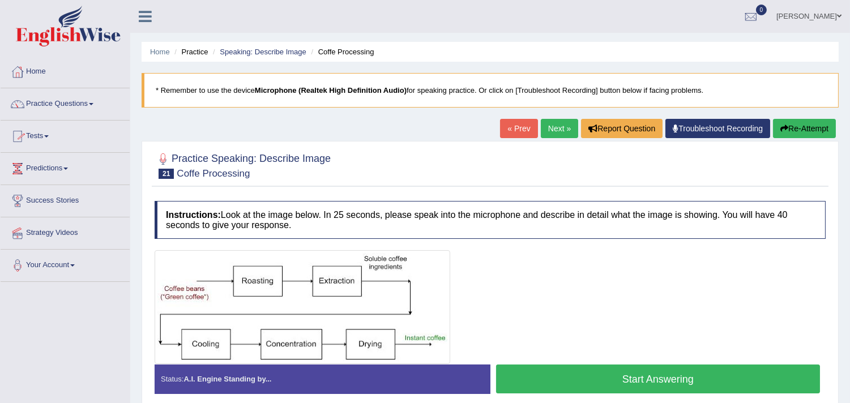
click at [97, 103] on link "Practice Questions" at bounding box center [65, 102] width 129 height 28
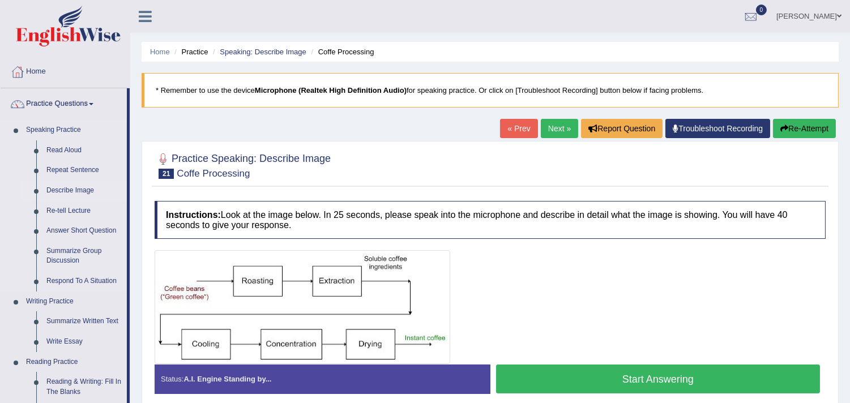
click at [67, 187] on link "Describe Image" at bounding box center [84, 191] width 86 height 20
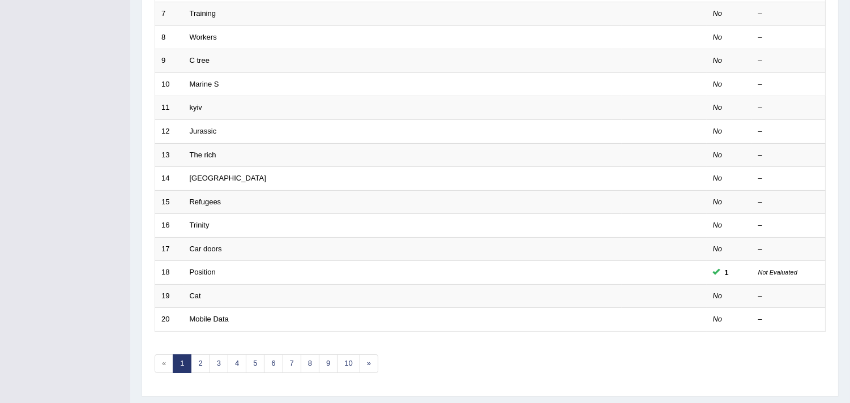
scroll to position [347, 0]
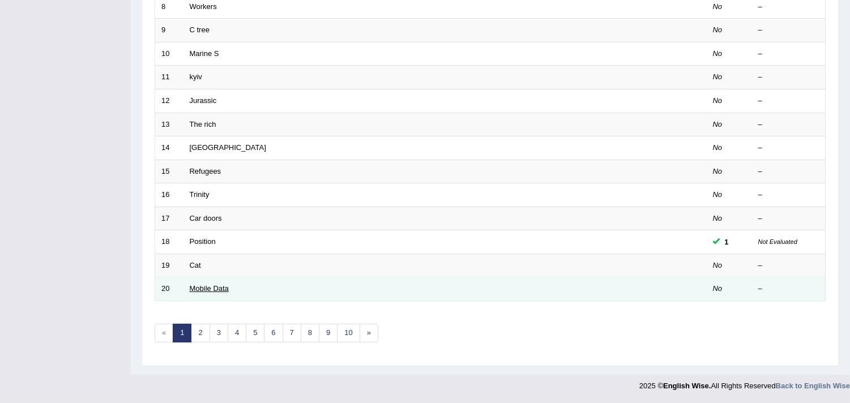
click at [228, 290] on link "Mobile Data" at bounding box center [209, 288] width 39 height 8
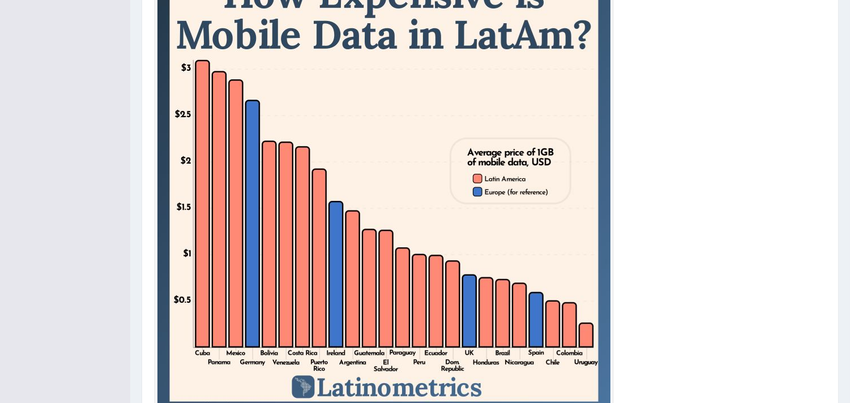
scroll to position [314, 0]
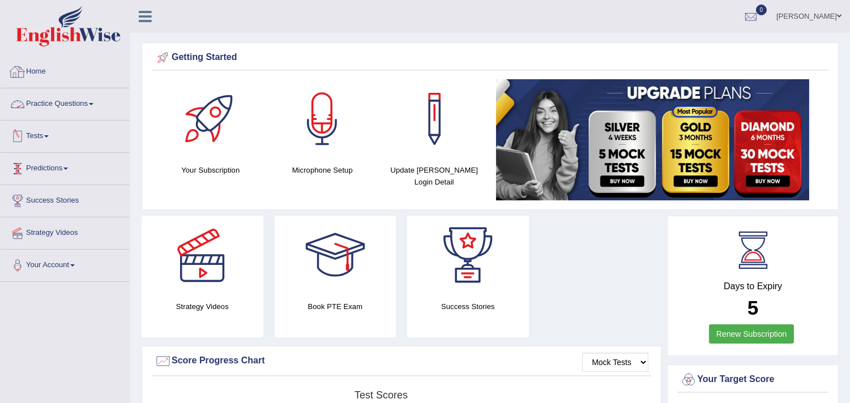
click at [87, 103] on link "Practice Questions" at bounding box center [65, 102] width 129 height 28
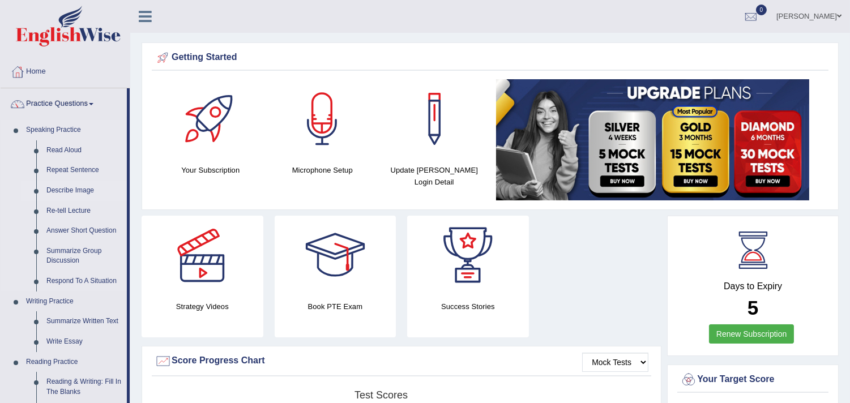
click at [73, 190] on link "Describe Image" at bounding box center [84, 191] width 86 height 20
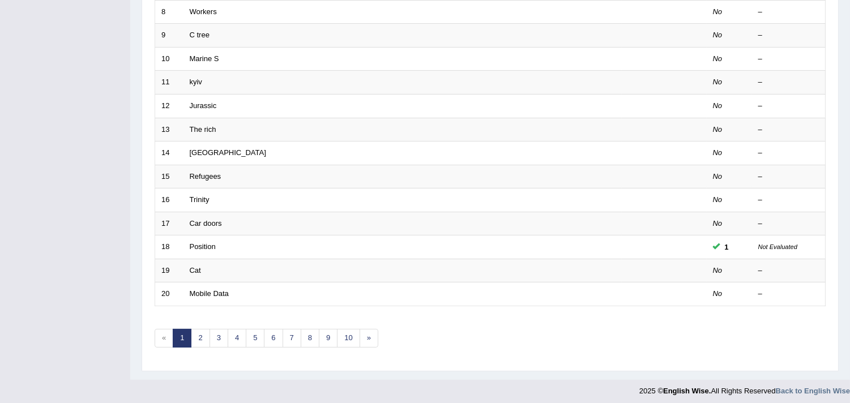
scroll to position [347, 0]
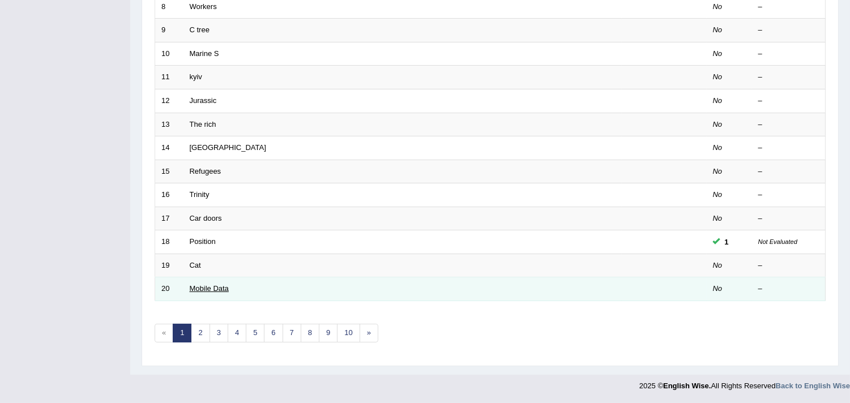
click at [215, 289] on link "Mobile Data" at bounding box center [209, 288] width 39 height 8
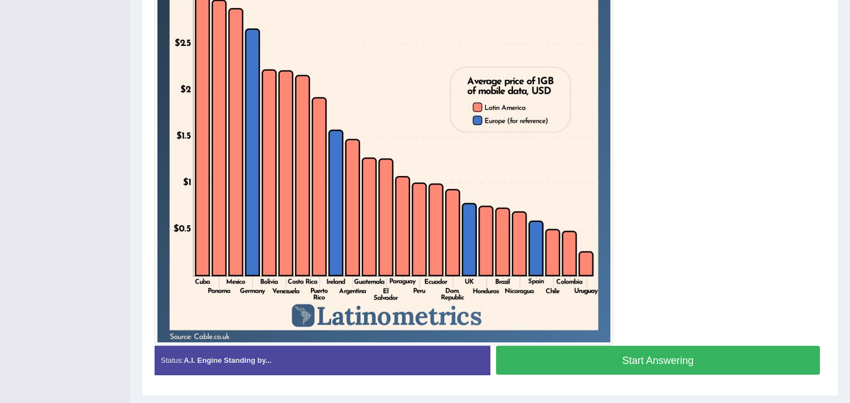
scroll to position [377, 0]
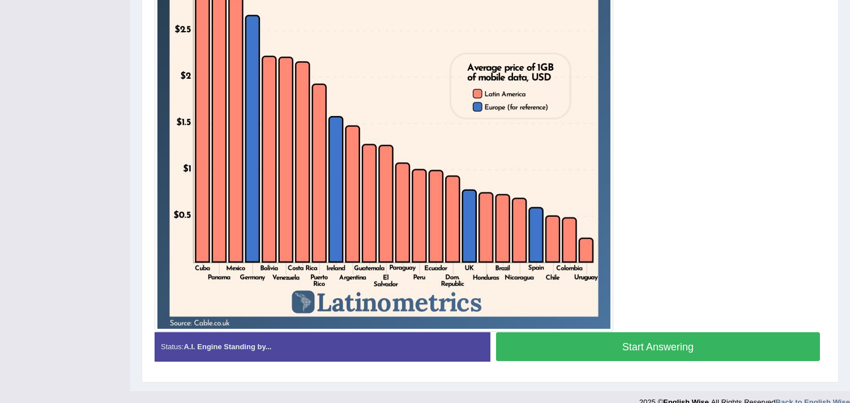
click at [599, 339] on button "Start Answering" at bounding box center [658, 346] width 325 height 29
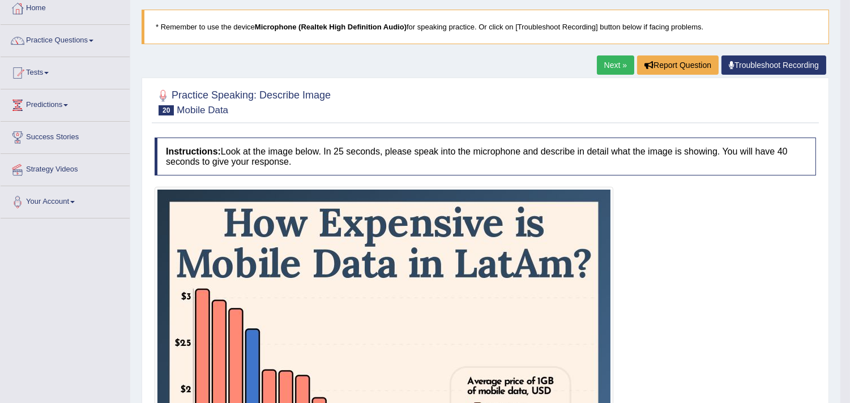
scroll to position [63, 0]
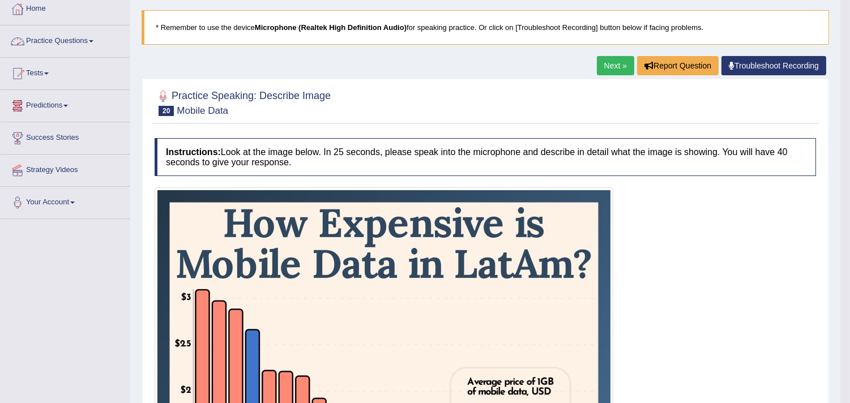
click at [93, 40] on span at bounding box center [91, 41] width 5 height 2
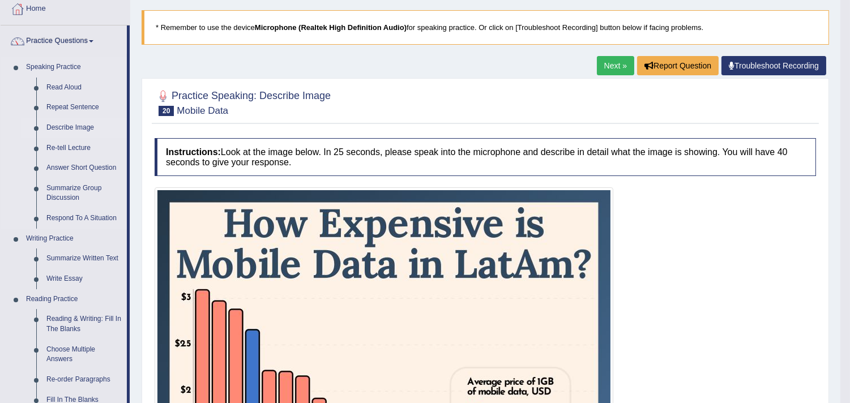
click at [62, 123] on link "Describe Image" at bounding box center [84, 128] width 86 height 20
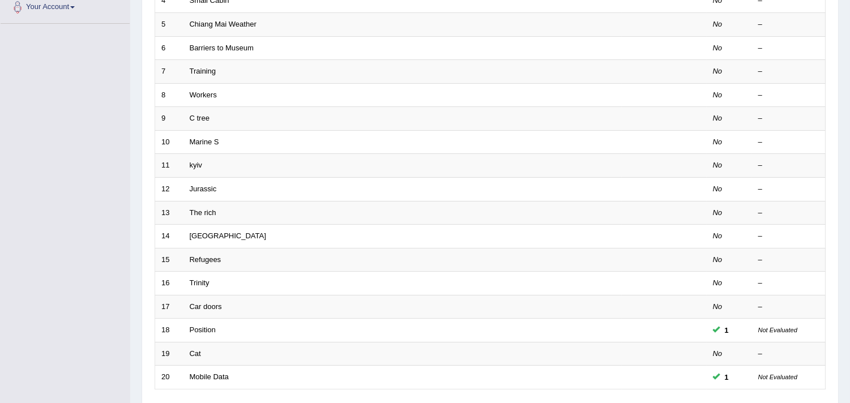
scroll to position [347, 0]
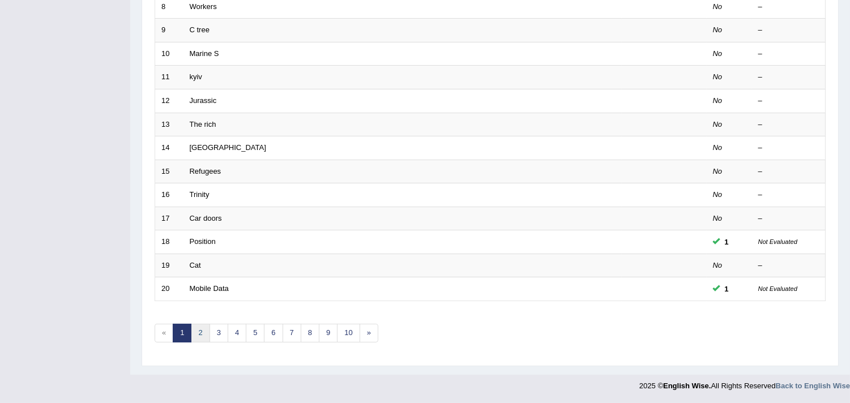
click at [194, 325] on link "2" at bounding box center [200, 333] width 19 height 19
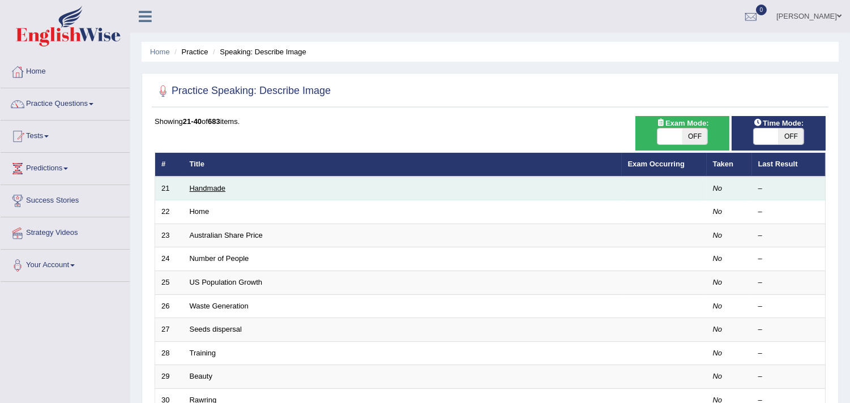
click at [212, 187] on link "Handmade" at bounding box center [208, 188] width 36 height 8
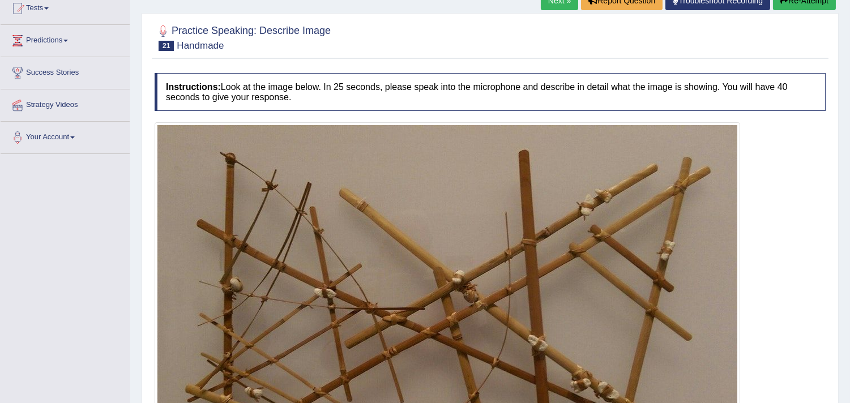
scroll to position [63, 0]
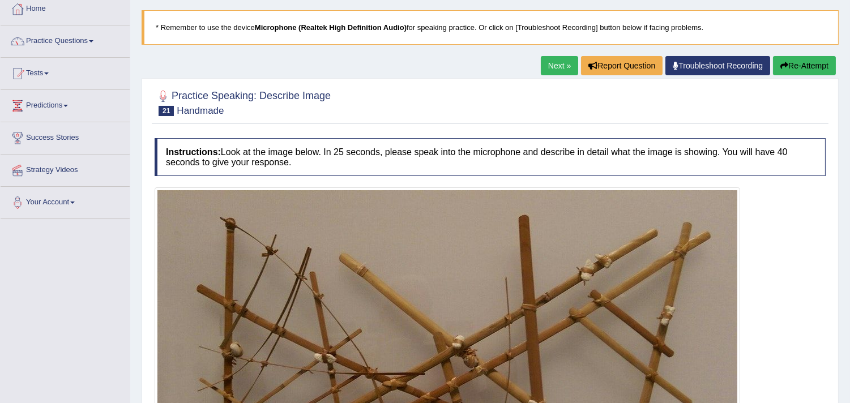
click at [545, 70] on link "Next »" at bounding box center [559, 65] width 37 height 19
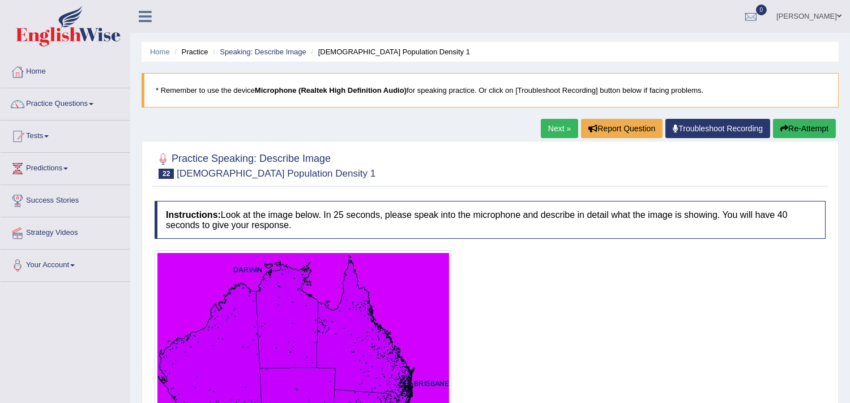
click at [554, 127] on link "Next »" at bounding box center [559, 128] width 37 height 19
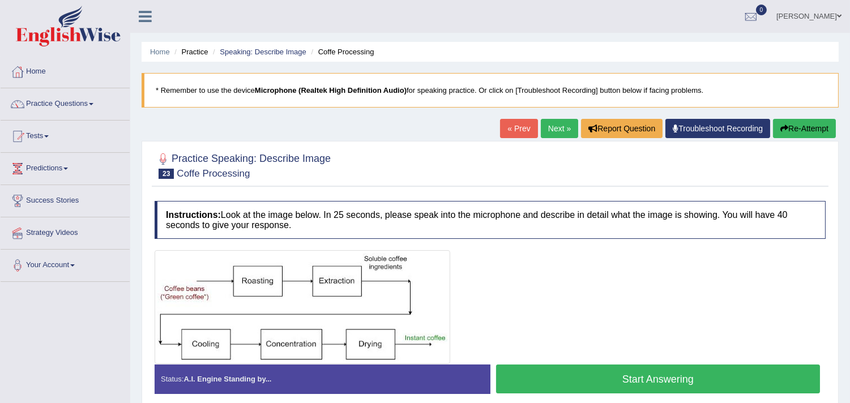
click at [554, 127] on link "Next »" at bounding box center [559, 128] width 37 height 19
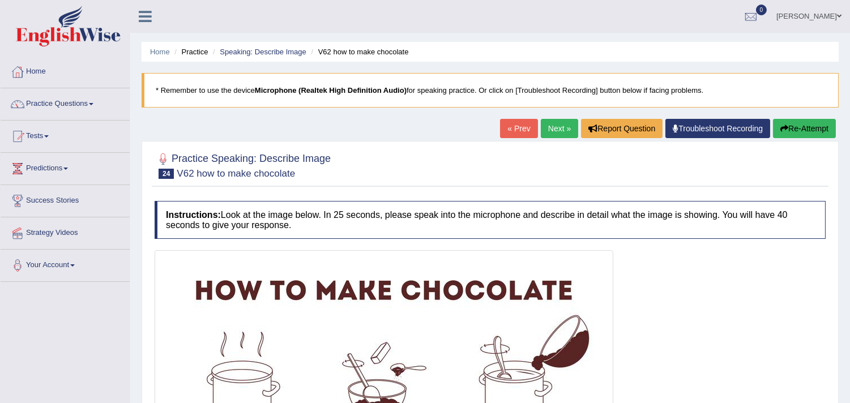
click at [554, 127] on link "Next »" at bounding box center [559, 128] width 37 height 19
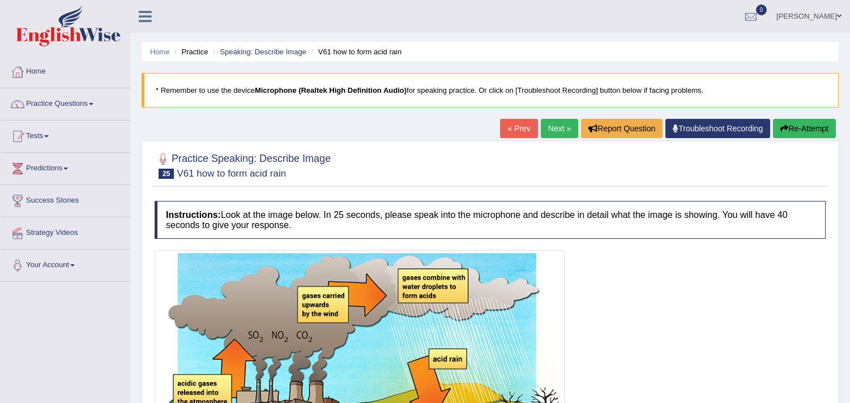
click at [554, 127] on link "Next »" at bounding box center [559, 128] width 37 height 19
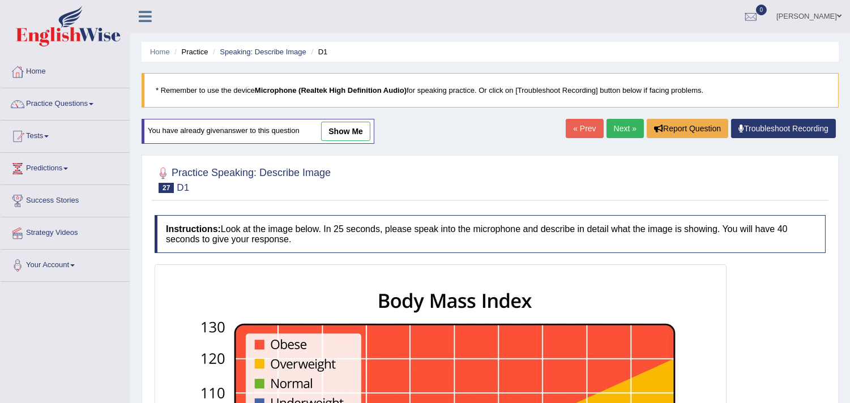
click at [554, 127] on div "Home Practice Speaking: Describe Image D1 * Remember to use the device Micropho…" at bounding box center [490, 397] width 720 height 794
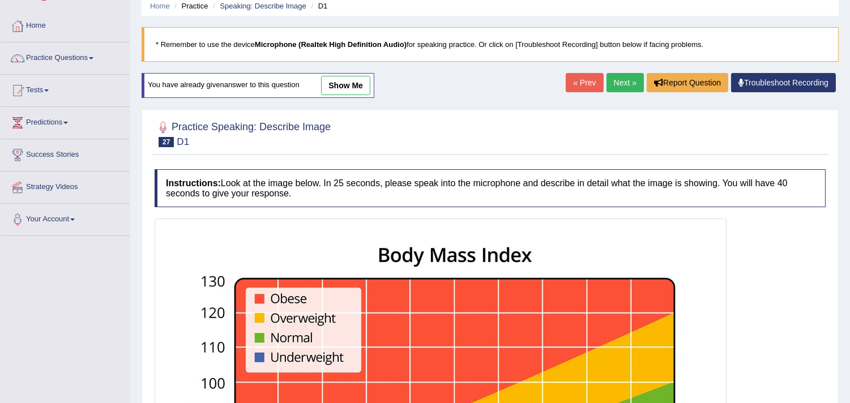
scroll to position [41, 0]
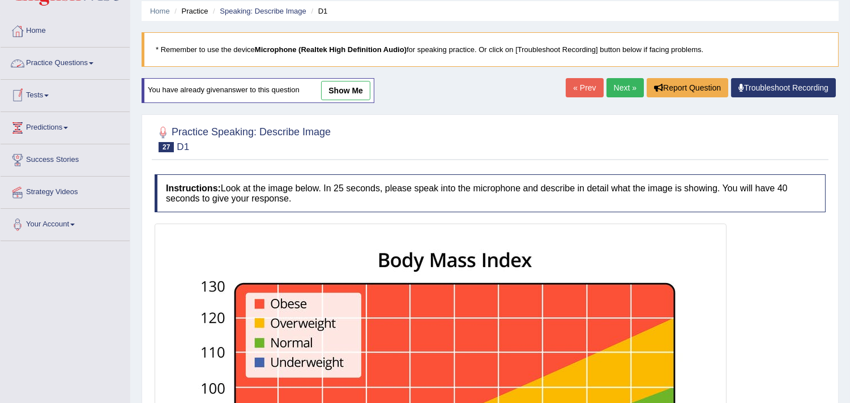
click at [91, 63] on link "Practice Questions" at bounding box center [65, 62] width 129 height 28
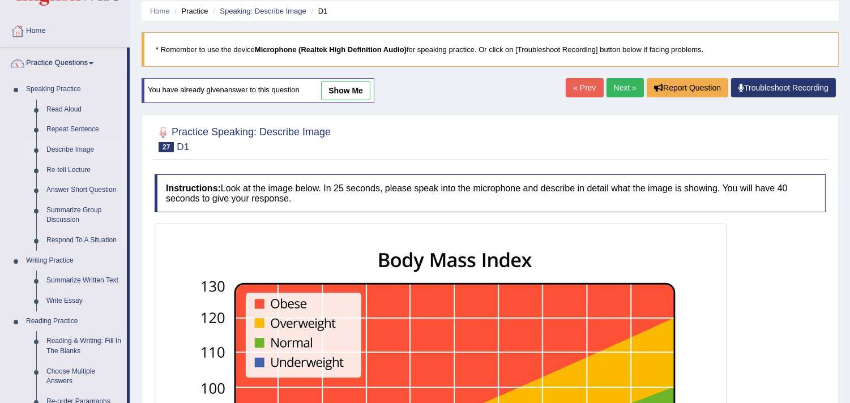
click at [62, 150] on link "Describe Image" at bounding box center [84, 150] width 86 height 20
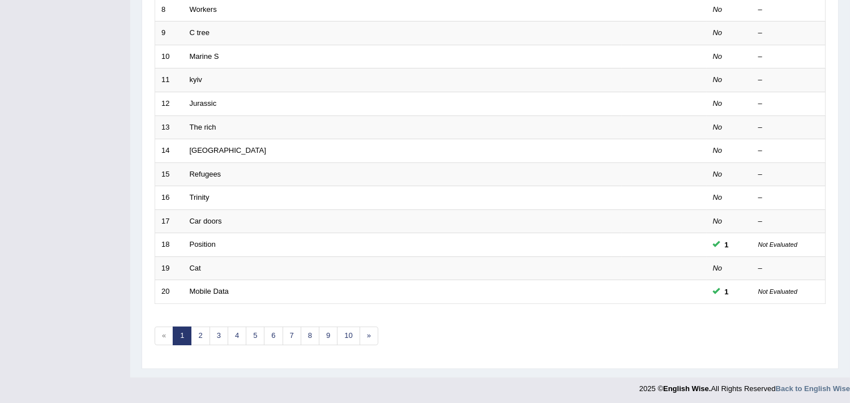
scroll to position [347, 0]
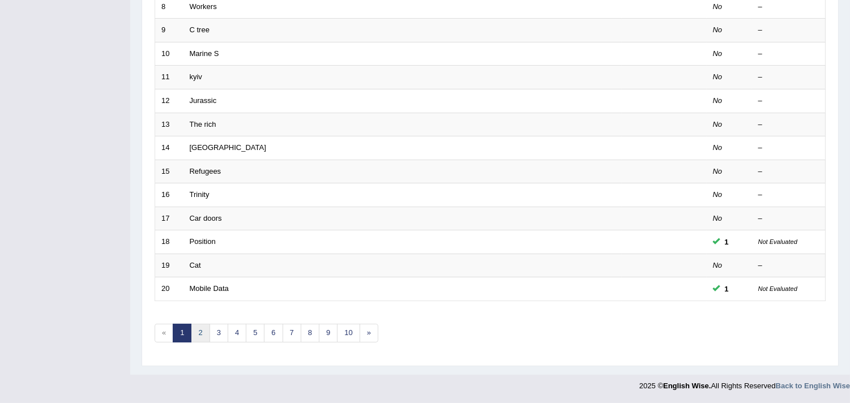
click at [205, 336] on link "2" at bounding box center [200, 333] width 19 height 19
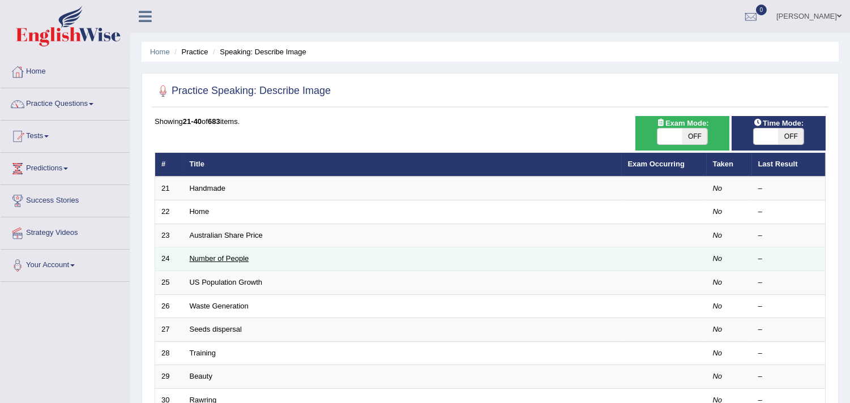
click at [211, 261] on link "Number of People" at bounding box center [219, 258] width 59 height 8
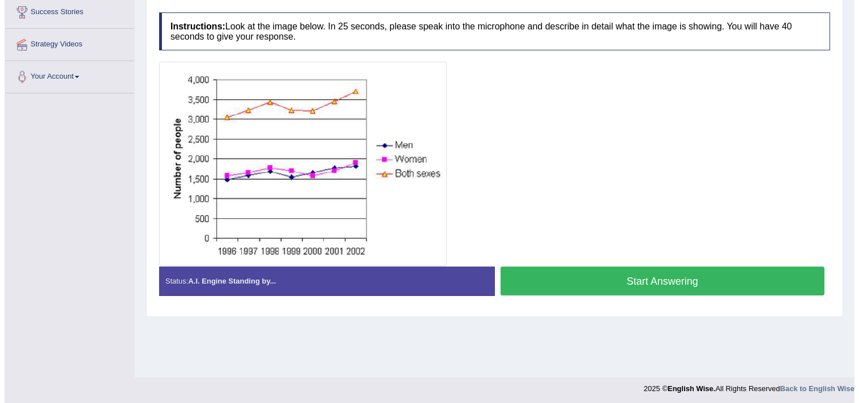
scroll to position [126, 0]
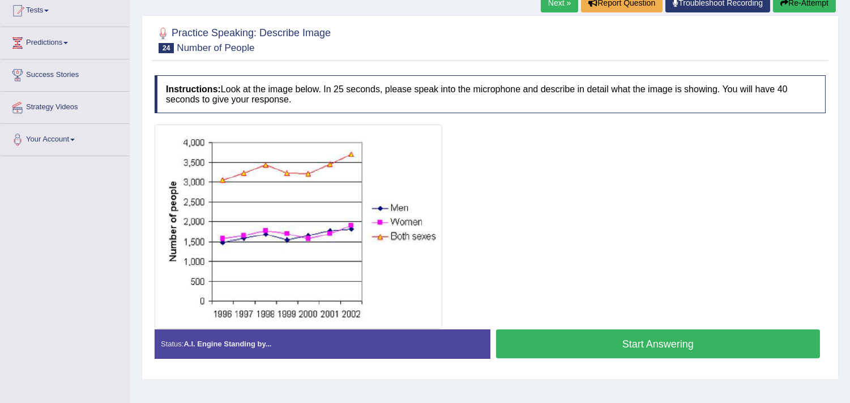
click at [648, 340] on button "Start Answering" at bounding box center [658, 344] width 325 height 29
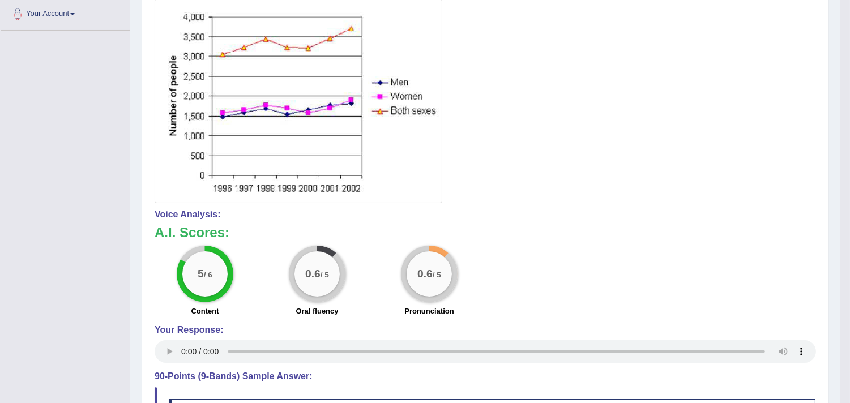
scroll to position [0, 0]
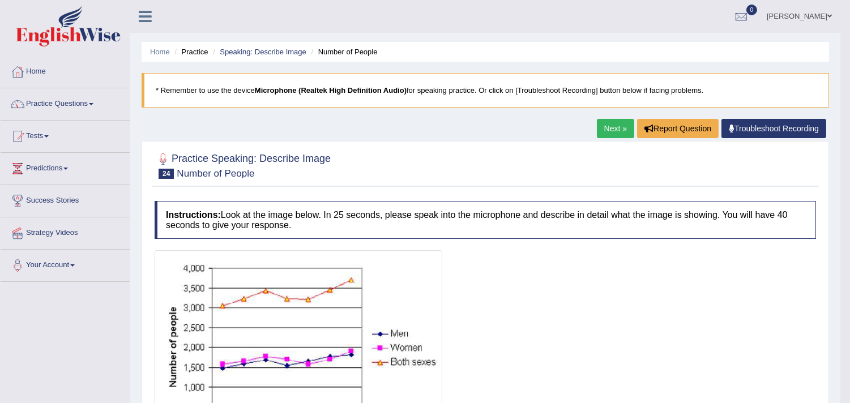
click at [604, 126] on link "Next »" at bounding box center [615, 128] width 37 height 19
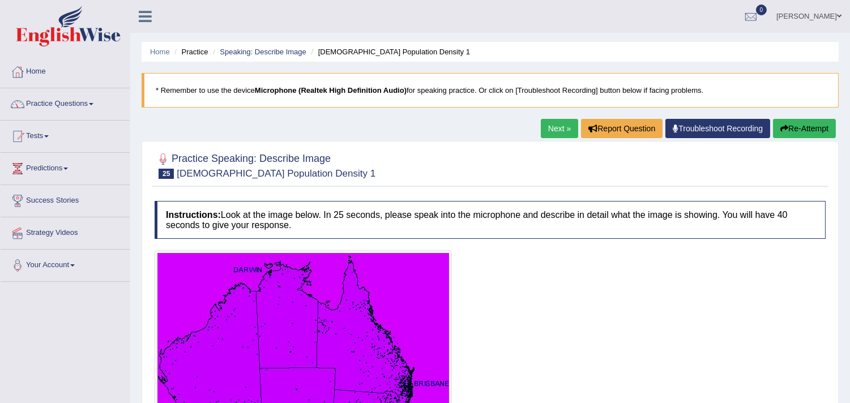
click at [93, 105] on span at bounding box center [91, 104] width 5 height 2
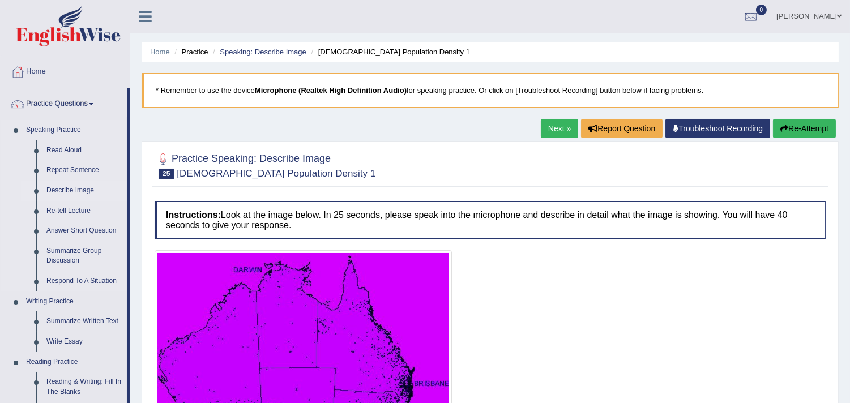
click at [76, 193] on link "Describe Image" at bounding box center [84, 191] width 86 height 20
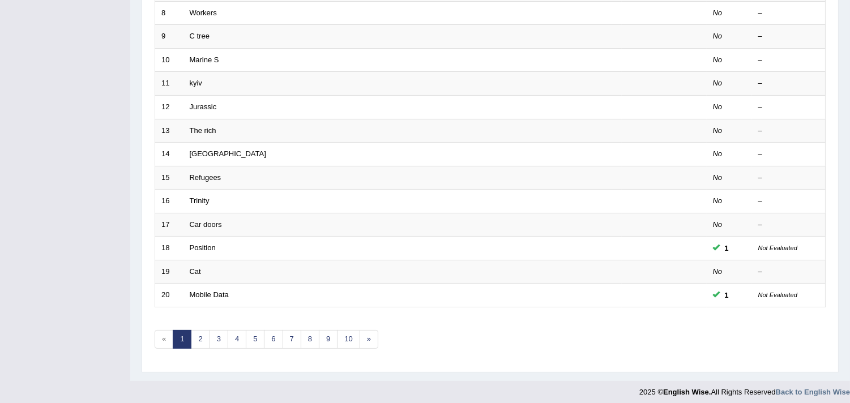
scroll to position [347, 0]
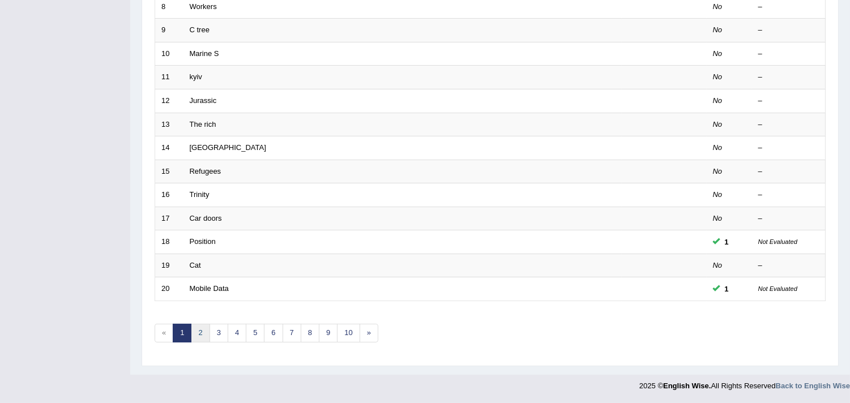
click at [199, 329] on link "2" at bounding box center [200, 333] width 19 height 19
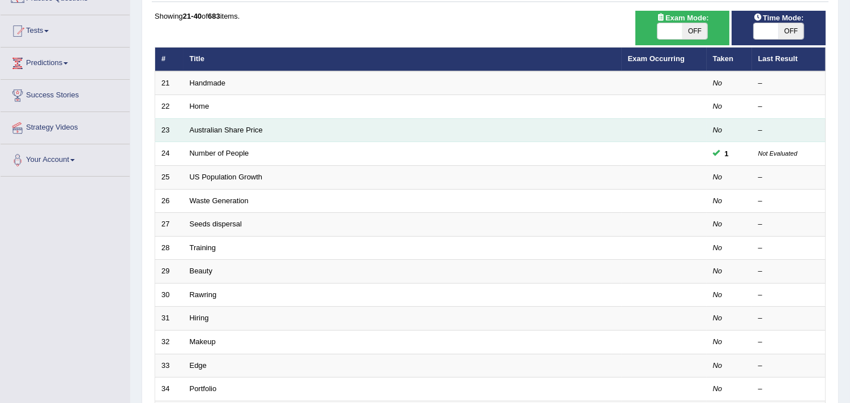
scroll to position [126, 0]
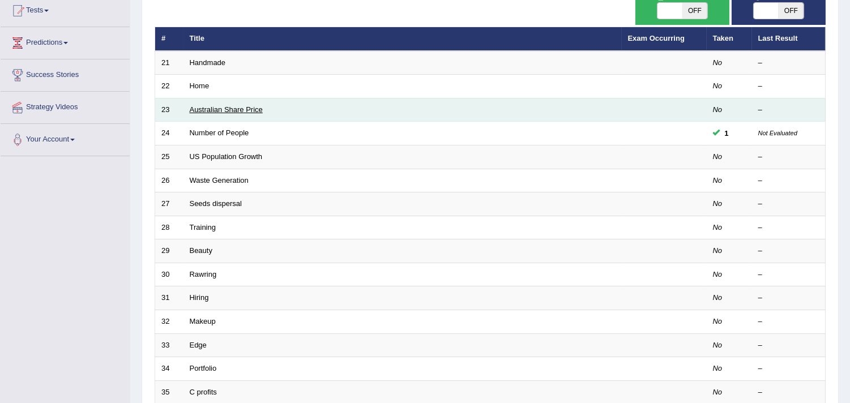
click at [214, 106] on link "Australian Share Price" at bounding box center [226, 109] width 73 height 8
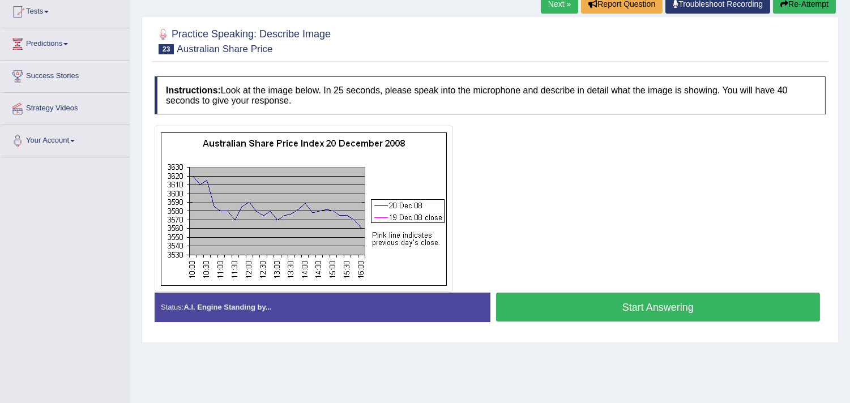
scroll to position [126, 0]
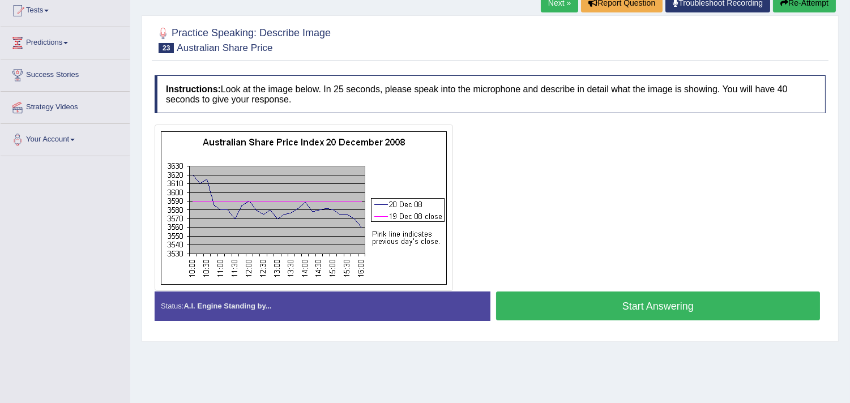
click at [700, 307] on button "Start Answering" at bounding box center [658, 306] width 325 height 29
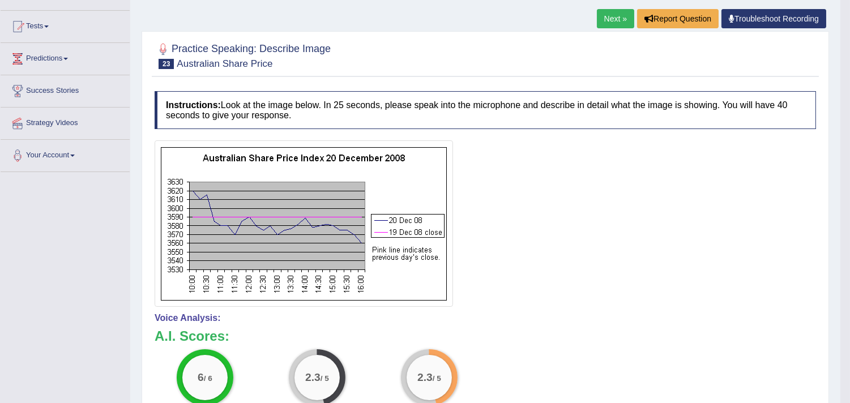
scroll to position [0, 0]
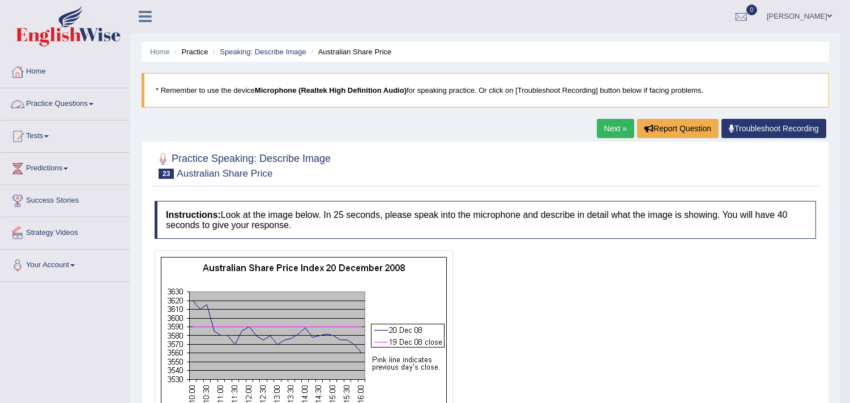
click at [93, 104] on span at bounding box center [91, 104] width 5 height 2
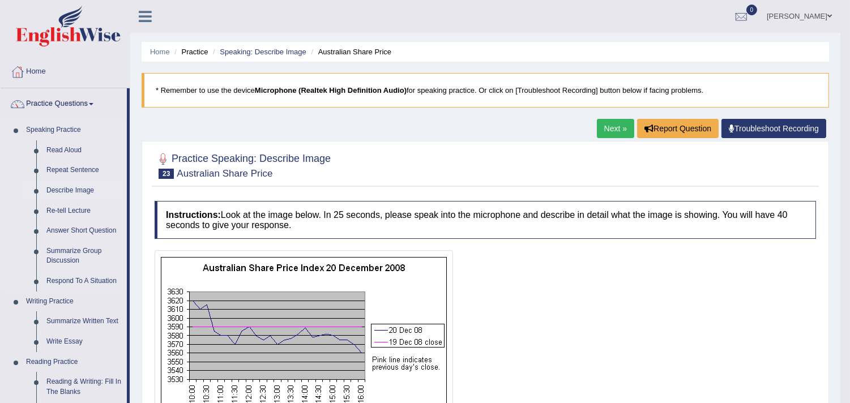
click at [67, 189] on link "Describe Image" at bounding box center [84, 191] width 86 height 20
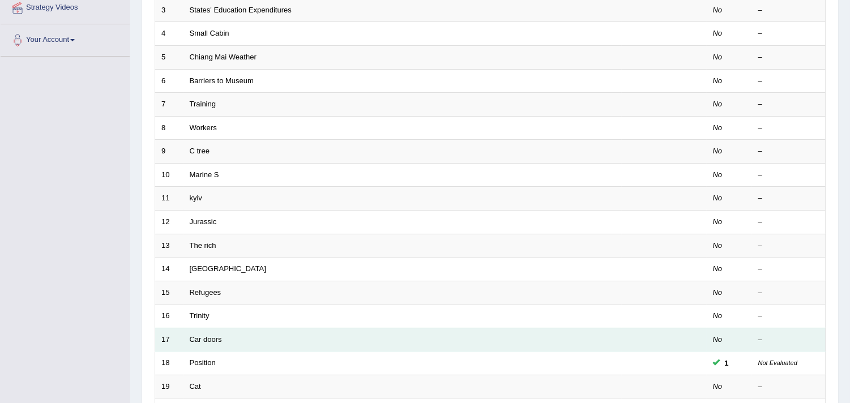
scroll to position [347, 0]
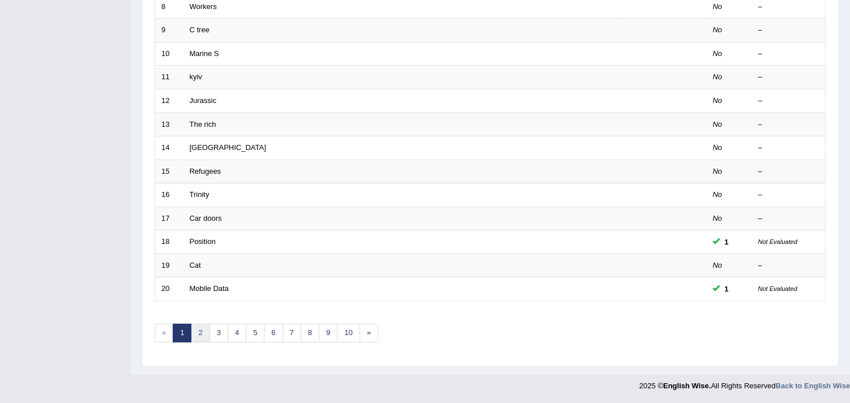
click at [200, 331] on link "2" at bounding box center [200, 333] width 19 height 19
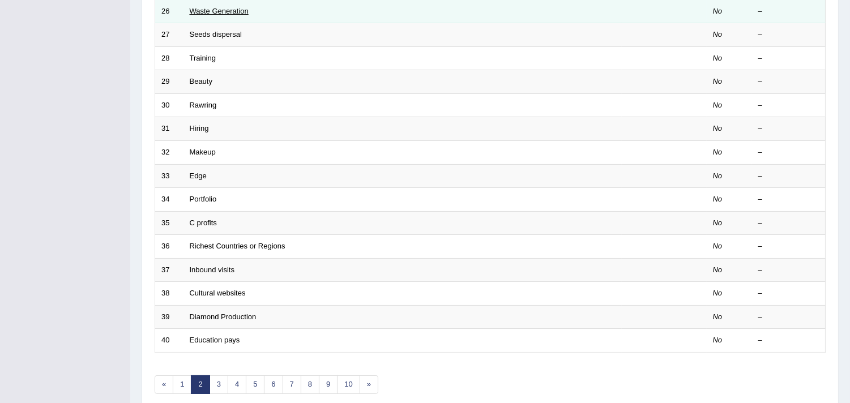
scroll to position [314, 0]
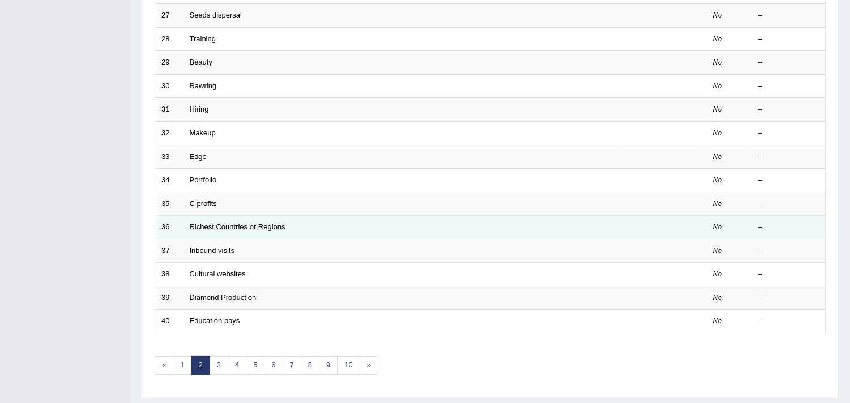
click at [216, 228] on link "Richest Countries or Regions" at bounding box center [238, 227] width 96 height 8
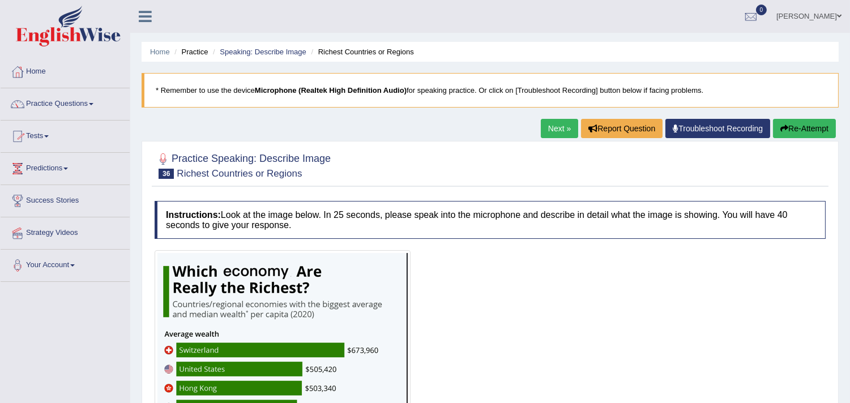
click at [92, 103] on link "Practice Questions" at bounding box center [65, 102] width 129 height 28
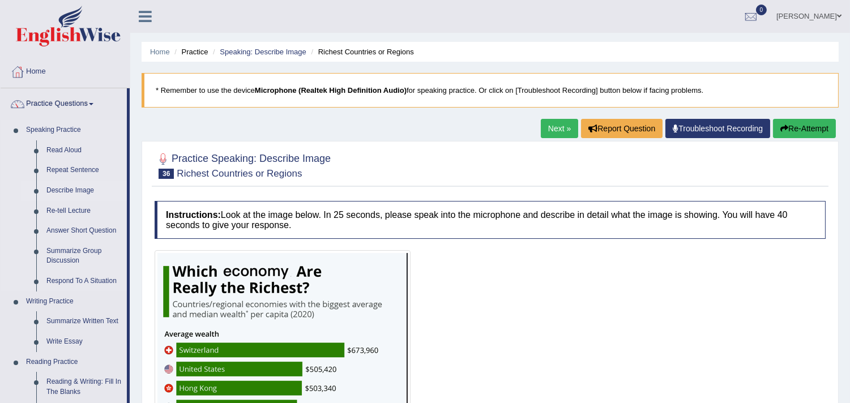
click at [86, 187] on link "Describe Image" at bounding box center [84, 191] width 86 height 20
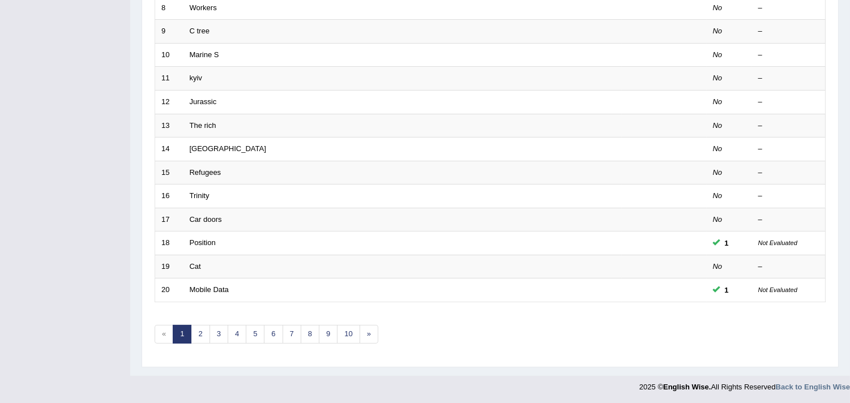
scroll to position [347, 0]
click at [202, 326] on link "2" at bounding box center [200, 333] width 19 height 19
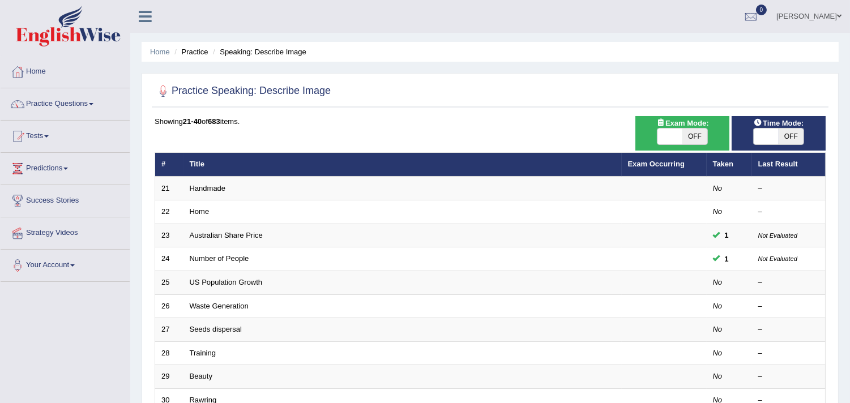
scroll to position [63, 0]
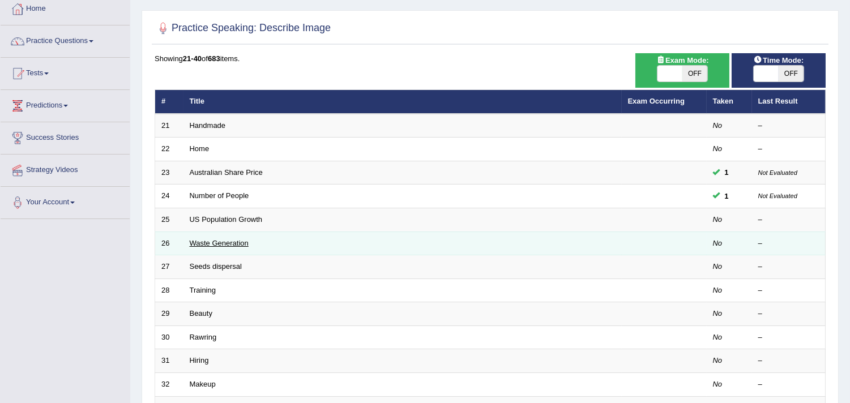
click at [210, 245] on link "Waste Generation" at bounding box center [219, 243] width 59 height 8
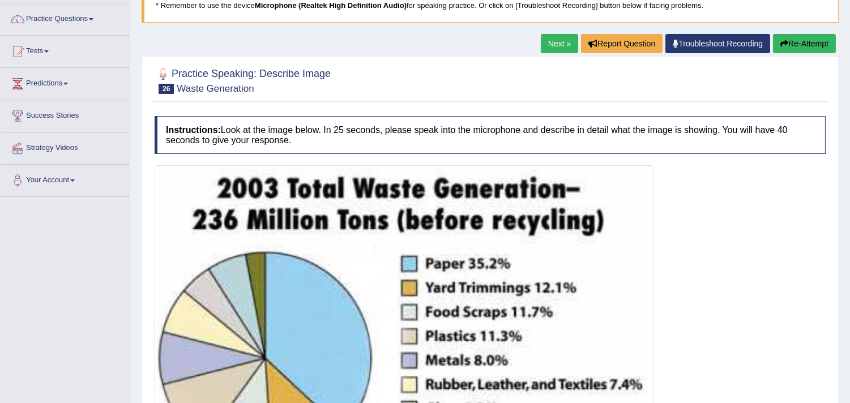
scroll to position [63, 0]
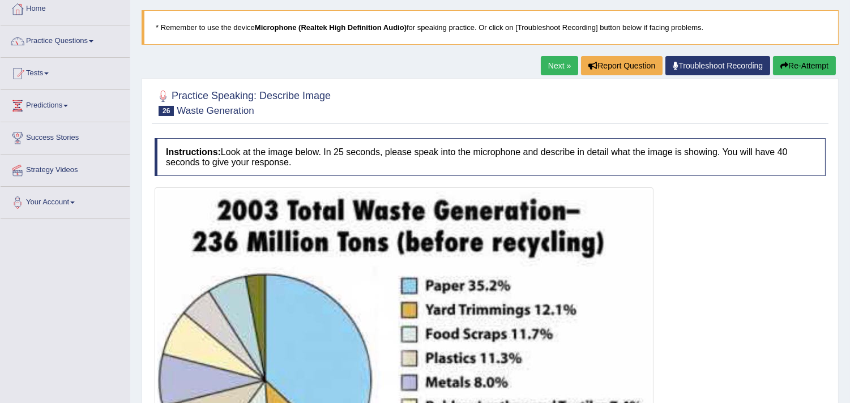
click at [547, 72] on link "Next »" at bounding box center [559, 65] width 37 height 19
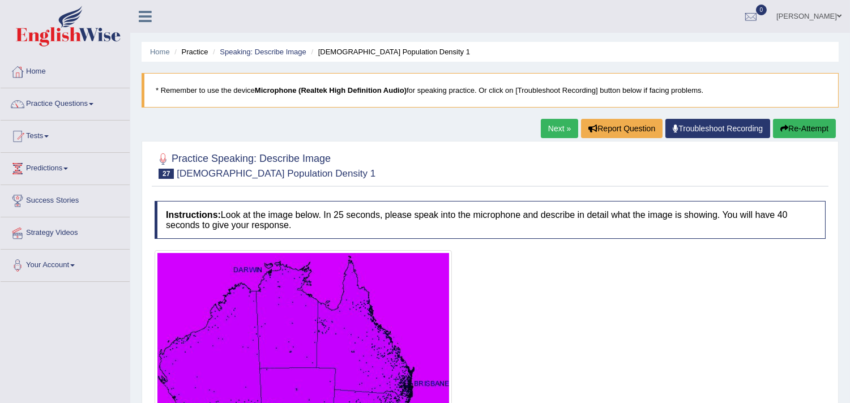
click at [556, 130] on link "Next »" at bounding box center [559, 128] width 37 height 19
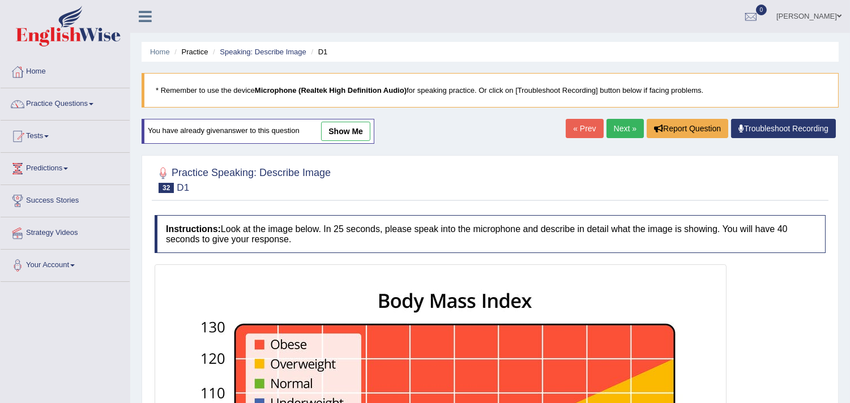
click at [630, 127] on link "Next »" at bounding box center [625, 128] width 37 height 19
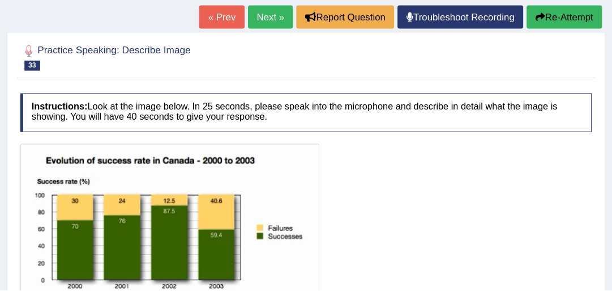
scroll to position [125, 0]
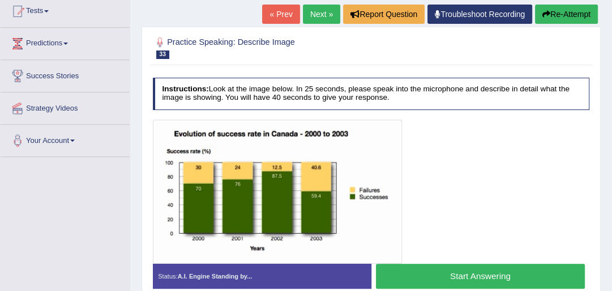
click at [476, 109] on div "Instructions: Look at the image below. In 25 seconds, please speak into the mic…" at bounding box center [371, 187] width 442 height 228
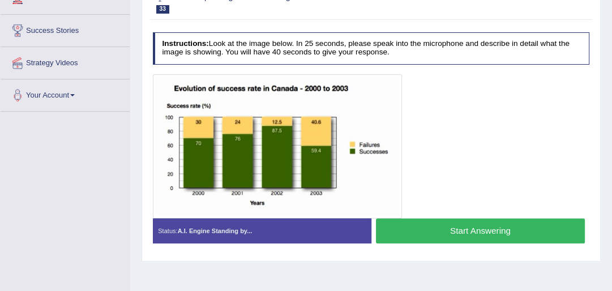
click at [448, 232] on button "Start Answering" at bounding box center [480, 230] width 209 height 24
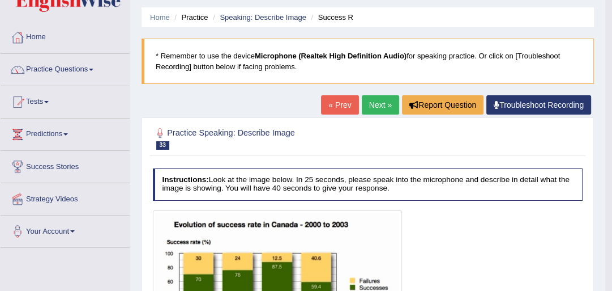
scroll to position [0, 0]
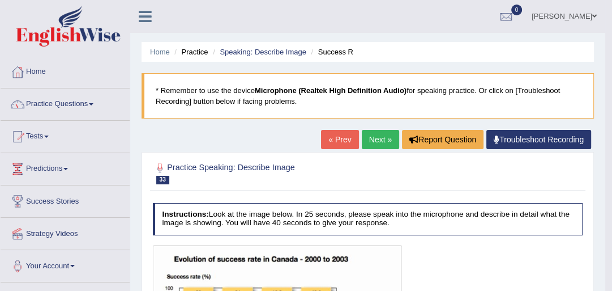
click at [93, 103] on span at bounding box center [91, 104] width 5 height 2
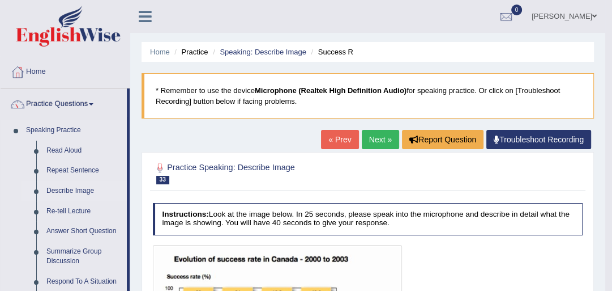
click at [60, 190] on link "Describe Image" at bounding box center [84, 191] width 86 height 20
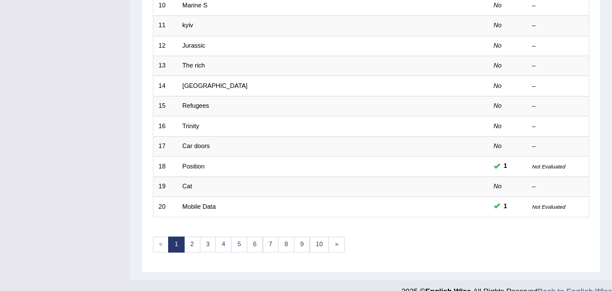
scroll to position [361, 0]
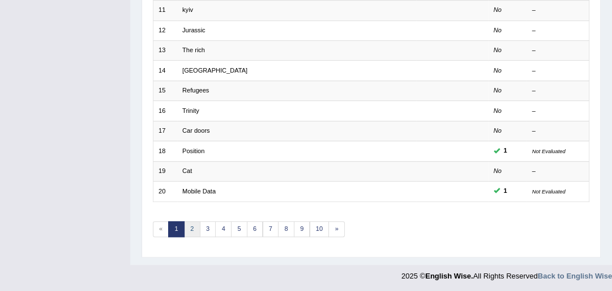
click at [193, 231] on link "2" at bounding box center [192, 229] width 16 height 16
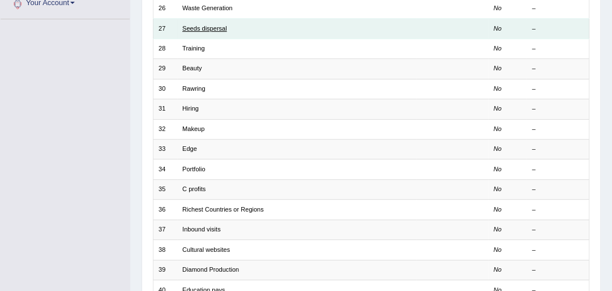
scroll to position [272, 0]
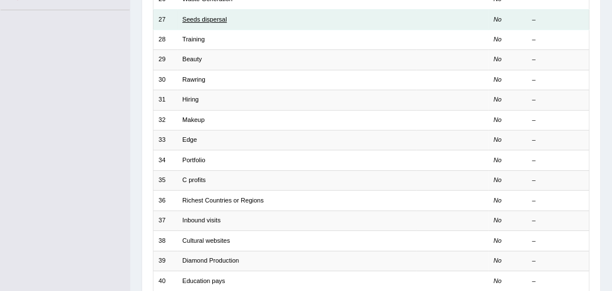
click at [196, 199] on link "Richest Countries or Regions" at bounding box center [223, 200] width 82 height 7
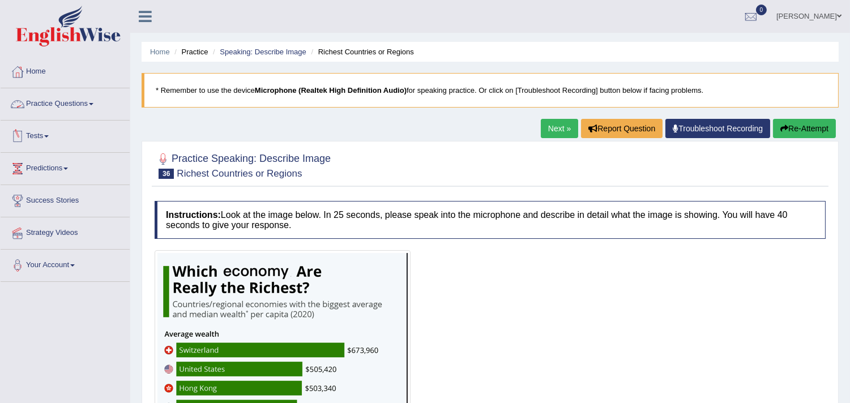
click at [95, 102] on link "Practice Questions" at bounding box center [65, 102] width 129 height 28
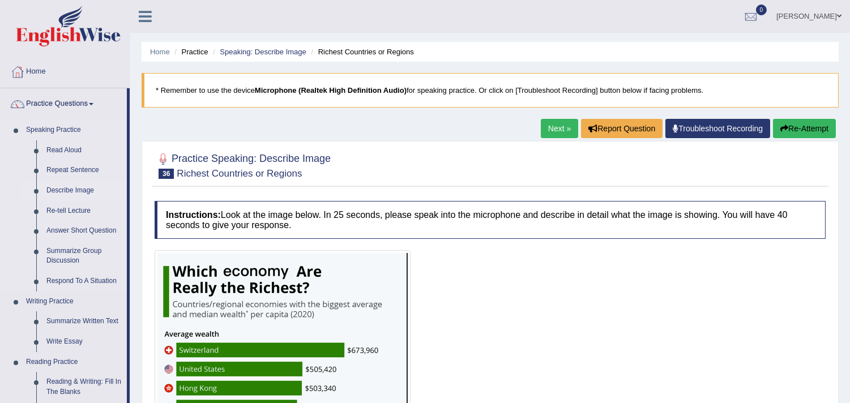
click at [74, 186] on link "Describe Image" at bounding box center [84, 191] width 86 height 20
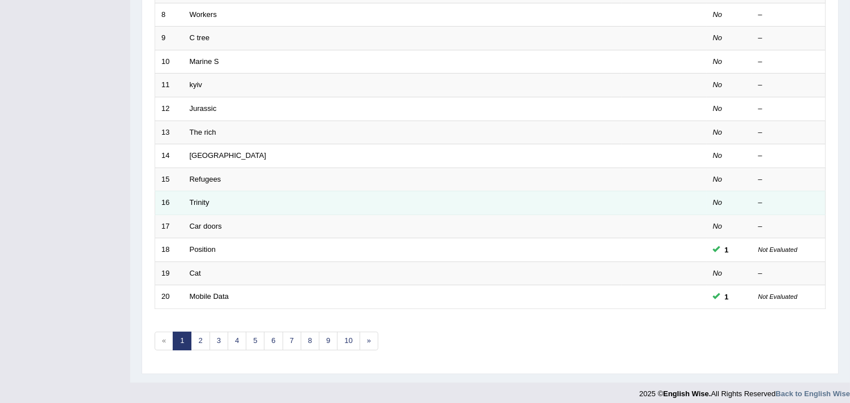
scroll to position [347, 0]
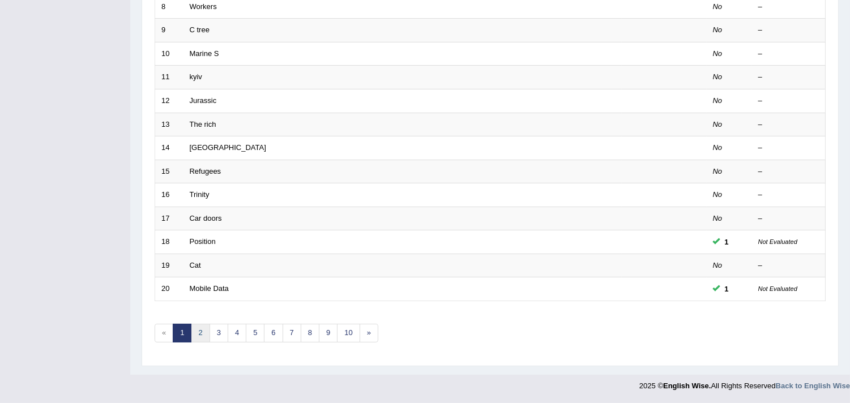
click at [201, 332] on link "2" at bounding box center [200, 333] width 19 height 19
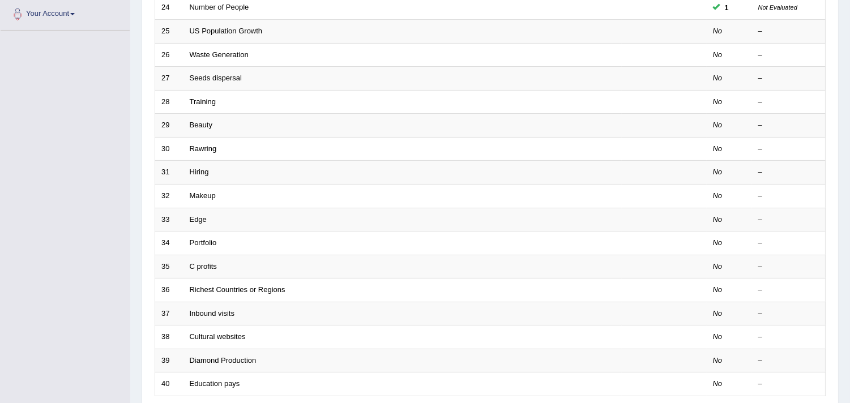
scroll to position [314, 0]
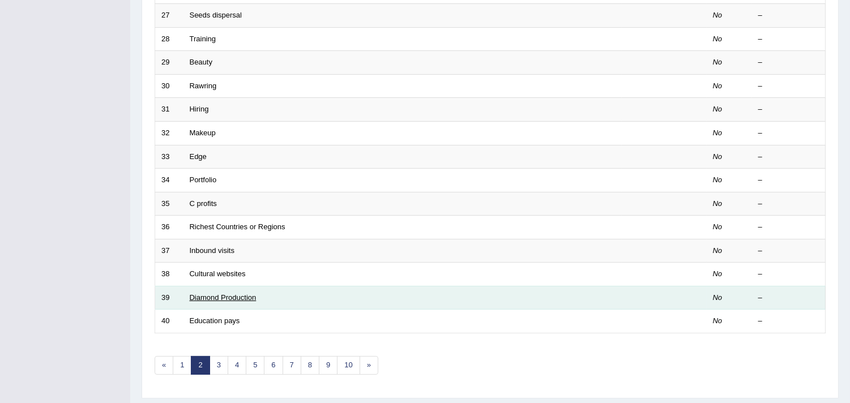
click at [232, 299] on link "Diamond Production" at bounding box center [223, 297] width 67 height 8
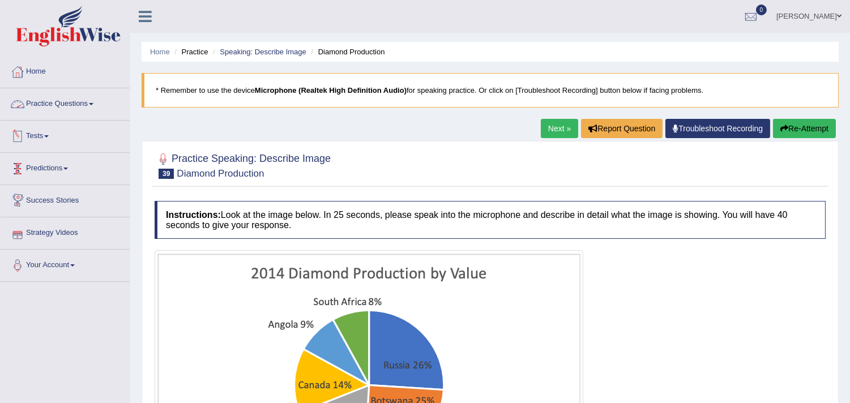
click at [97, 103] on link "Practice Questions" at bounding box center [65, 102] width 129 height 28
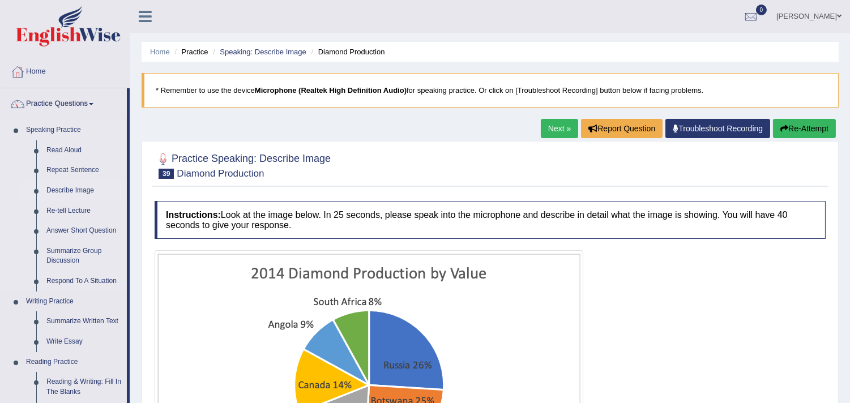
click at [86, 190] on link "Describe Image" at bounding box center [84, 191] width 86 height 20
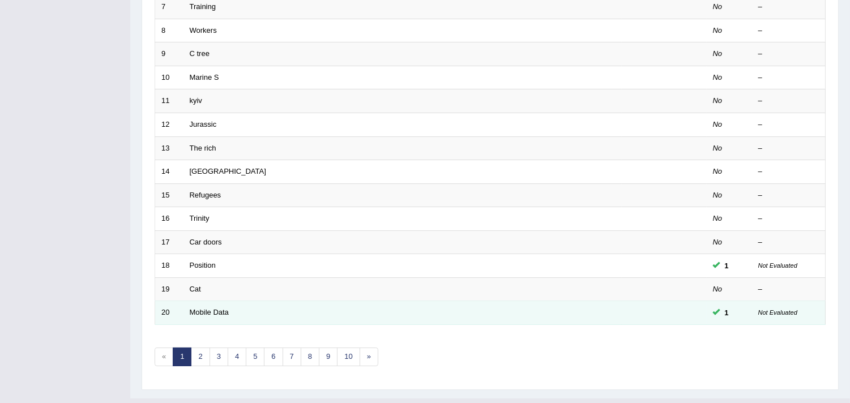
scroll to position [347, 0]
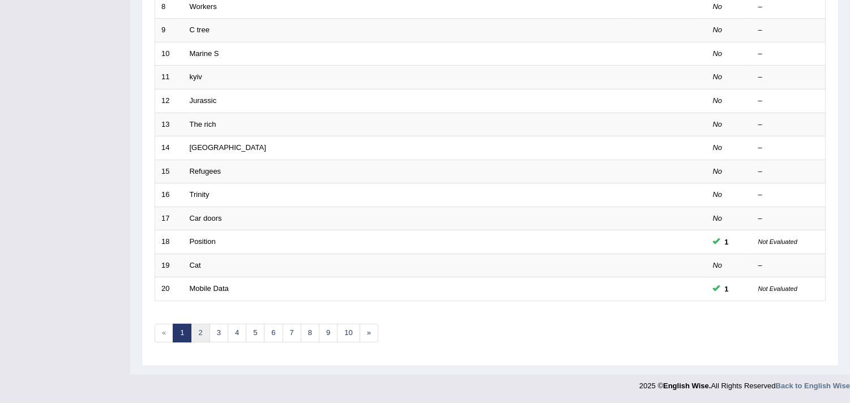
click at [203, 332] on link "2" at bounding box center [200, 333] width 19 height 19
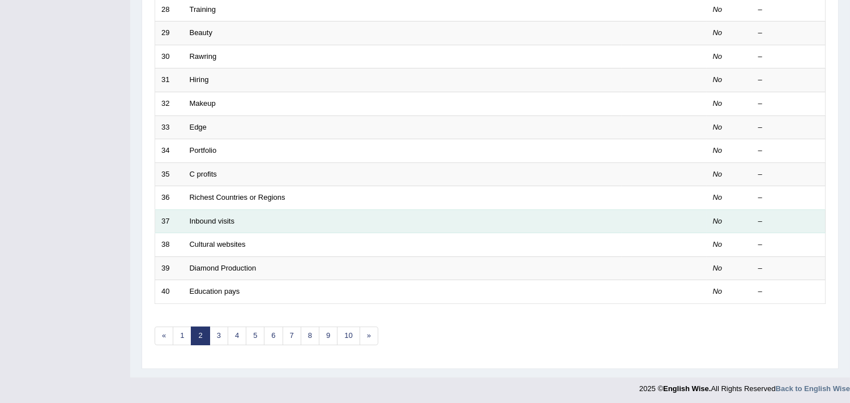
scroll to position [347, 0]
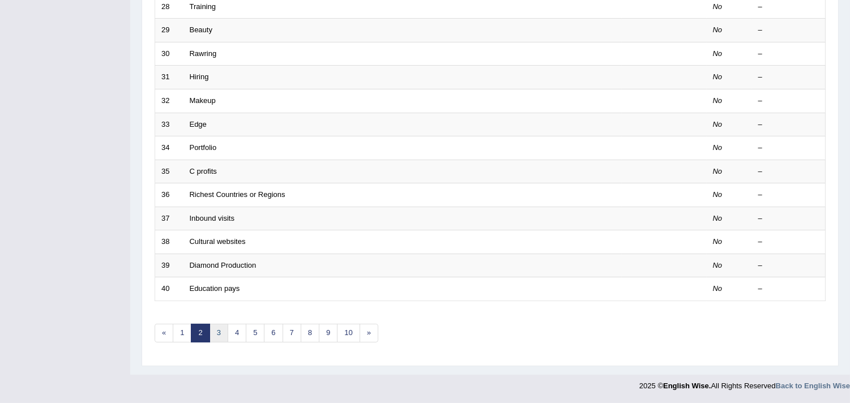
click at [213, 327] on link "3" at bounding box center [219, 333] width 19 height 19
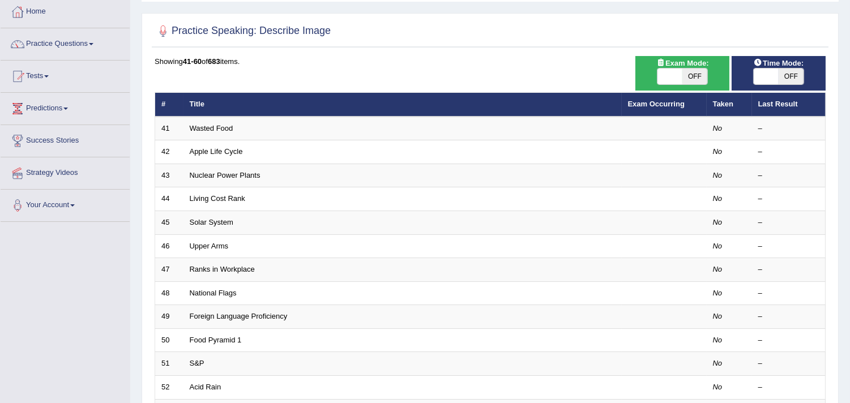
scroll to position [32, 0]
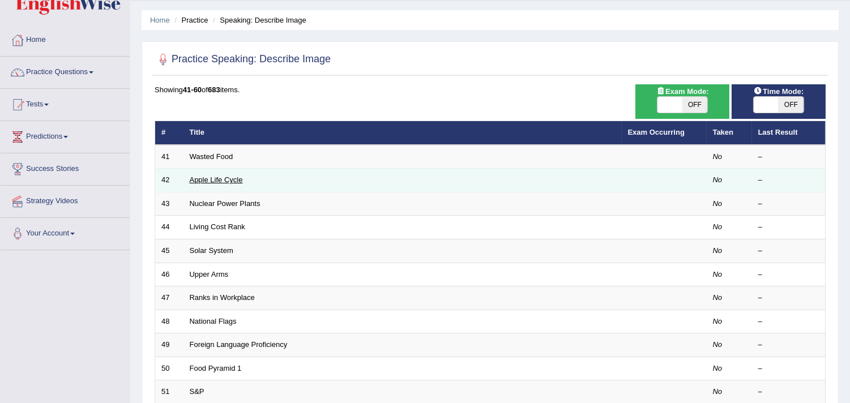
click at [216, 176] on link "Apple Life Cycle" at bounding box center [216, 180] width 53 height 8
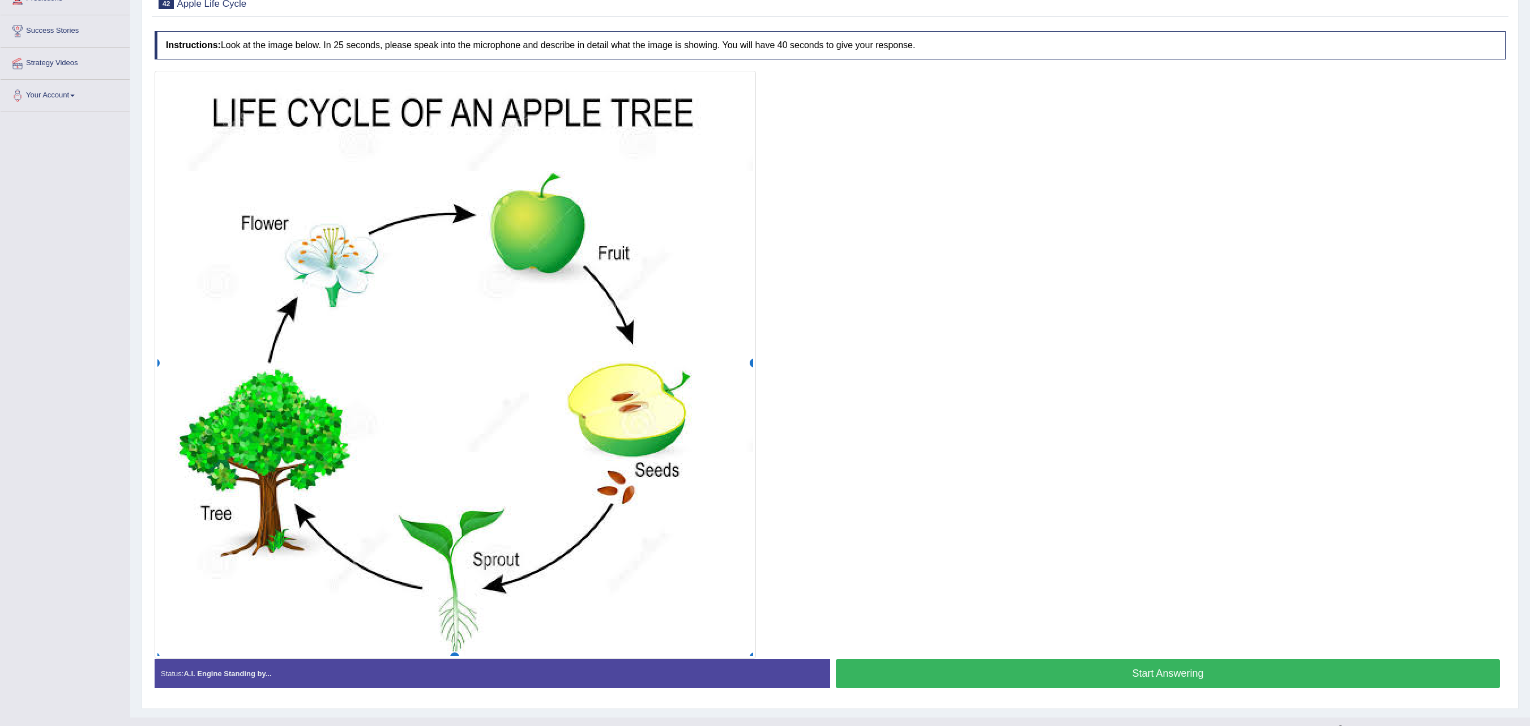
scroll to position [196, 0]
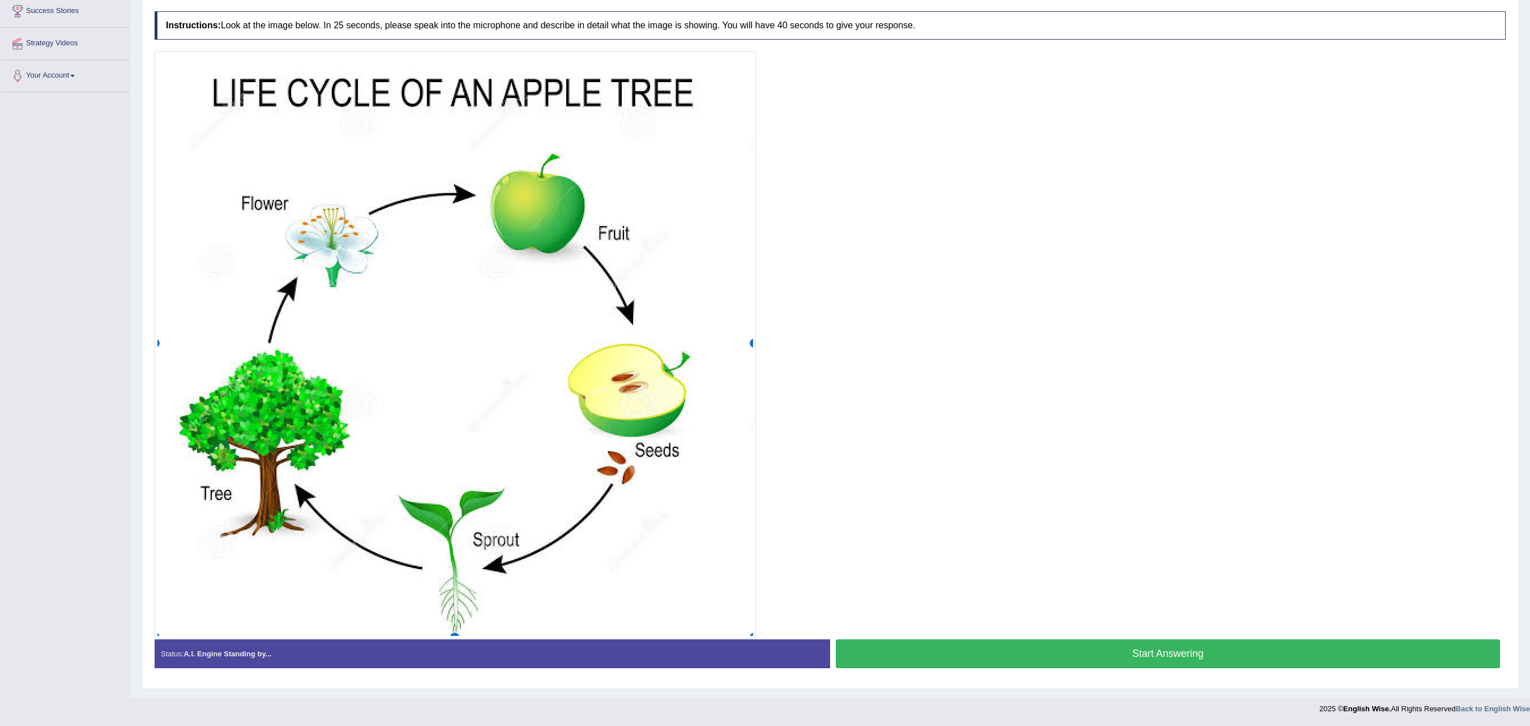
click at [850, 174] on div at bounding box center [830, 345] width 1351 height 588
click at [850, 403] on button "Start Answering" at bounding box center [1168, 653] width 664 height 29
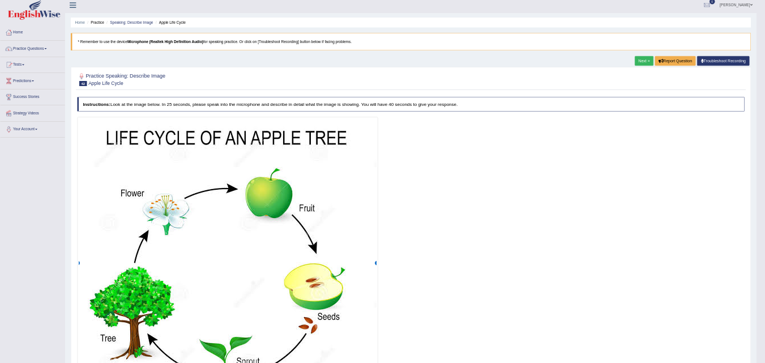
scroll to position [0, 0]
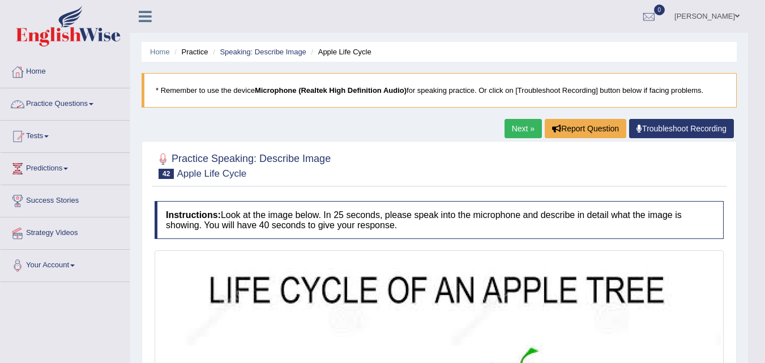
click at [93, 104] on span at bounding box center [91, 104] width 5 height 2
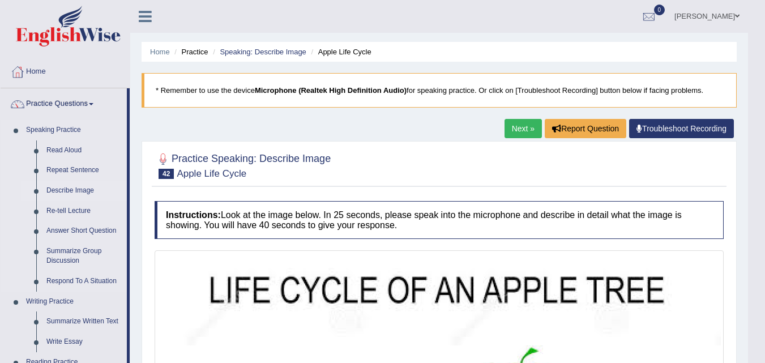
click at [75, 185] on link "Describe Image" at bounding box center [84, 191] width 86 height 20
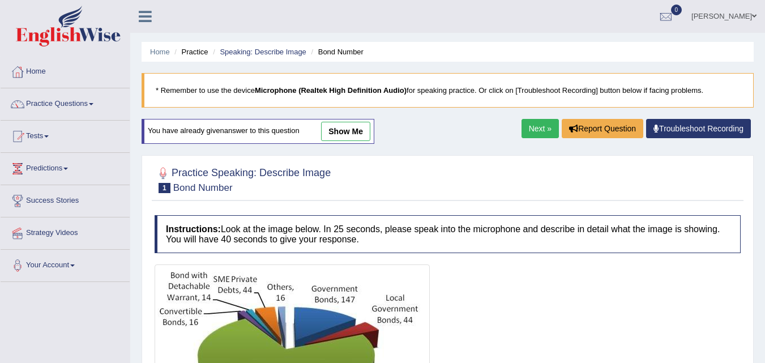
scroll to position [57, 0]
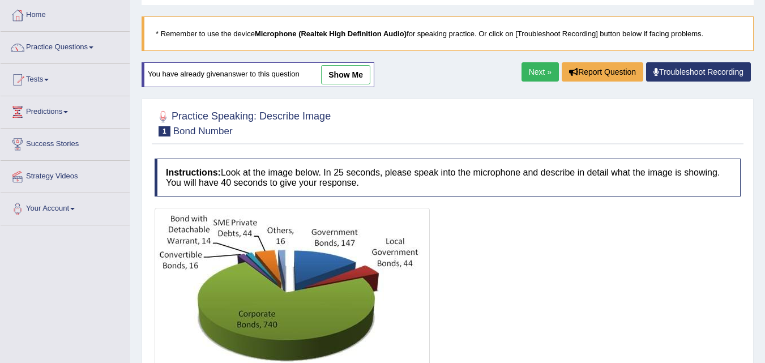
click at [543, 67] on link "Next »" at bounding box center [540, 71] width 37 height 19
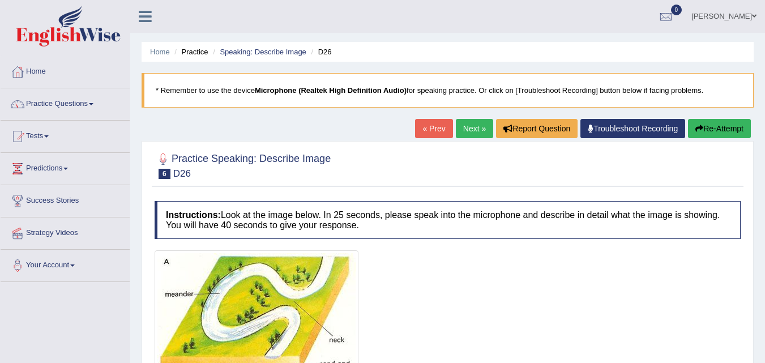
click at [465, 125] on link "Next »" at bounding box center [474, 128] width 37 height 19
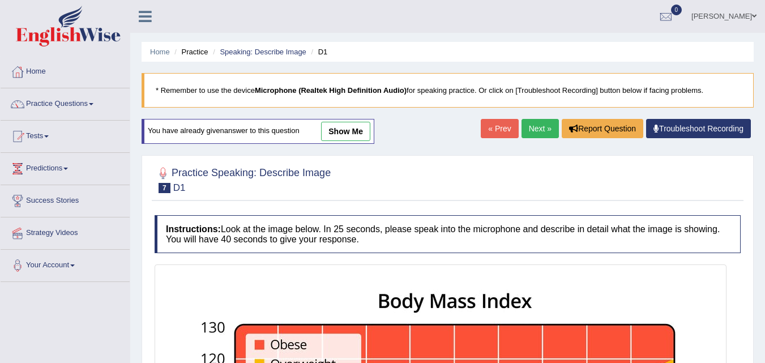
click at [529, 128] on link "Next »" at bounding box center [540, 128] width 37 height 19
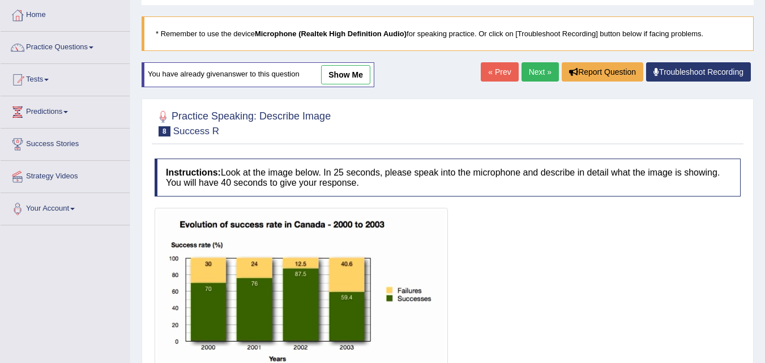
click at [537, 66] on link "Next »" at bounding box center [540, 71] width 37 height 19
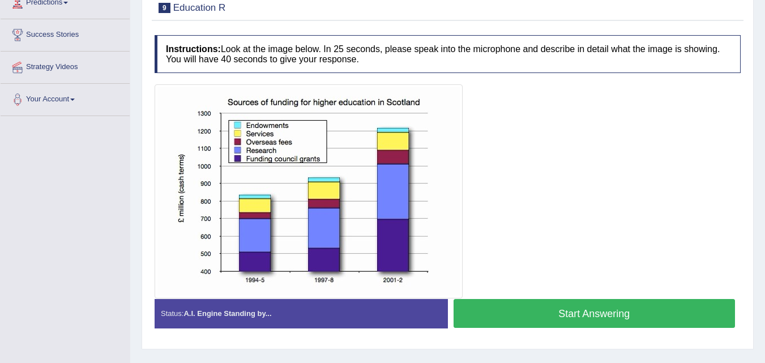
scroll to position [170, 0]
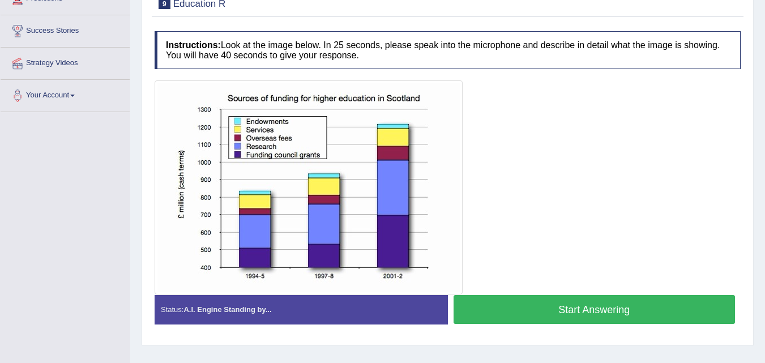
click at [544, 306] on button "Start Answering" at bounding box center [595, 309] width 282 height 29
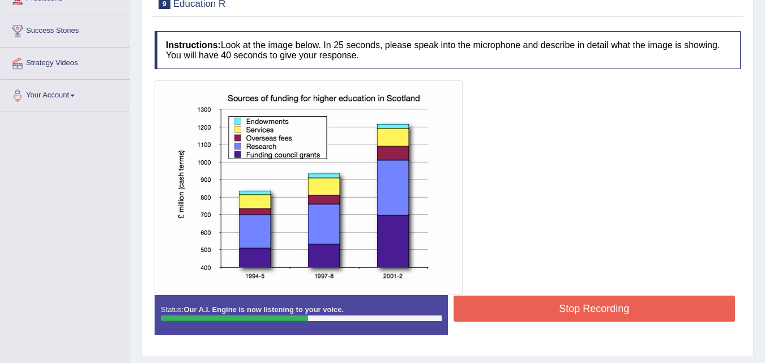
click at [543, 307] on button "Stop Recording" at bounding box center [595, 309] width 282 height 26
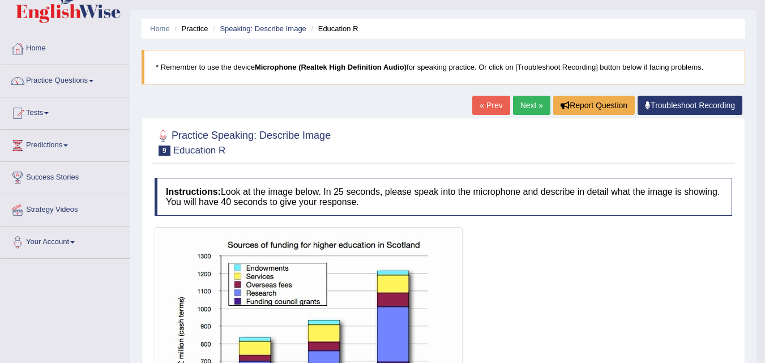
scroll to position [0, 0]
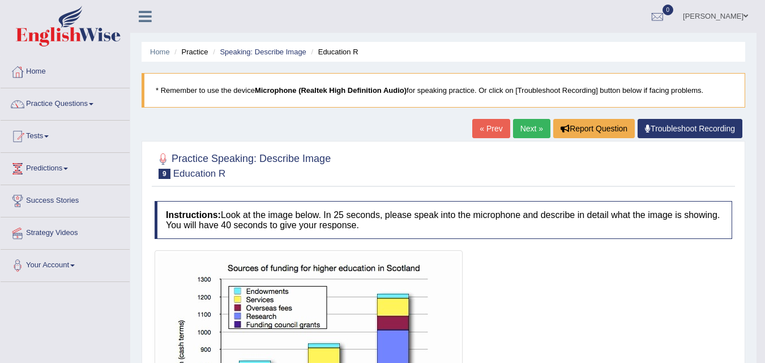
click at [528, 125] on link "Next »" at bounding box center [531, 128] width 37 height 19
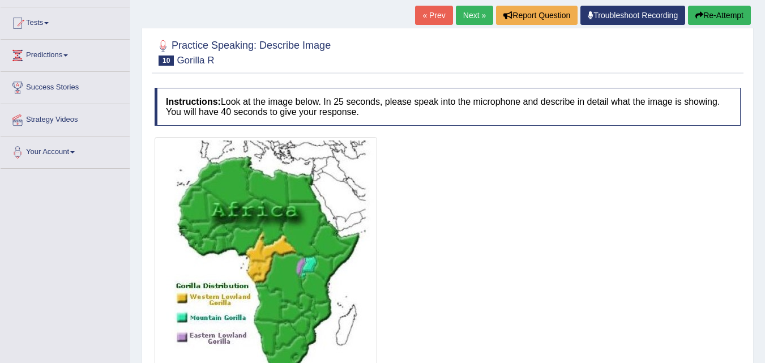
click at [470, 16] on link "Next »" at bounding box center [474, 15] width 37 height 19
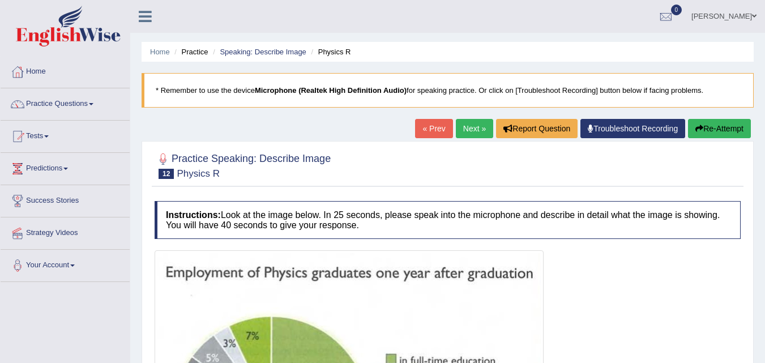
click at [463, 126] on link "Next »" at bounding box center [474, 128] width 37 height 19
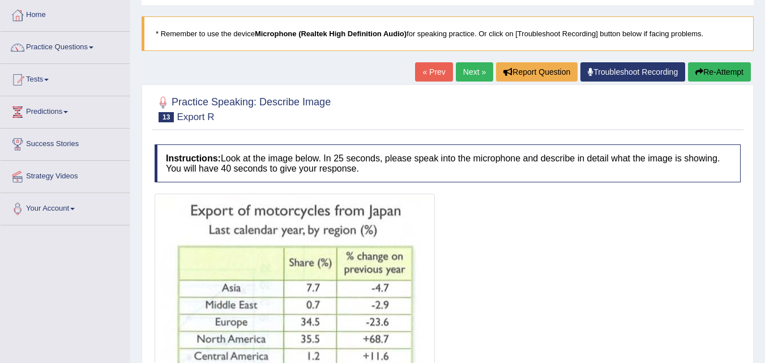
click at [470, 75] on link "Next »" at bounding box center [474, 71] width 37 height 19
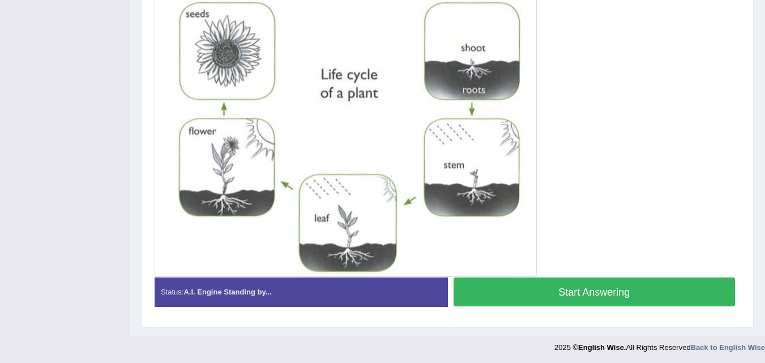
scroll to position [377, 0]
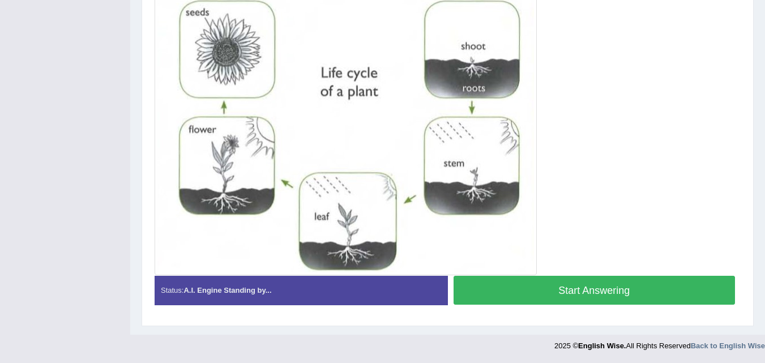
click at [489, 287] on button "Start Answering" at bounding box center [595, 290] width 282 height 29
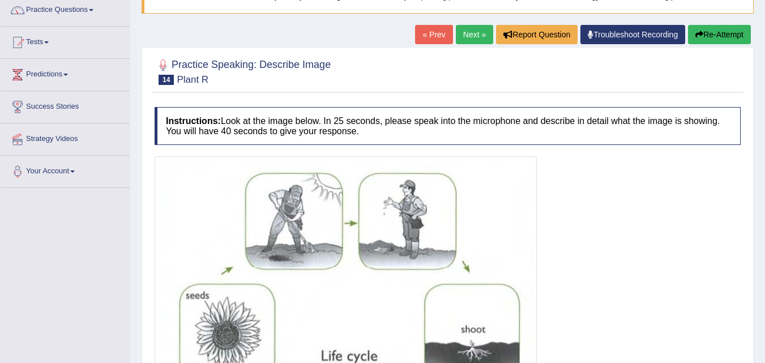
scroll to position [0, 0]
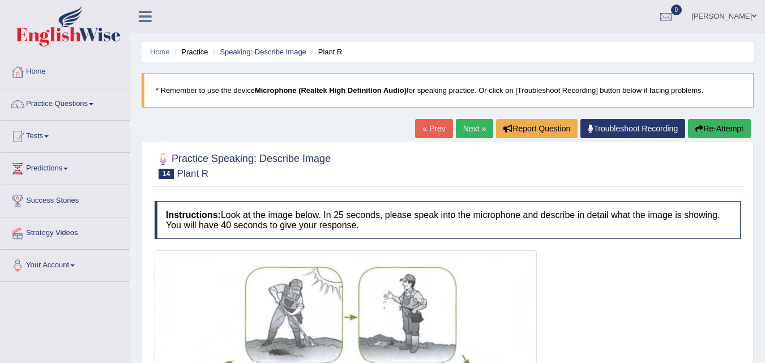
click at [720, 129] on button "Re-Attempt" at bounding box center [719, 128] width 63 height 19
click at [469, 131] on link "Next »" at bounding box center [474, 128] width 37 height 19
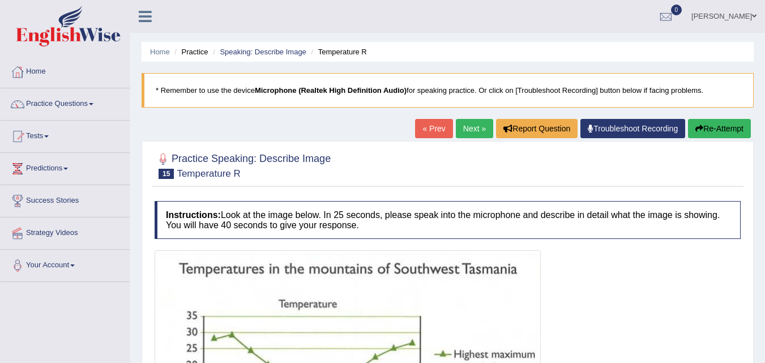
click at [469, 125] on link "Next »" at bounding box center [474, 128] width 37 height 19
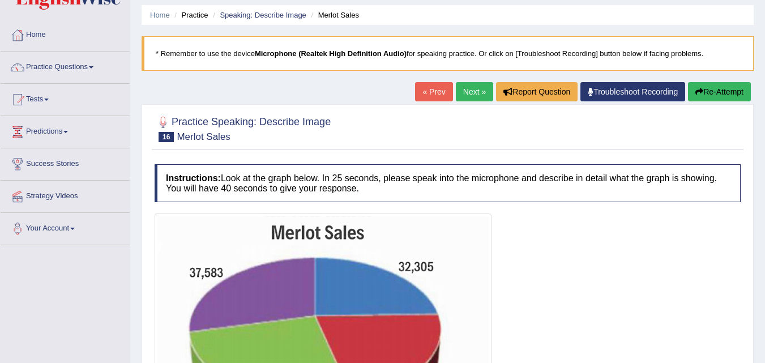
scroll to position [57, 0]
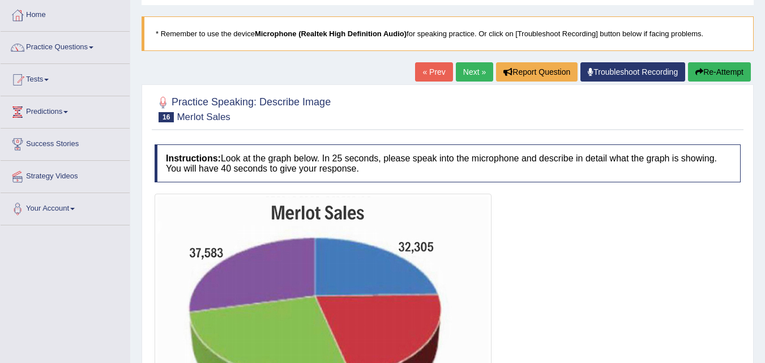
click at [471, 74] on link "Next »" at bounding box center [474, 71] width 37 height 19
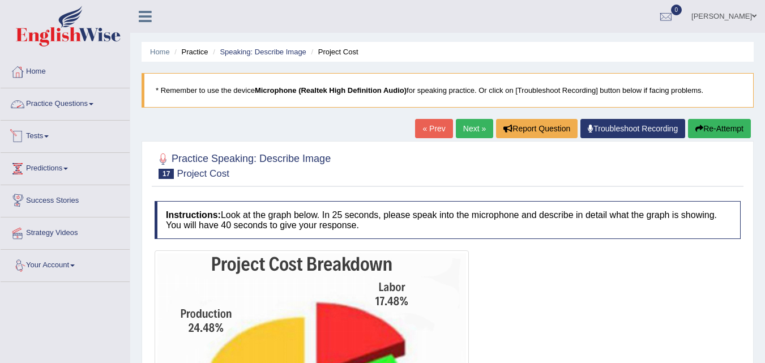
click at [89, 101] on link "Practice Questions" at bounding box center [65, 102] width 129 height 28
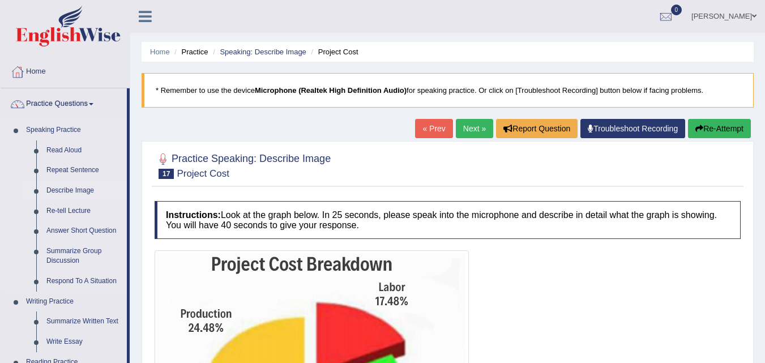
click at [75, 191] on link "Describe Image" at bounding box center [84, 191] width 86 height 20
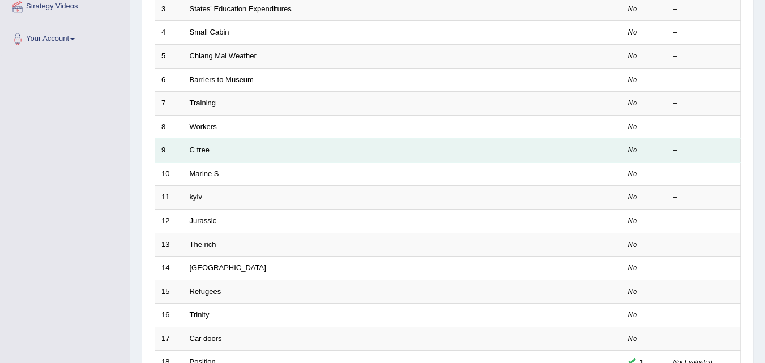
scroll to position [283, 0]
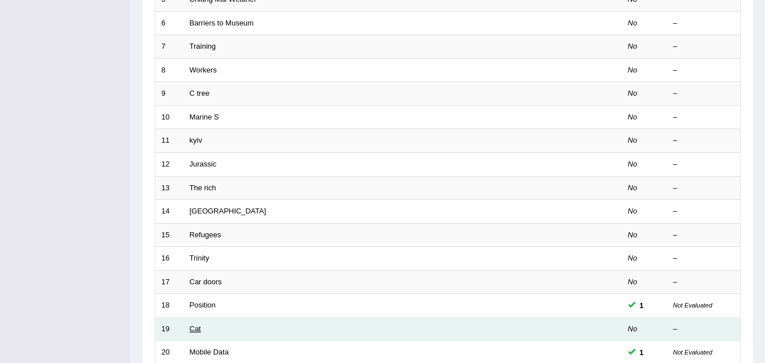
click at [197, 325] on link "Cat" at bounding box center [195, 329] width 11 height 8
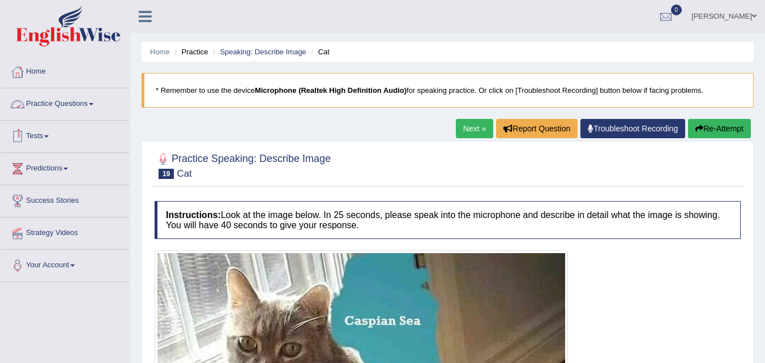
click at [463, 126] on link "Next »" at bounding box center [474, 128] width 37 height 19
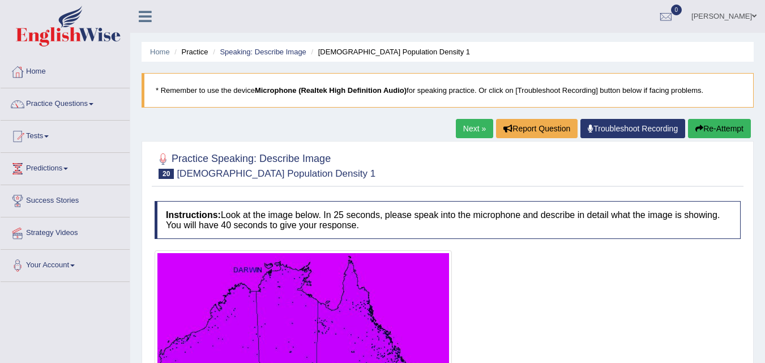
click at [466, 132] on link "Next »" at bounding box center [474, 128] width 37 height 19
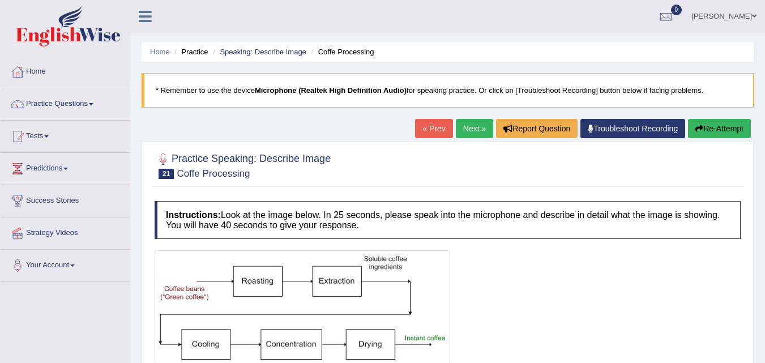
click at [466, 132] on link "Next »" at bounding box center [474, 128] width 37 height 19
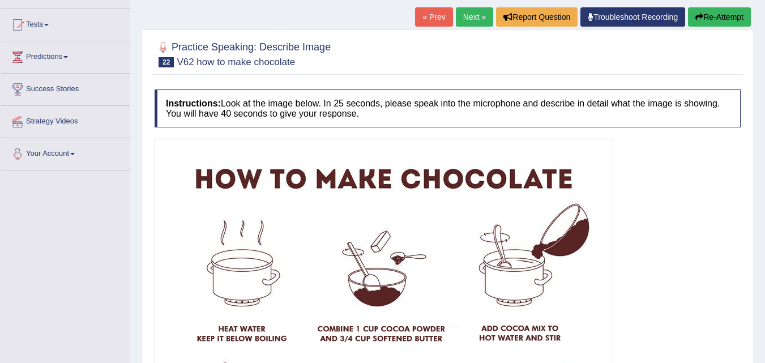
scroll to position [57, 0]
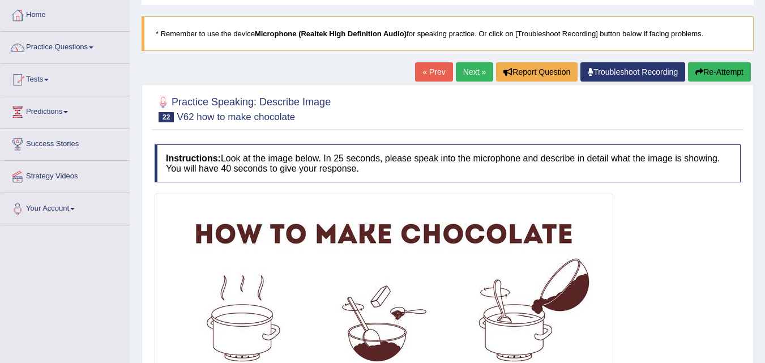
click at [477, 66] on link "Next »" at bounding box center [474, 71] width 37 height 19
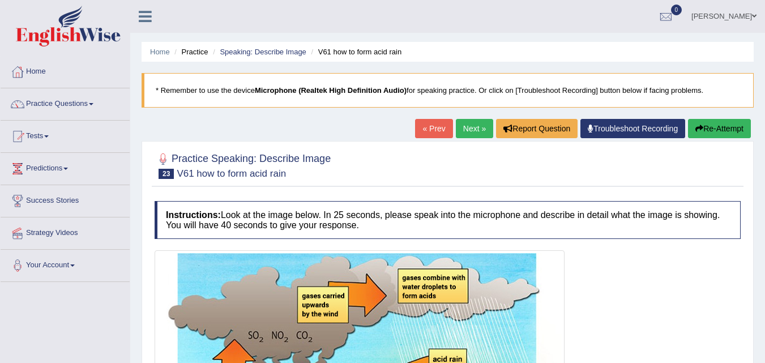
scroll to position [57, 0]
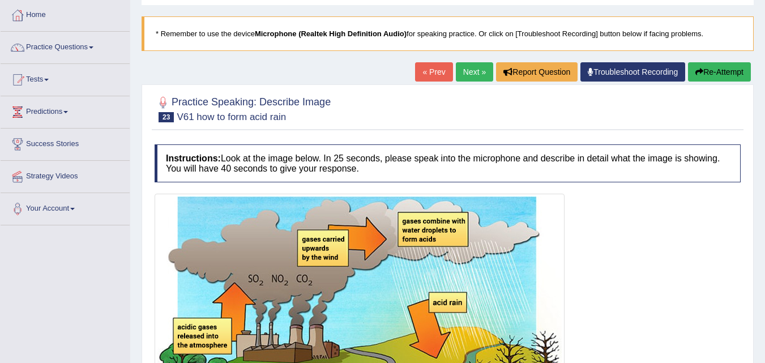
click at [479, 70] on link "Next »" at bounding box center [474, 71] width 37 height 19
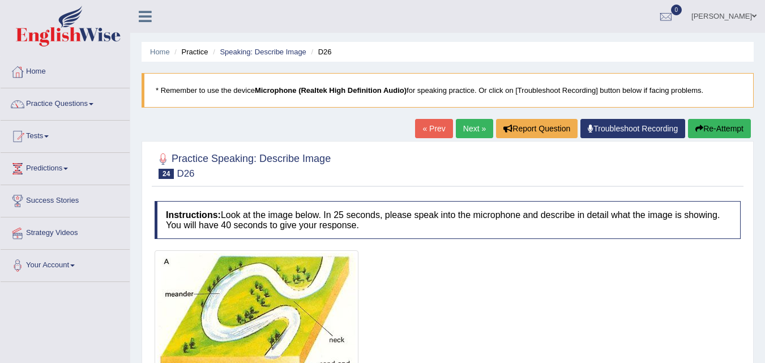
click at [471, 131] on link "Next »" at bounding box center [474, 128] width 37 height 19
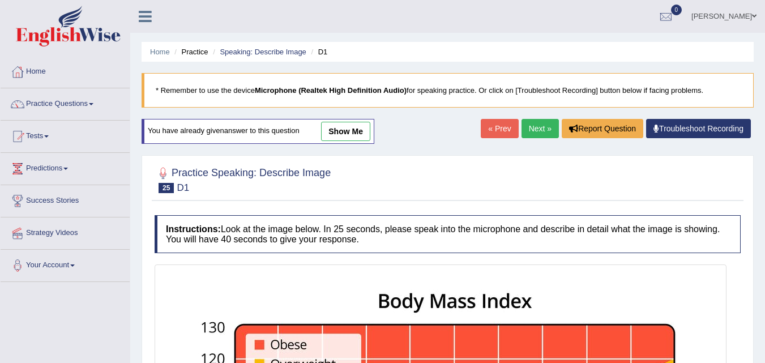
click at [536, 123] on link "Next »" at bounding box center [540, 128] width 37 height 19
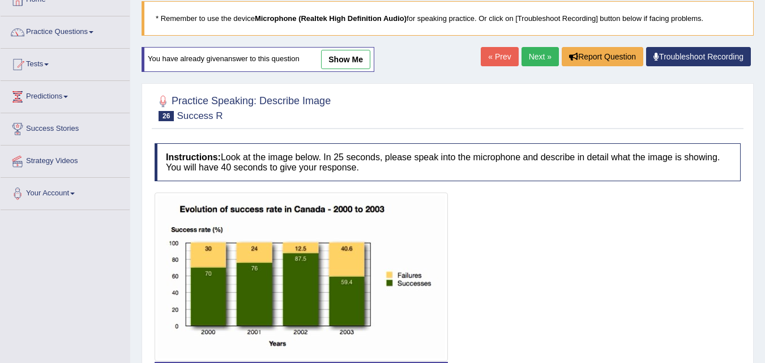
scroll to position [57, 0]
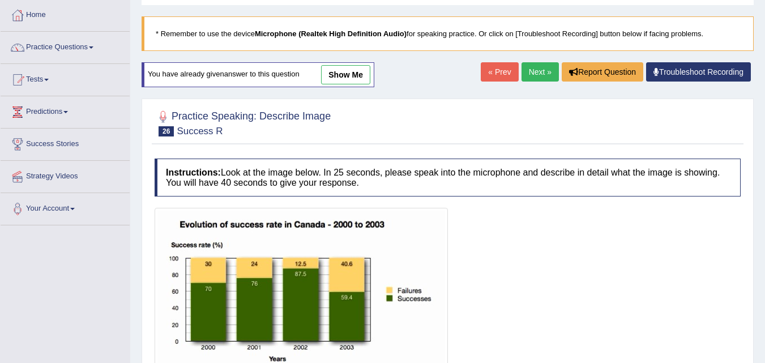
click at [532, 76] on link "Next »" at bounding box center [540, 71] width 37 height 19
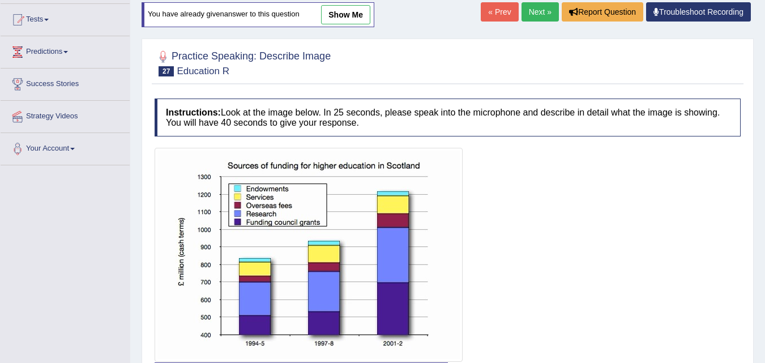
scroll to position [113, 0]
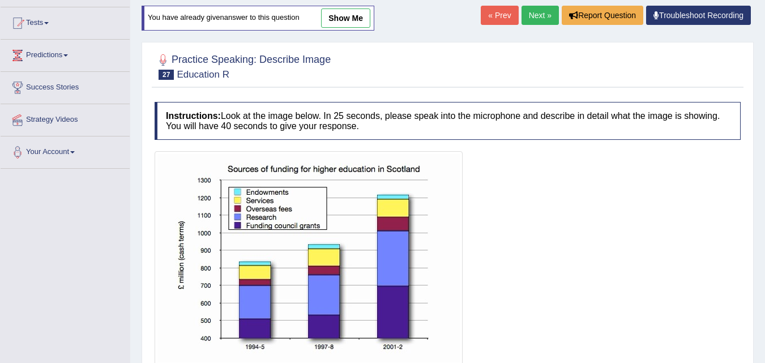
click at [540, 19] on link "Next »" at bounding box center [540, 15] width 37 height 19
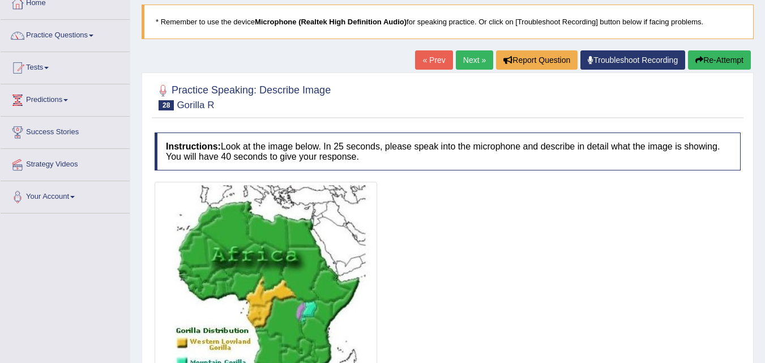
scroll to position [57, 0]
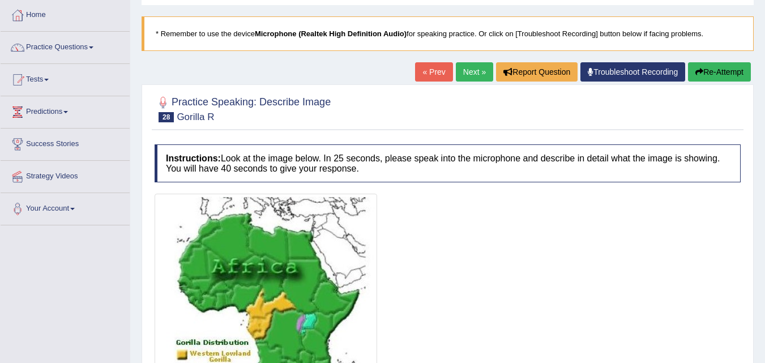
click at [475, 65] on link "Next »" at bounding box center [474, 71] width 37 height 19
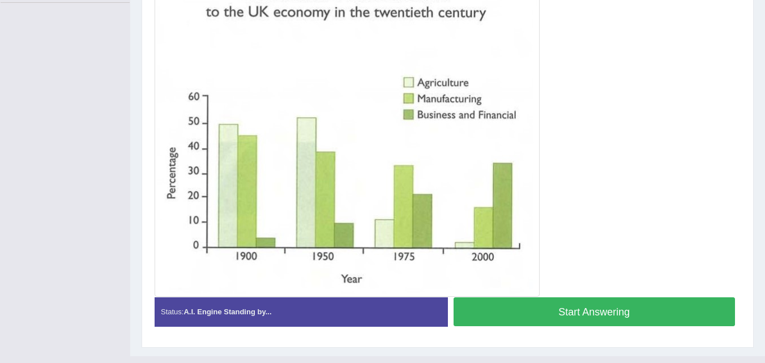
scroll to position [283, 0]
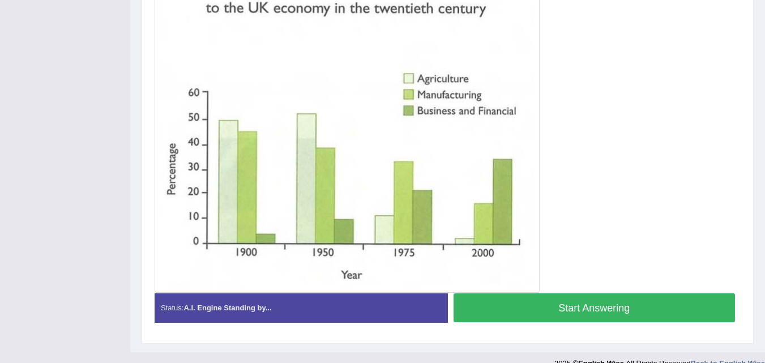
drag, startPoint x: 713, startPoint y: 5, endPoint x: 542, endPoint y: 108, distance: 199.2
click at [542, 108] on div at bounding box center [448, 130] width 586 height 326
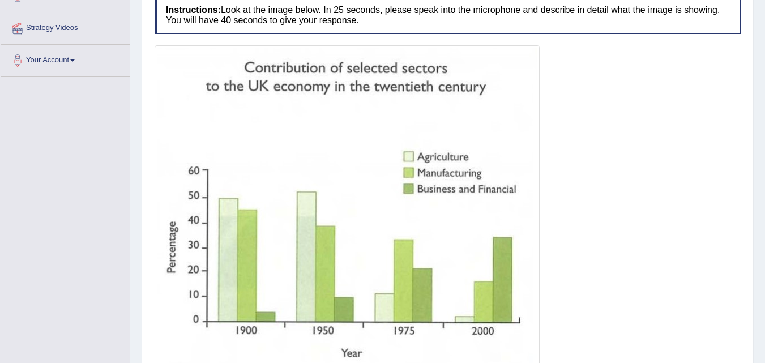
scroll to position [187, 0]
